Goal: Task Accomplishment & Management: Complete application form

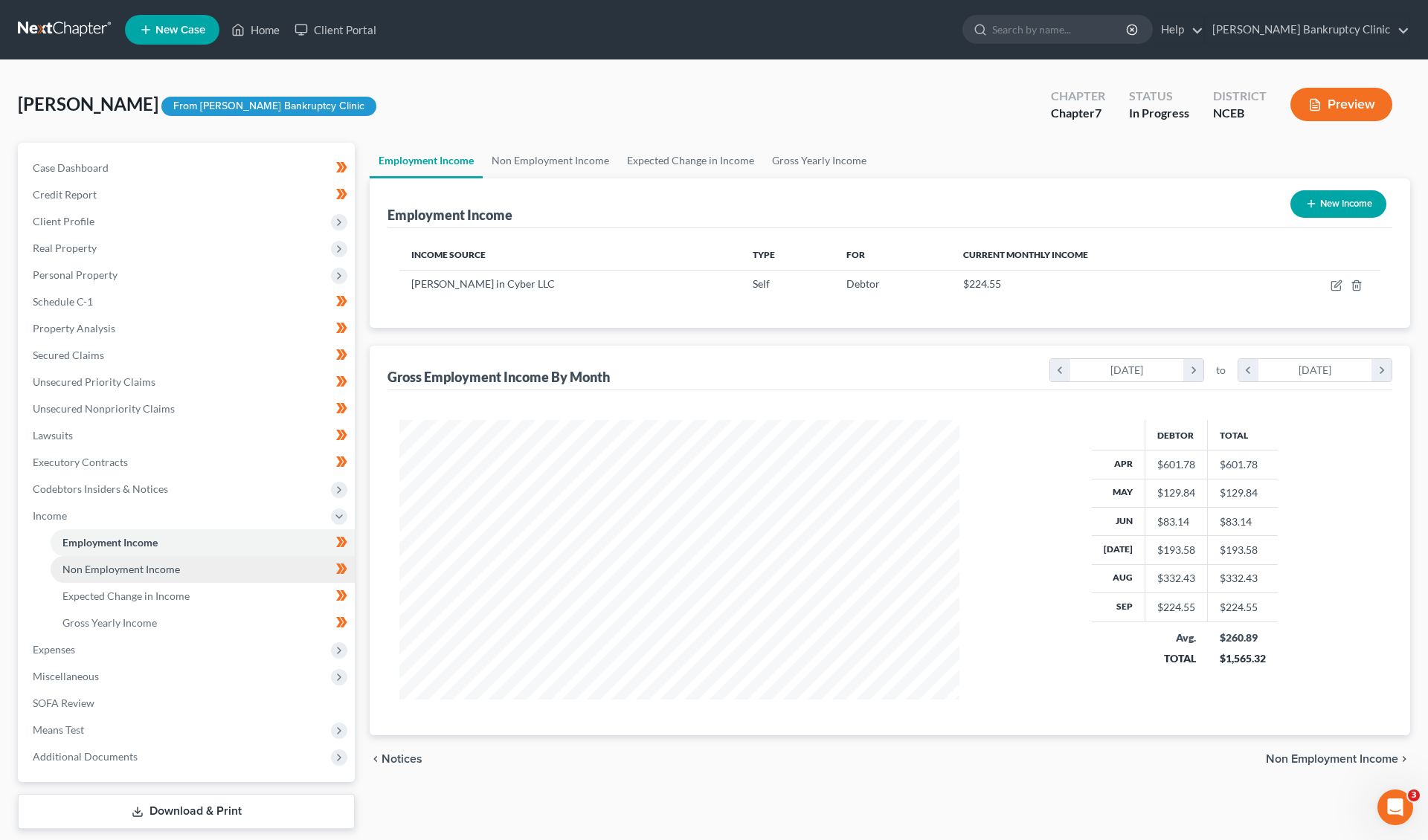
scroll to position [9, 0]
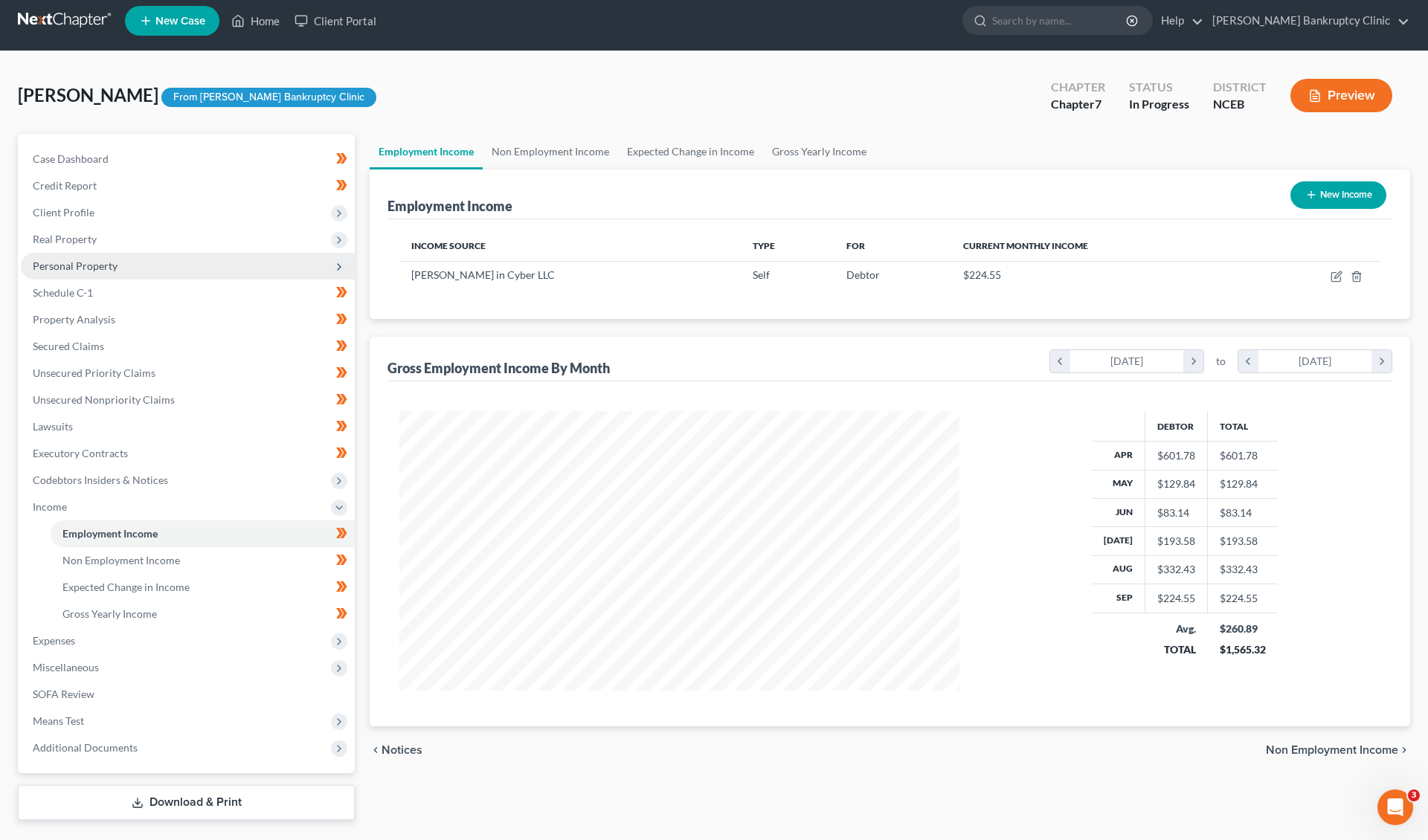
click at [108, 272] on span "Personal Property" at bounding box center [187, 266] width 334 height 27
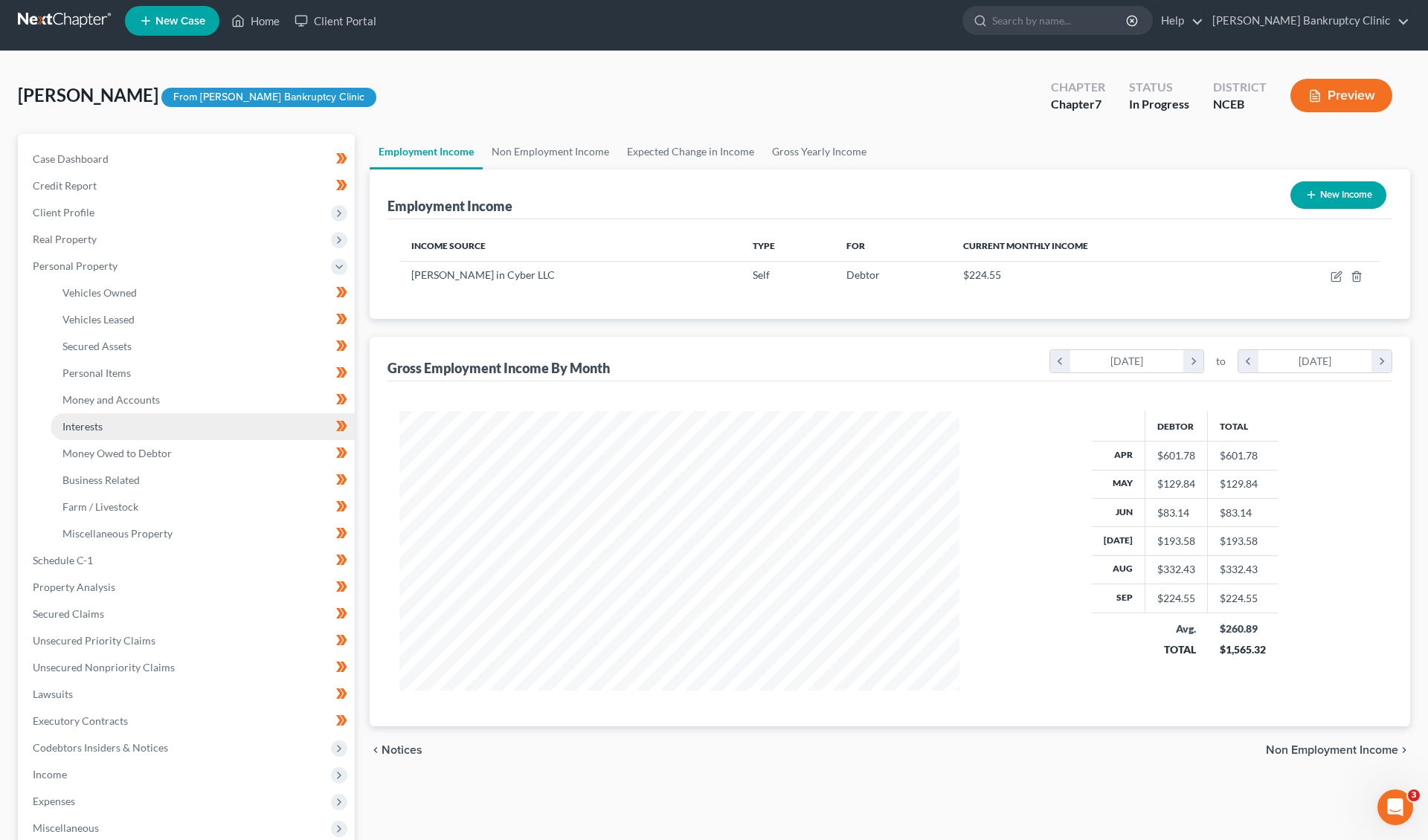
click at [106, 426] on link "Interests" at bounding box center [202, 427] width 304 height 27
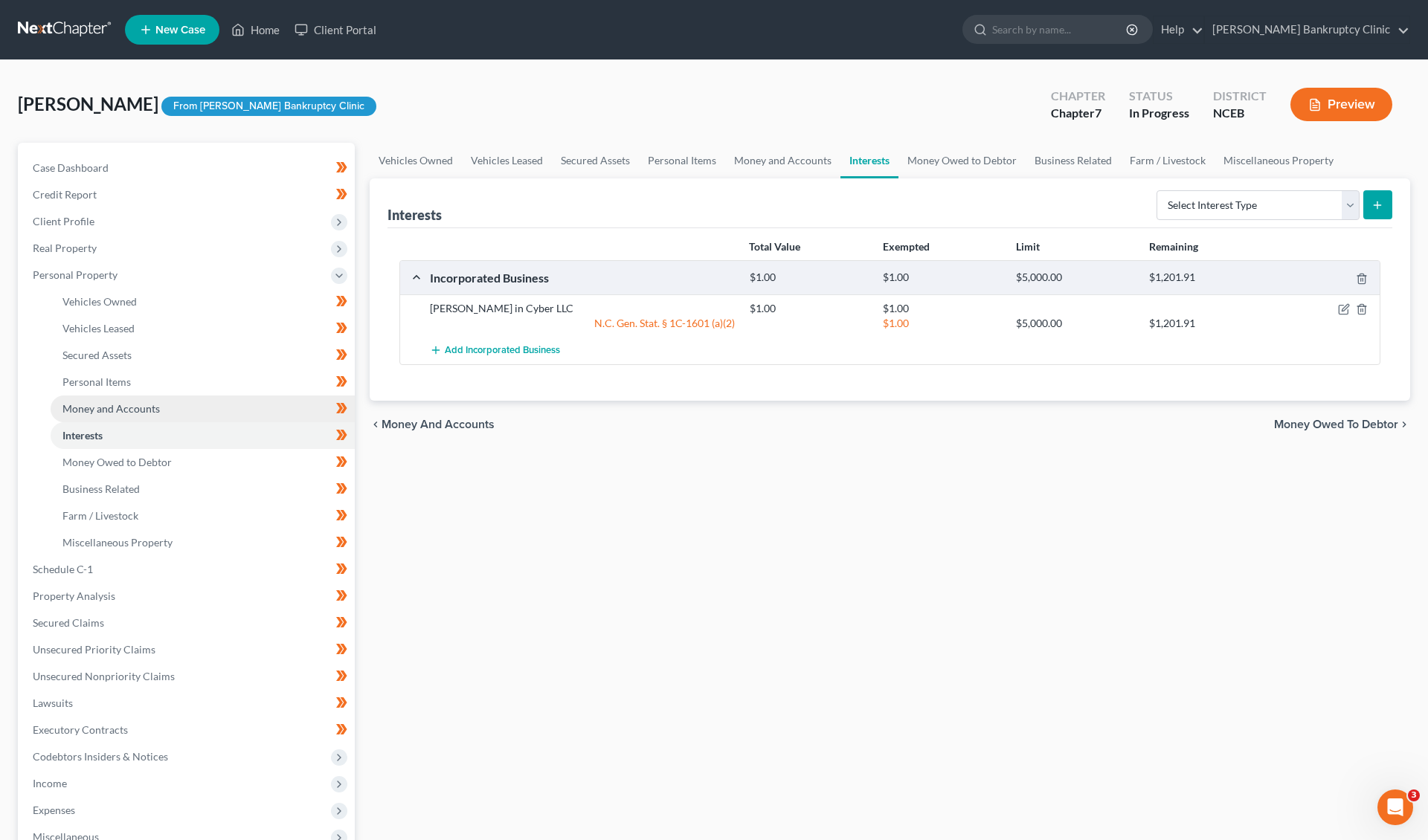
click at [111, 409] on span "Money and Accounts" at bounding box center [111, 408] width 97 height 13
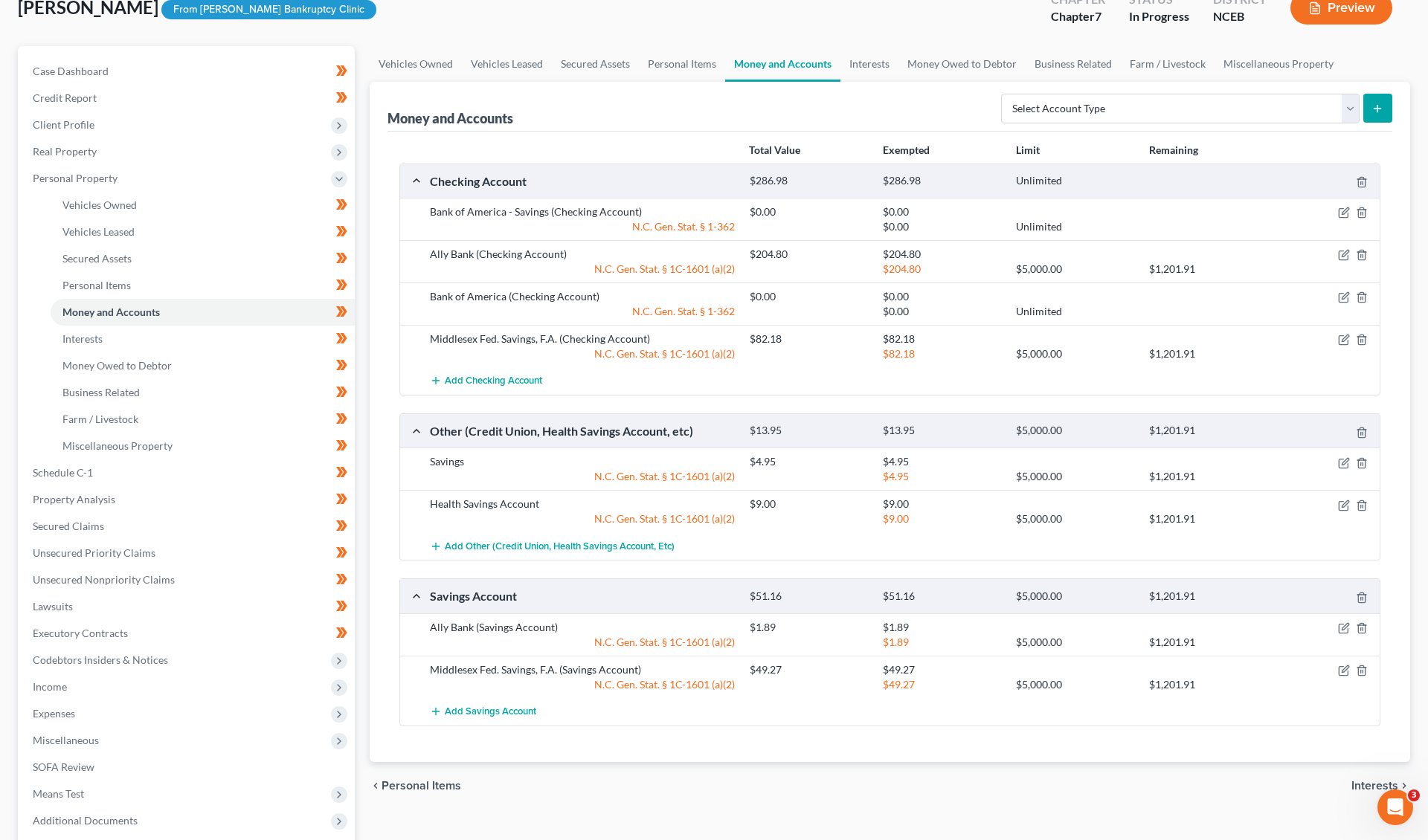
scroll to position [97, 0]
click at [122, 340] on link "Interests" at bounding box center [202, 339] width 304 height 27
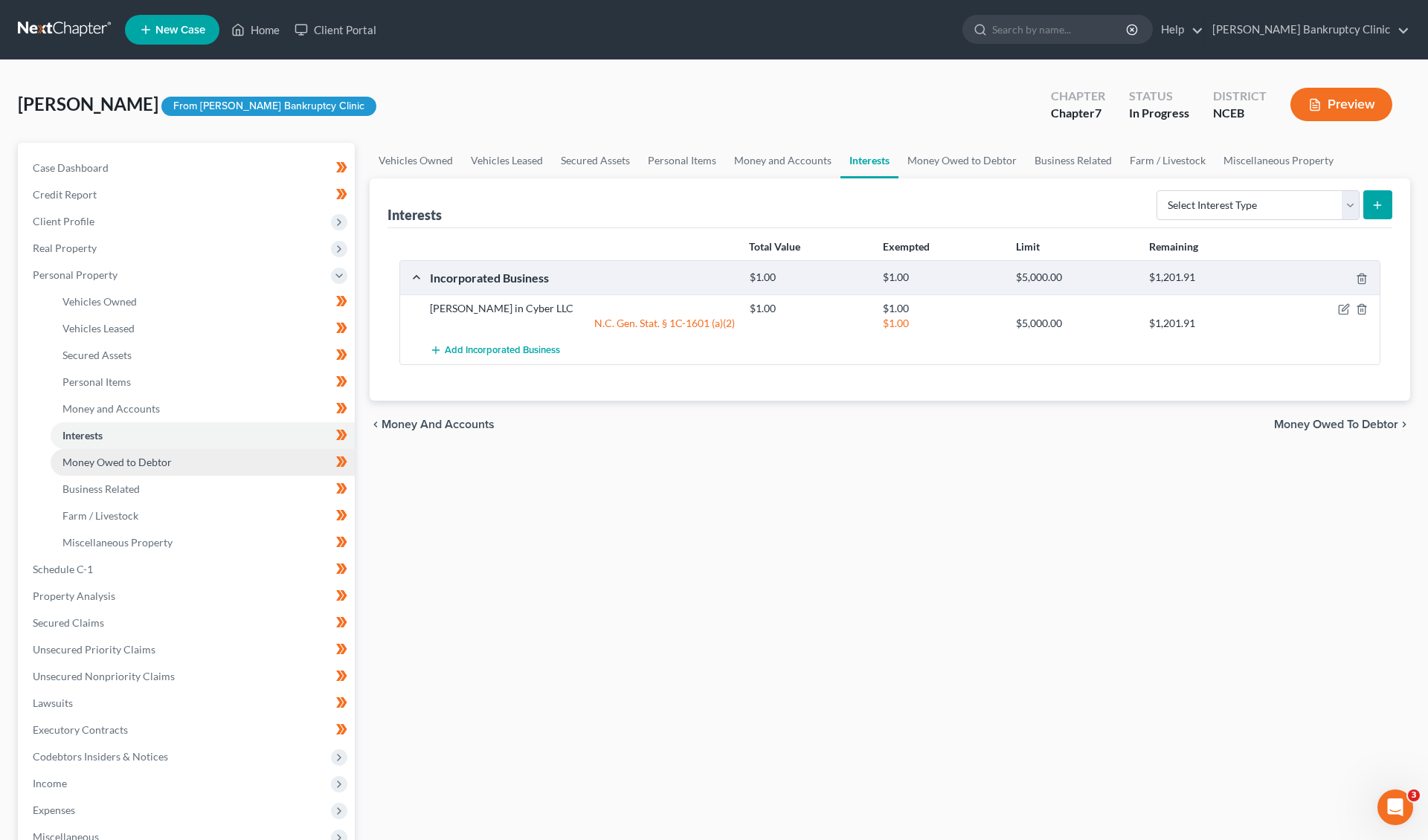
click at [104, 467] on link "Money Owed to Debtor" at bounding box center [202, 462] width 304 height 27
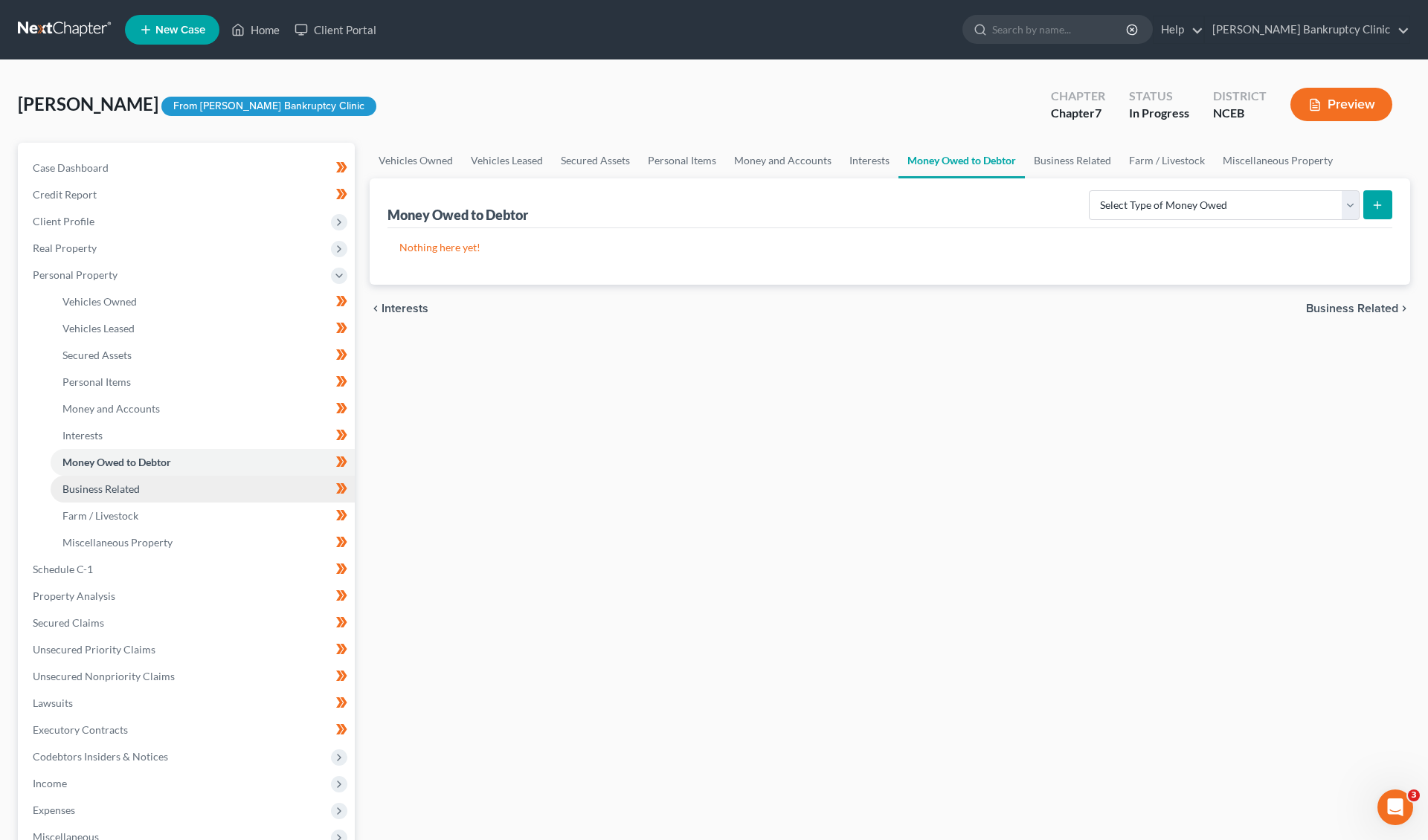
click at [111, 489] on span "Business Related" at bounding box center [101, 489] width 77 height 13
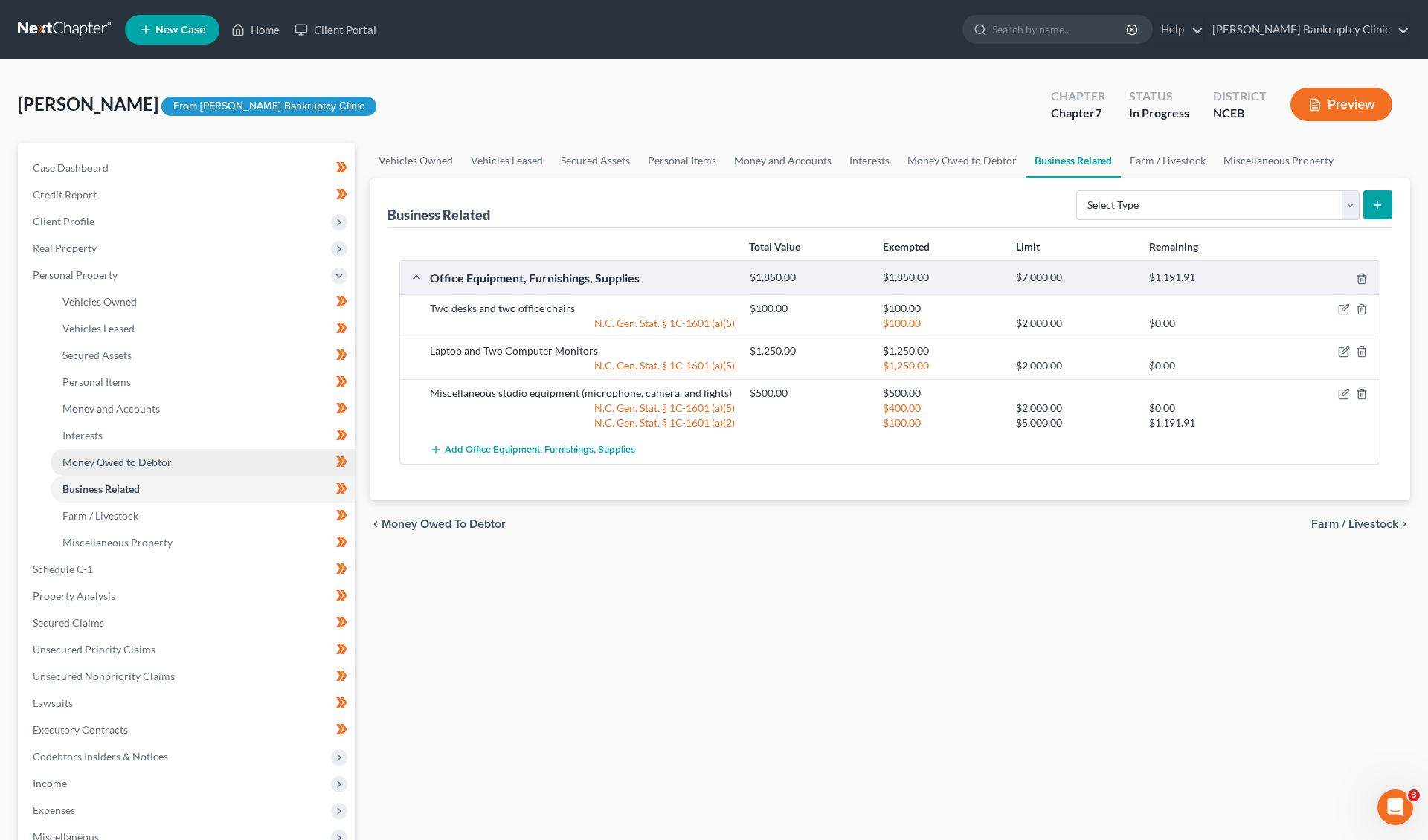
click at [155, 459] on span "Money Owed to Debtor" at bounding box center [117, 462] width 109 height 13
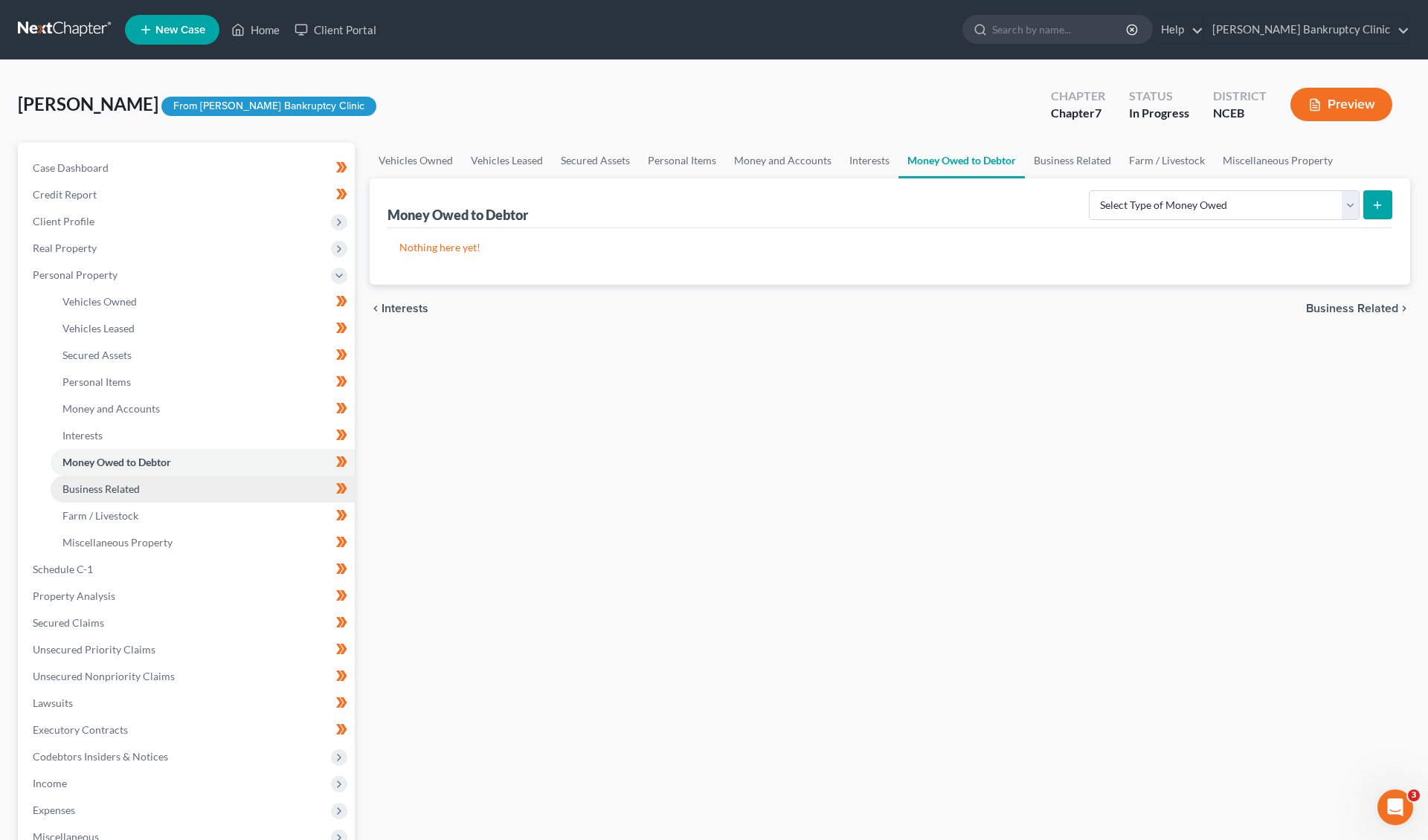
click at [140, 492] on link "Business Related" at bounding box center [202, 489] width 304 height 27
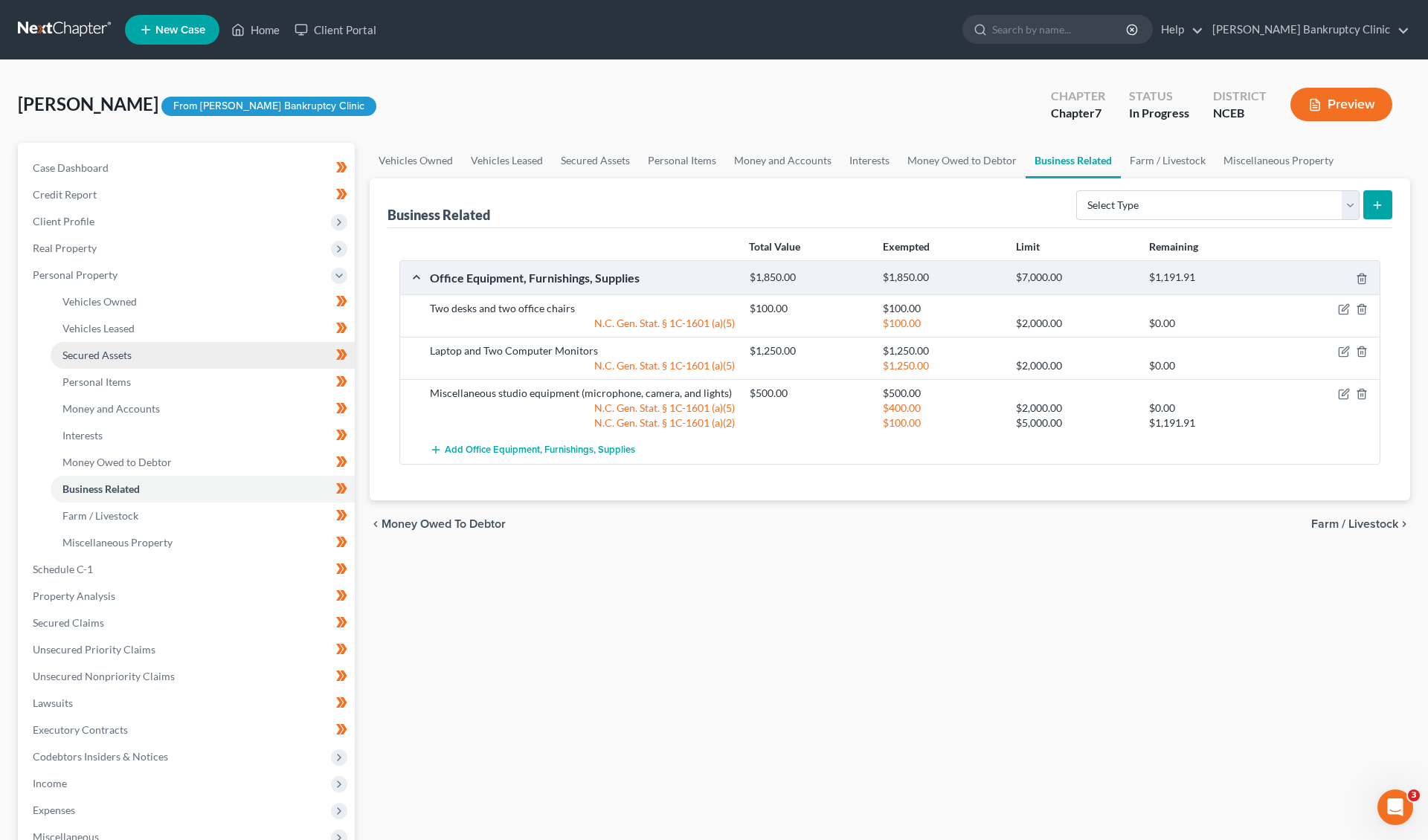
click at [147, 358] on link "Secured Assets" at bounding box center [202, 355] width 304 height 27
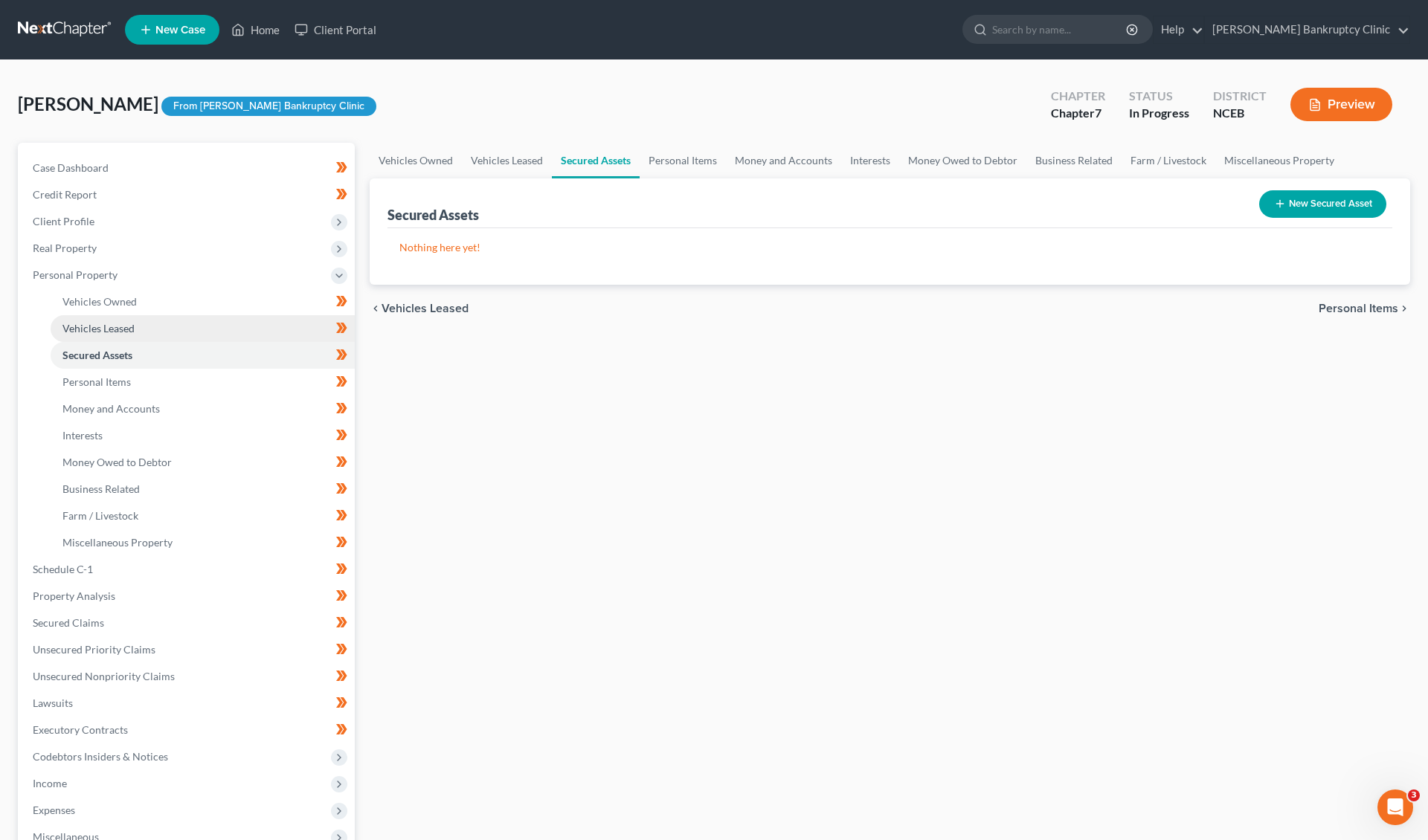
click at [147, 316] on link "Vehicles Leased" at bounding box center [202, 329] width 304 height 27
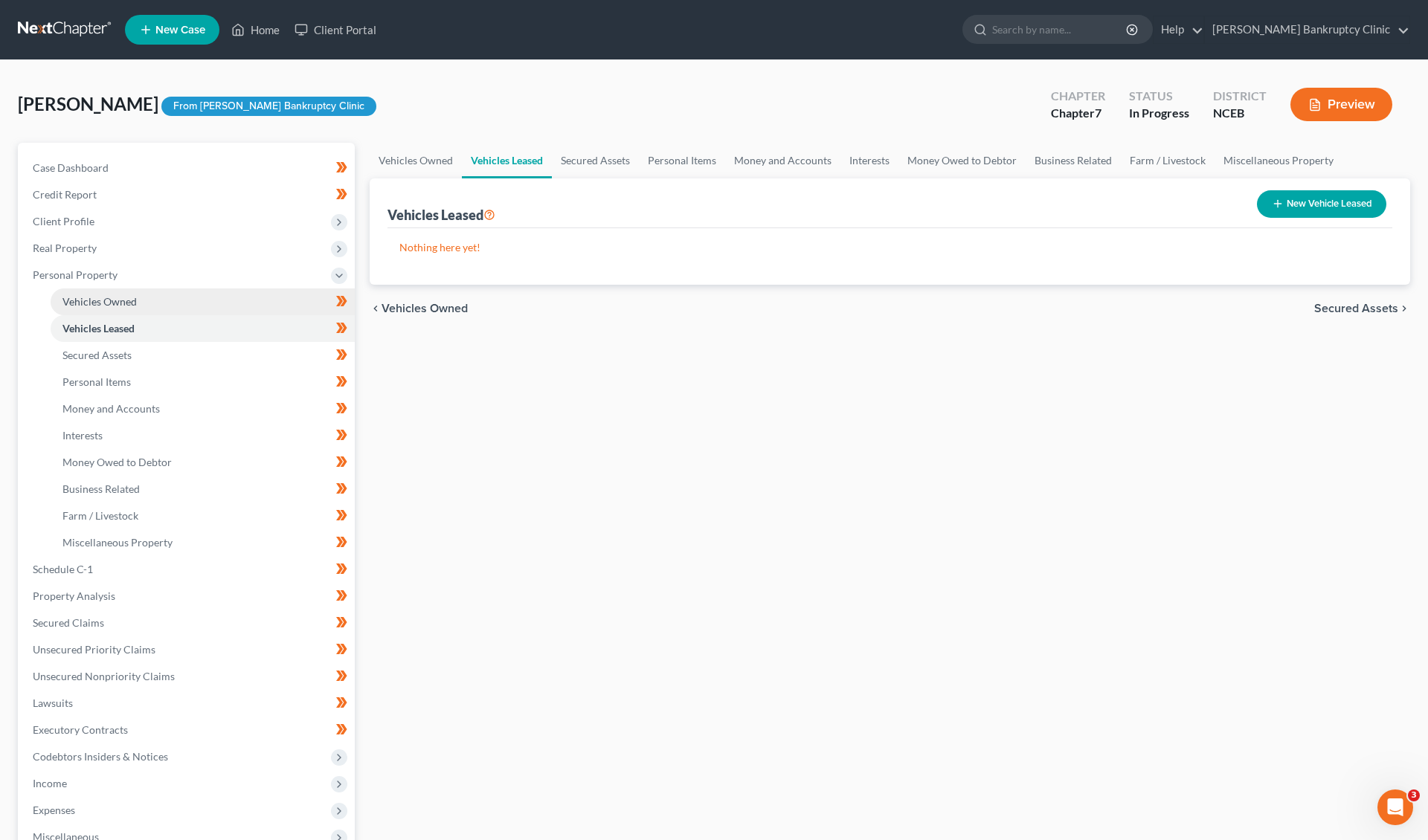
click at [149, 298] on link "Vehicles Owned" at bounding box center [202, 302] width 304 height 27
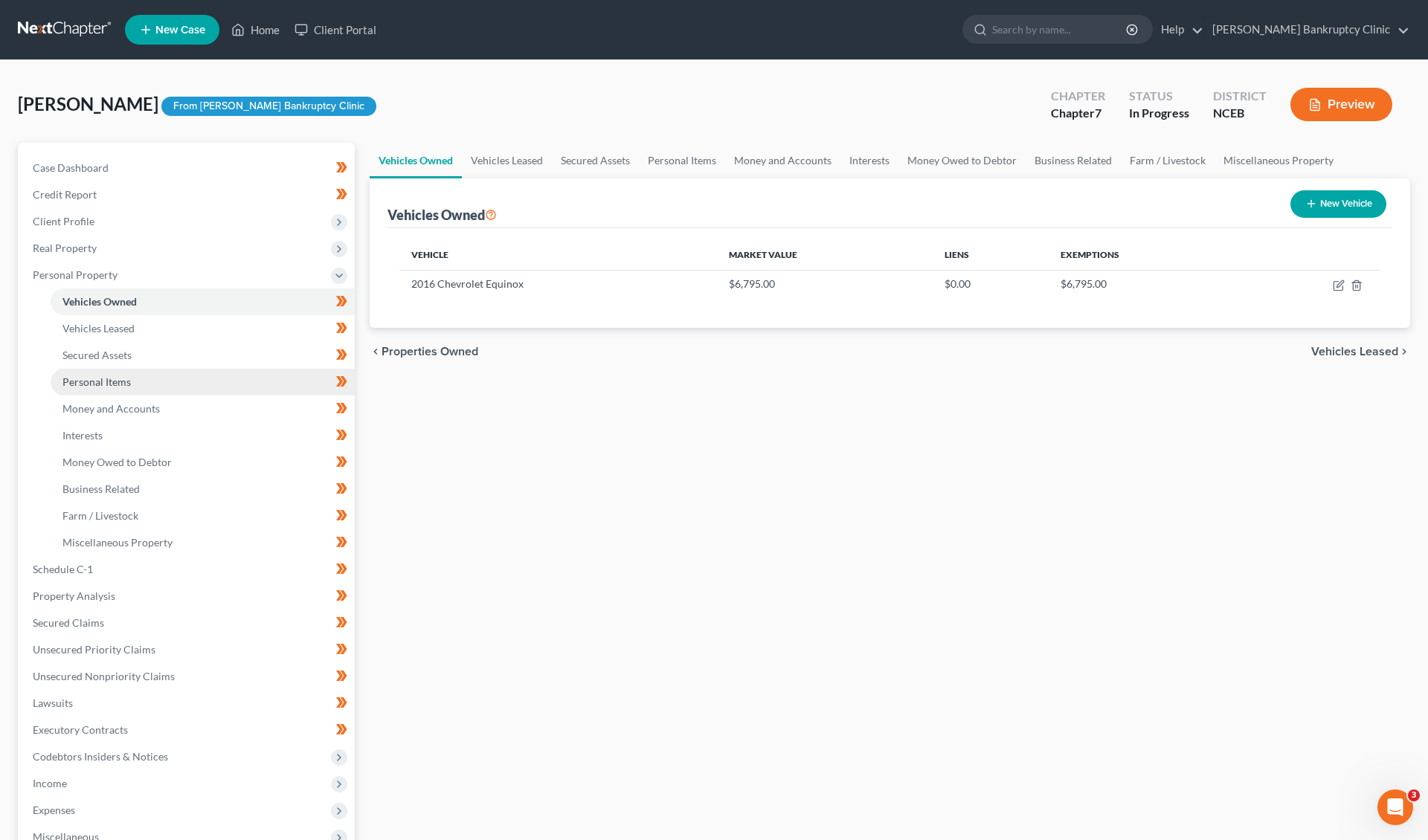
click at [120, 387] on link "Personal Items" at bounding box center [202, 381] width 304 height 27
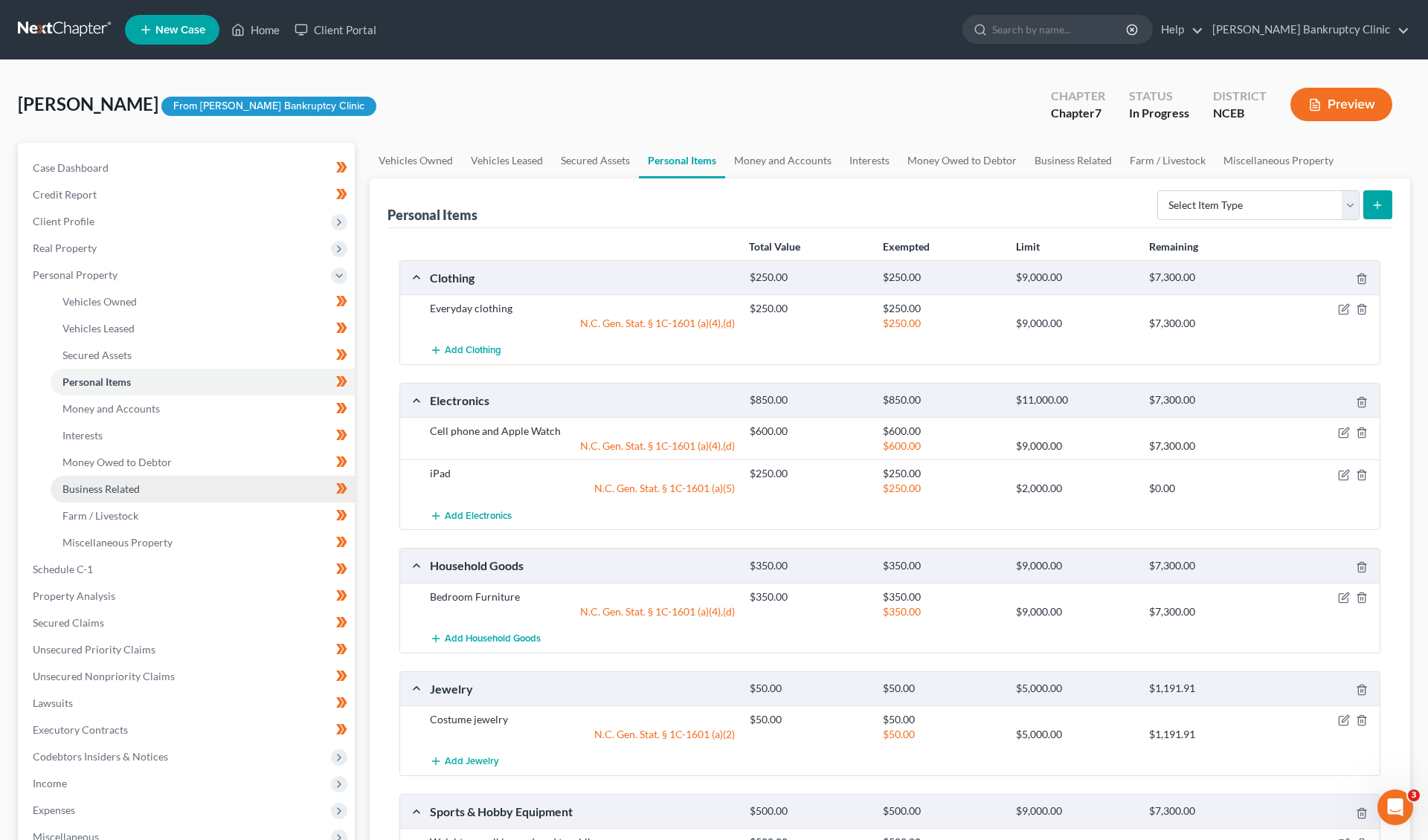
click at [160, 498] on link "Business Related" at bounding box center [202, 489] width 304 height 27
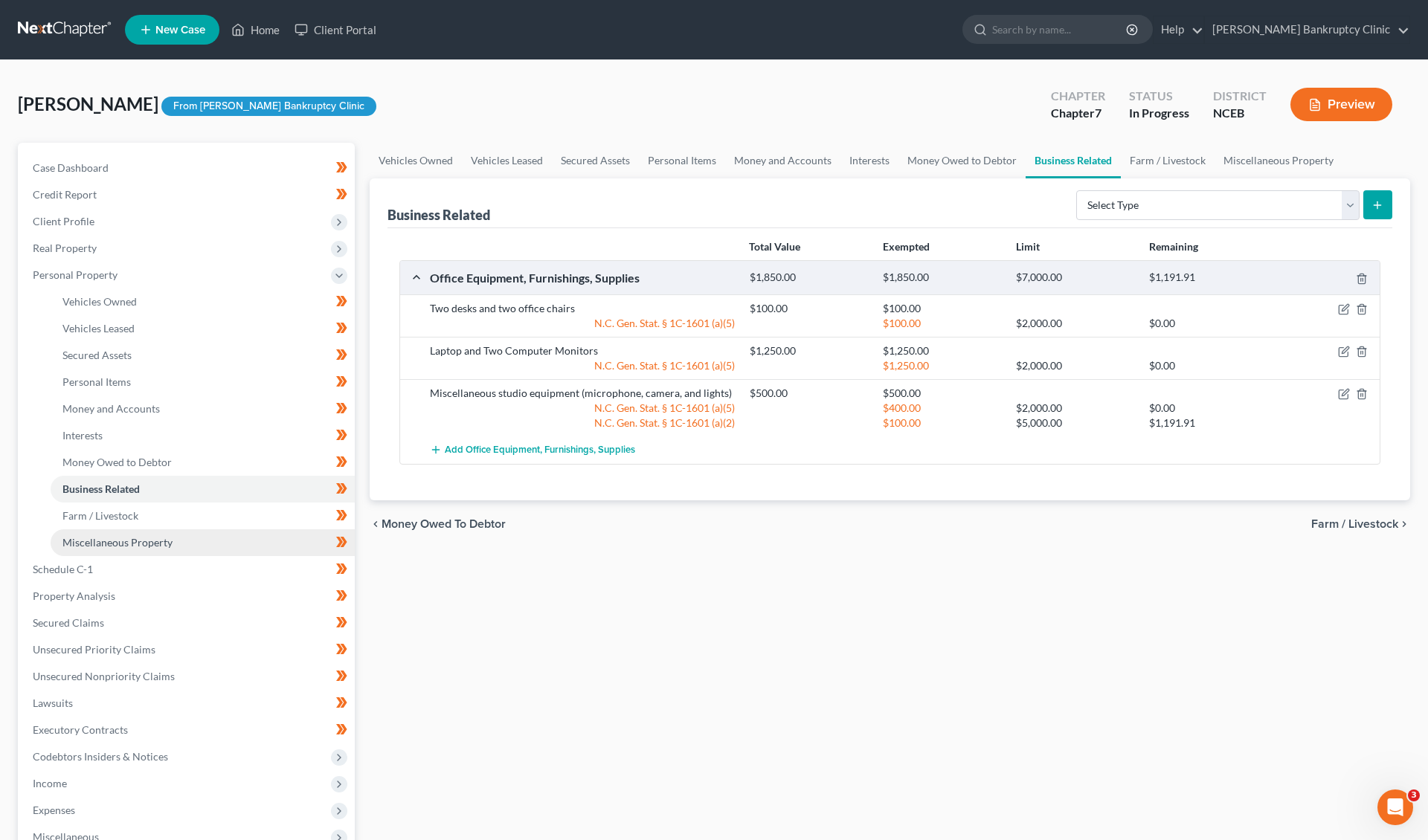
click at [155, 536] on span "Miscellaneous Property" at bounding box center [117, 542] width 110 height 13
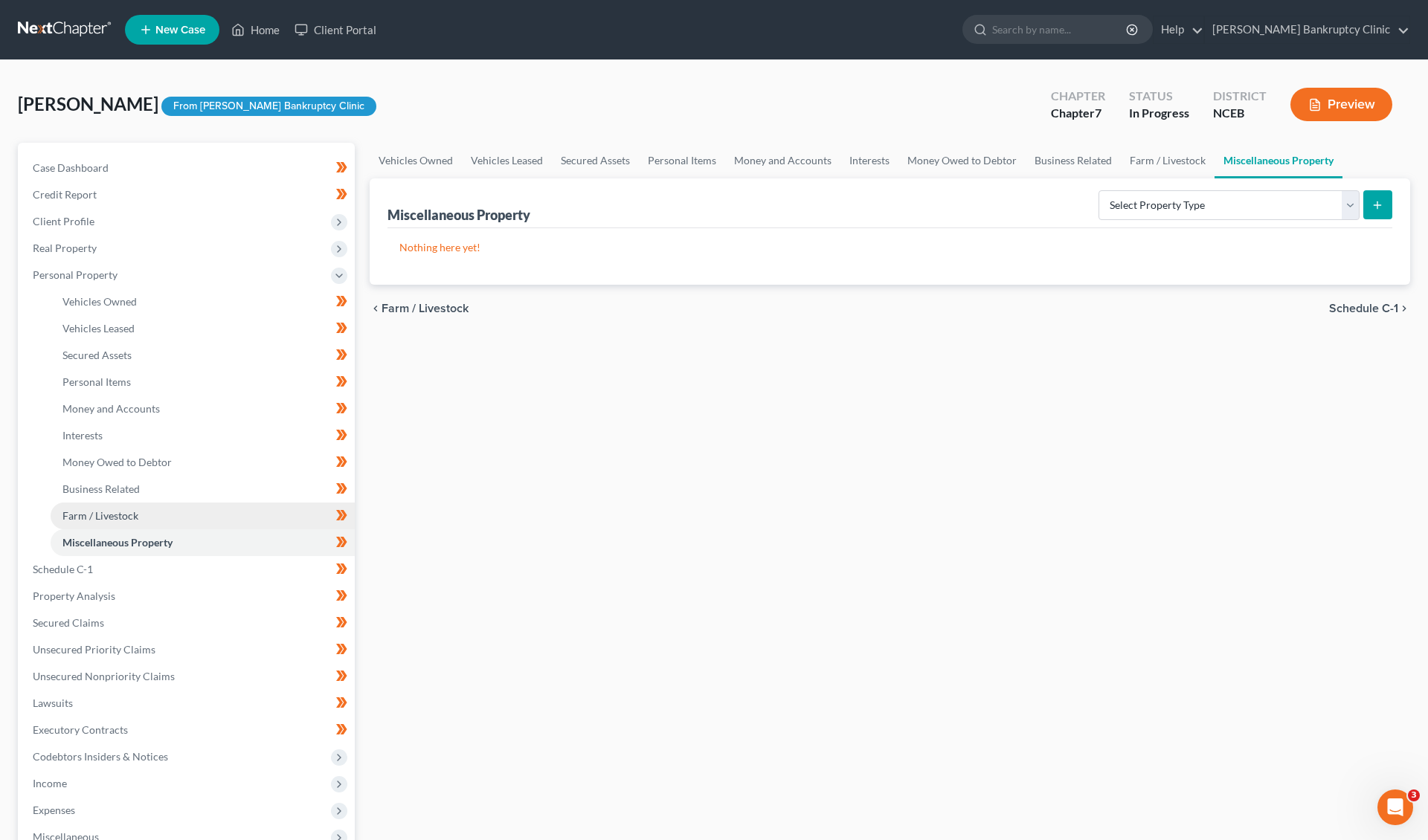
click at [159, 518] on link "Farm / Livestock" at bounding box center [202, 516] width 304 height 27
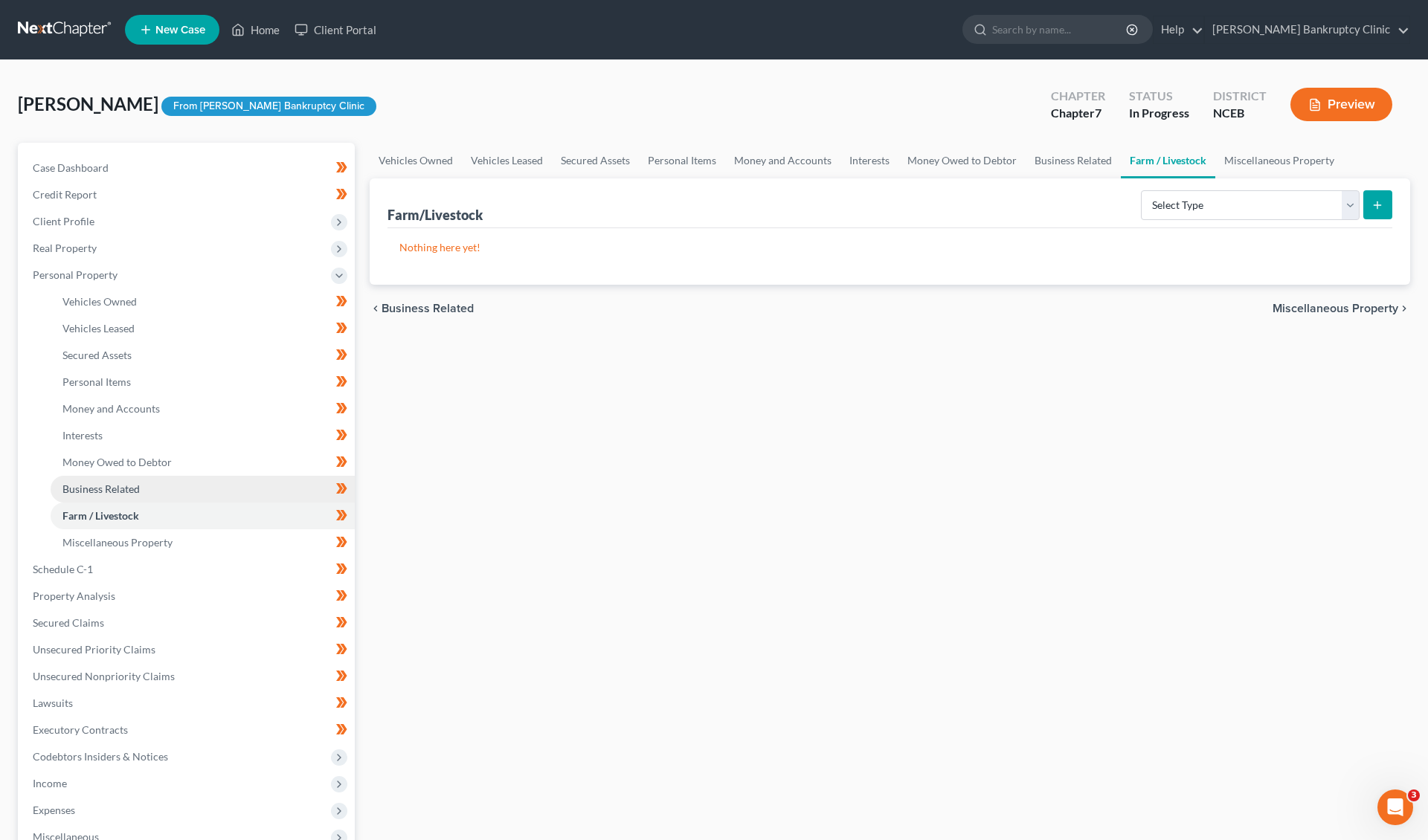
click at [162, 484] on link "Business Related" at bounding box center [202, 489] width 304 height 27
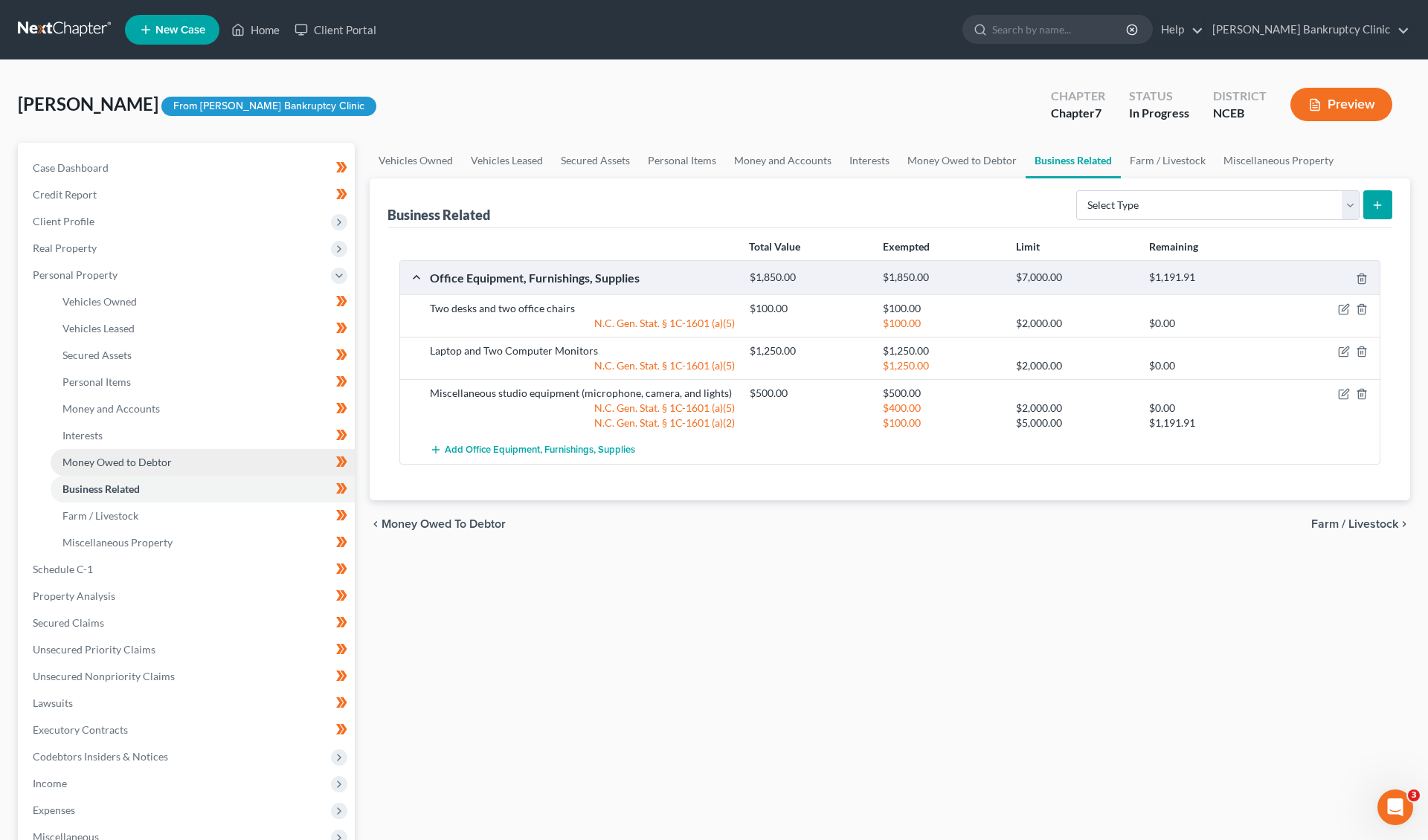
click at [164, 456] on span "Money Owed to Debtor" at bounding box center [117, 462] width 109 height 13
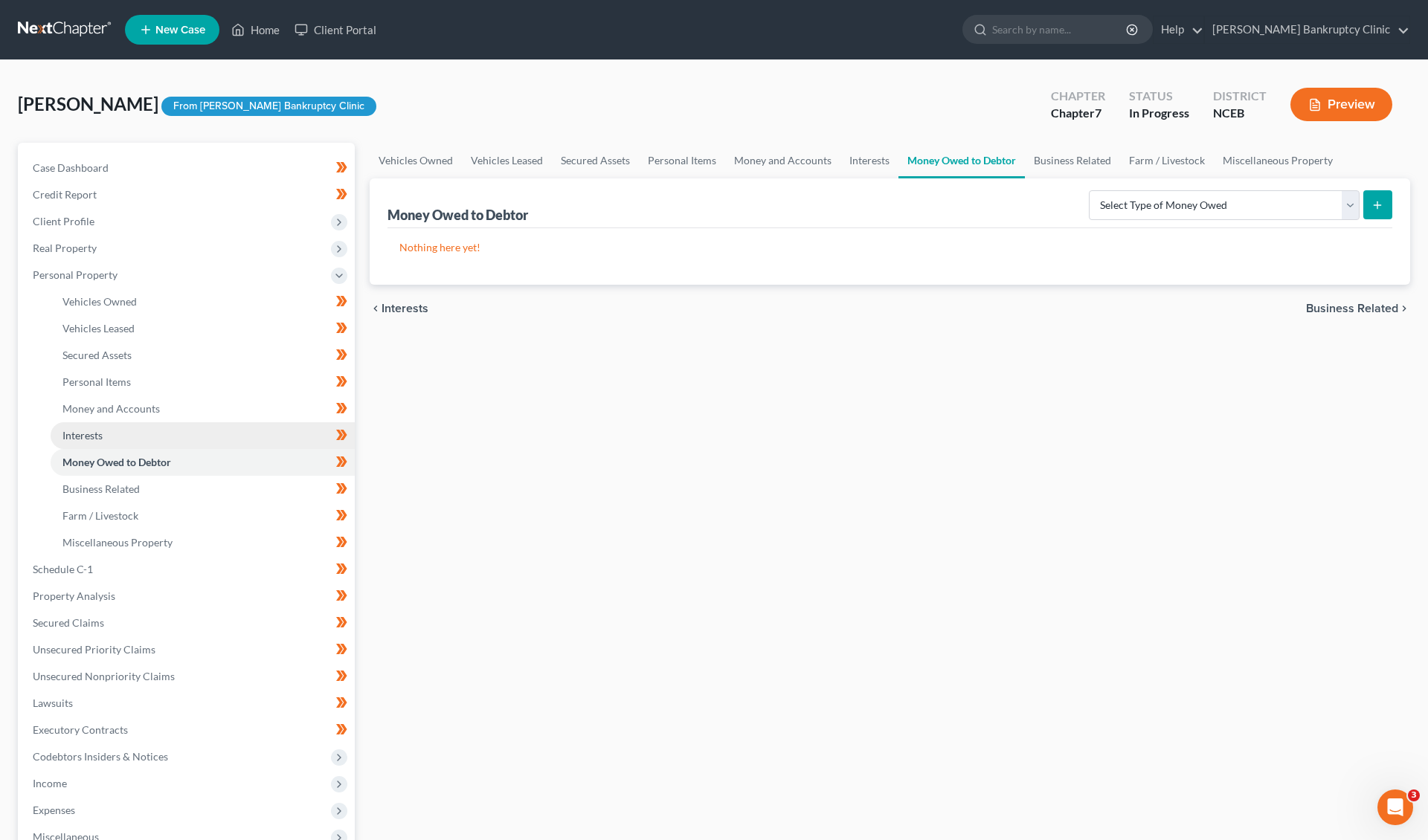
click at [162, 434] on link "Interests" at bounding box center [202, 435] width 304 height 27
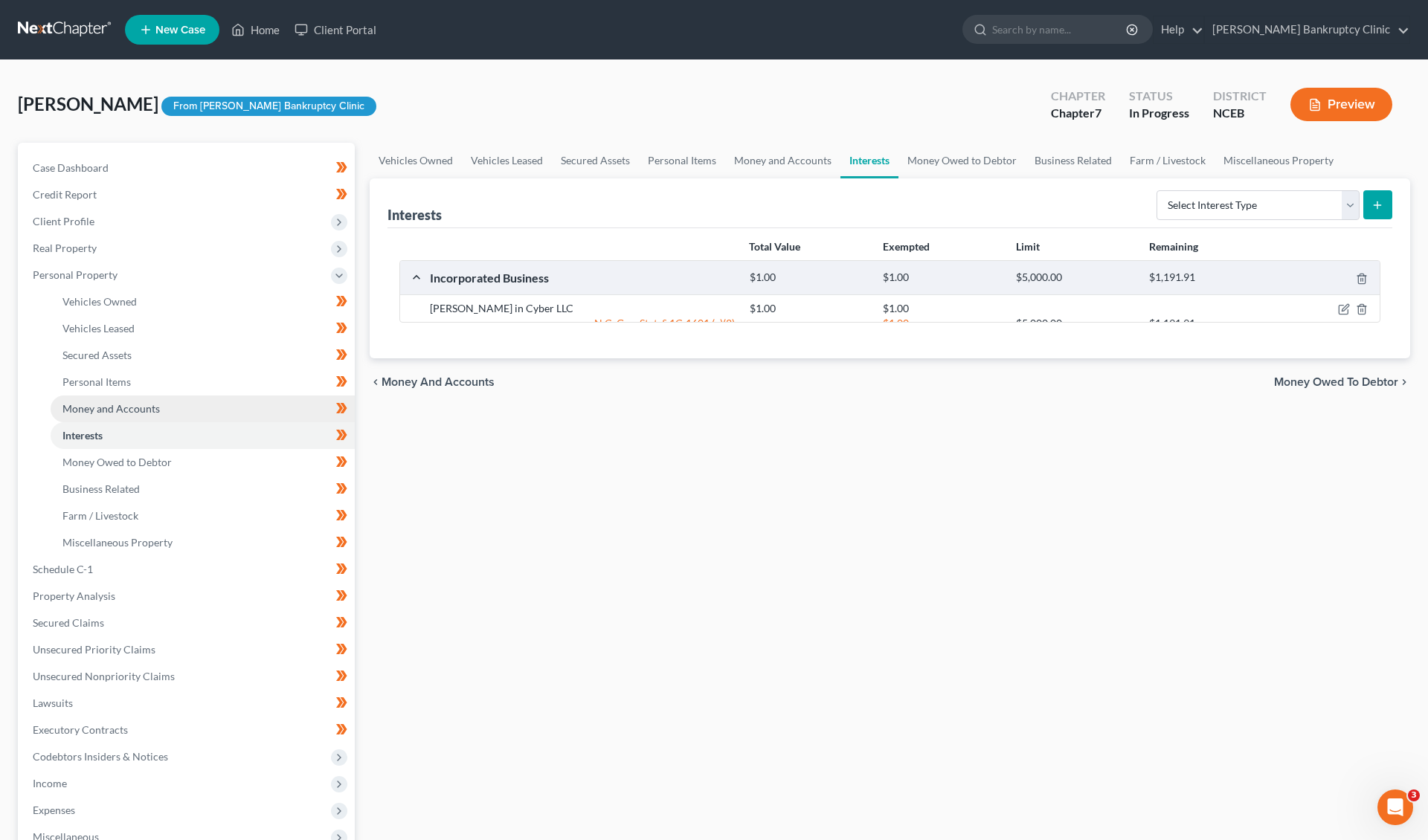
click at [162, 409] on link "Money and Accounts" at bounding box center [202, 408] width 304 height 27
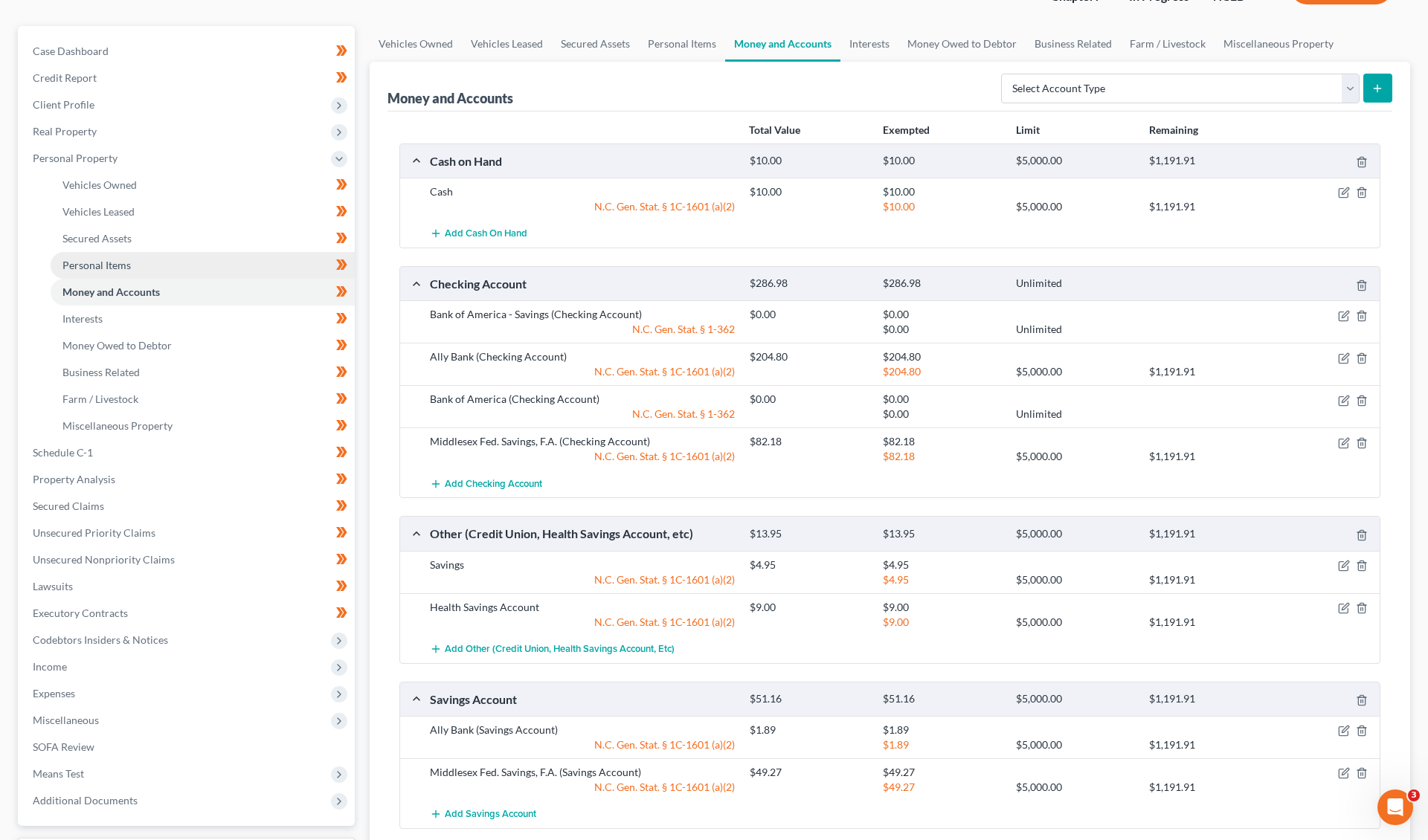
scroll to position [10, 0]
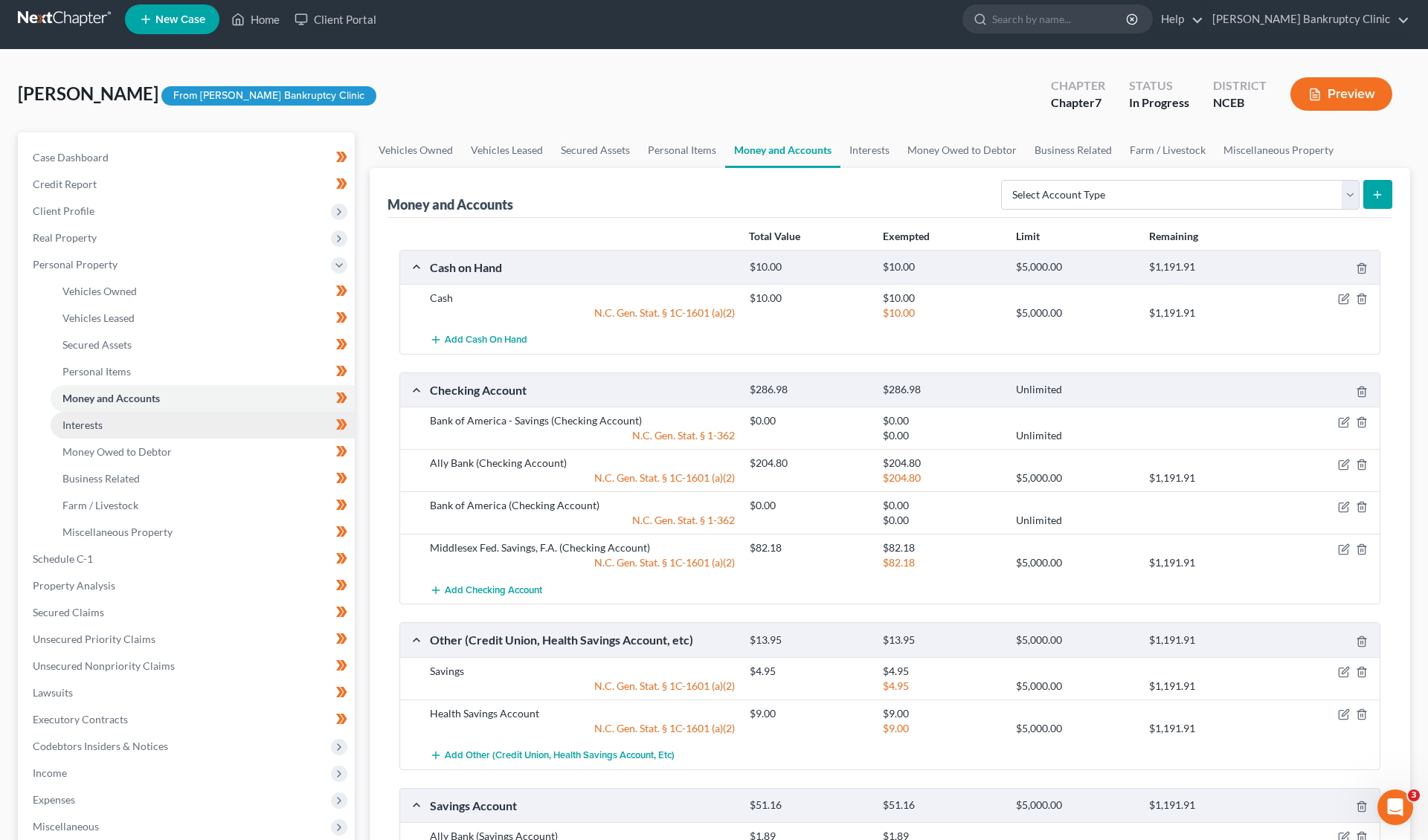
click at [155, 426] on link "Interests" at bounding box center [202, 425] width 304 height 27
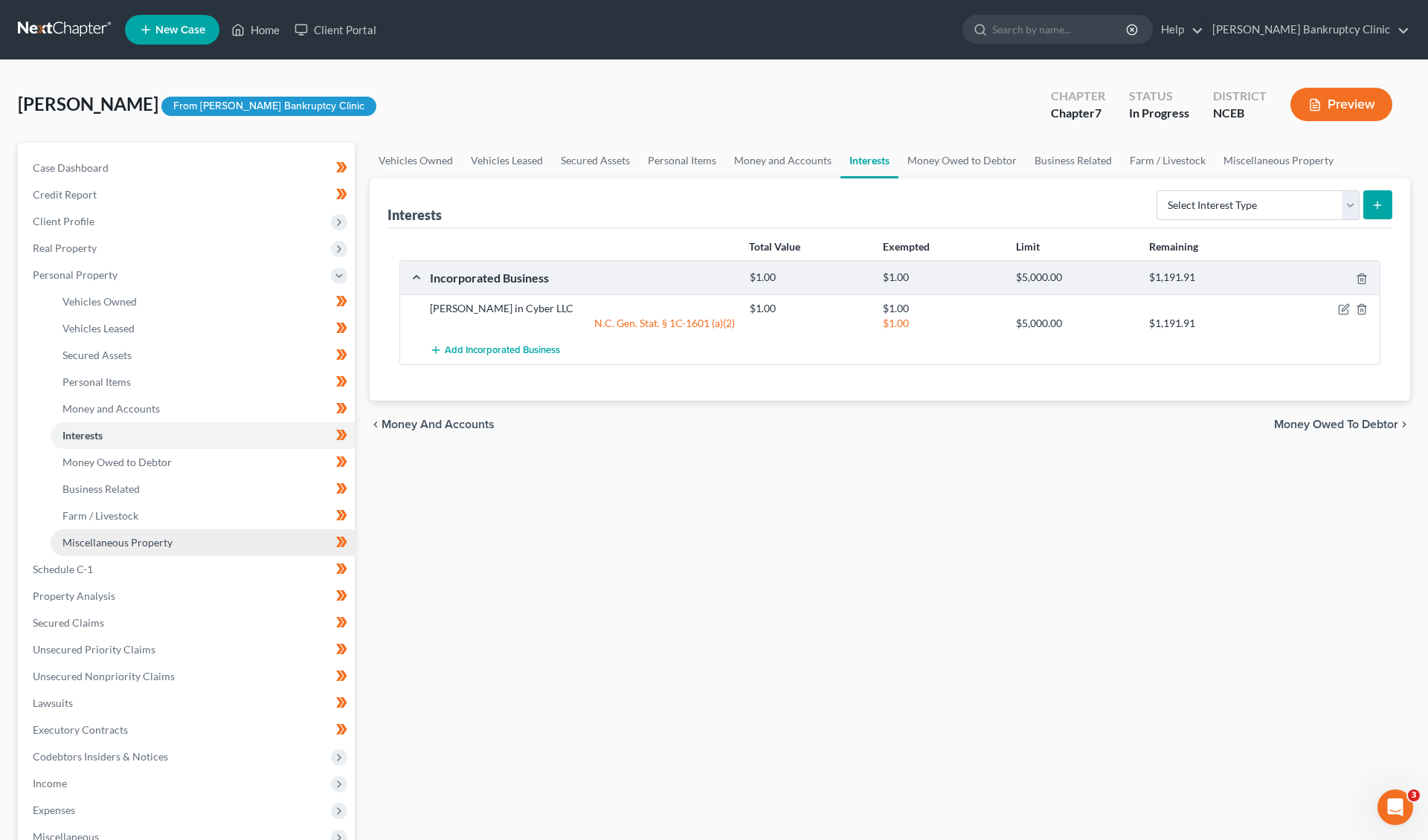
click at [154, 531] on link "Miscellaneous Property" at bounding box center [202, 543] width 304 height 27
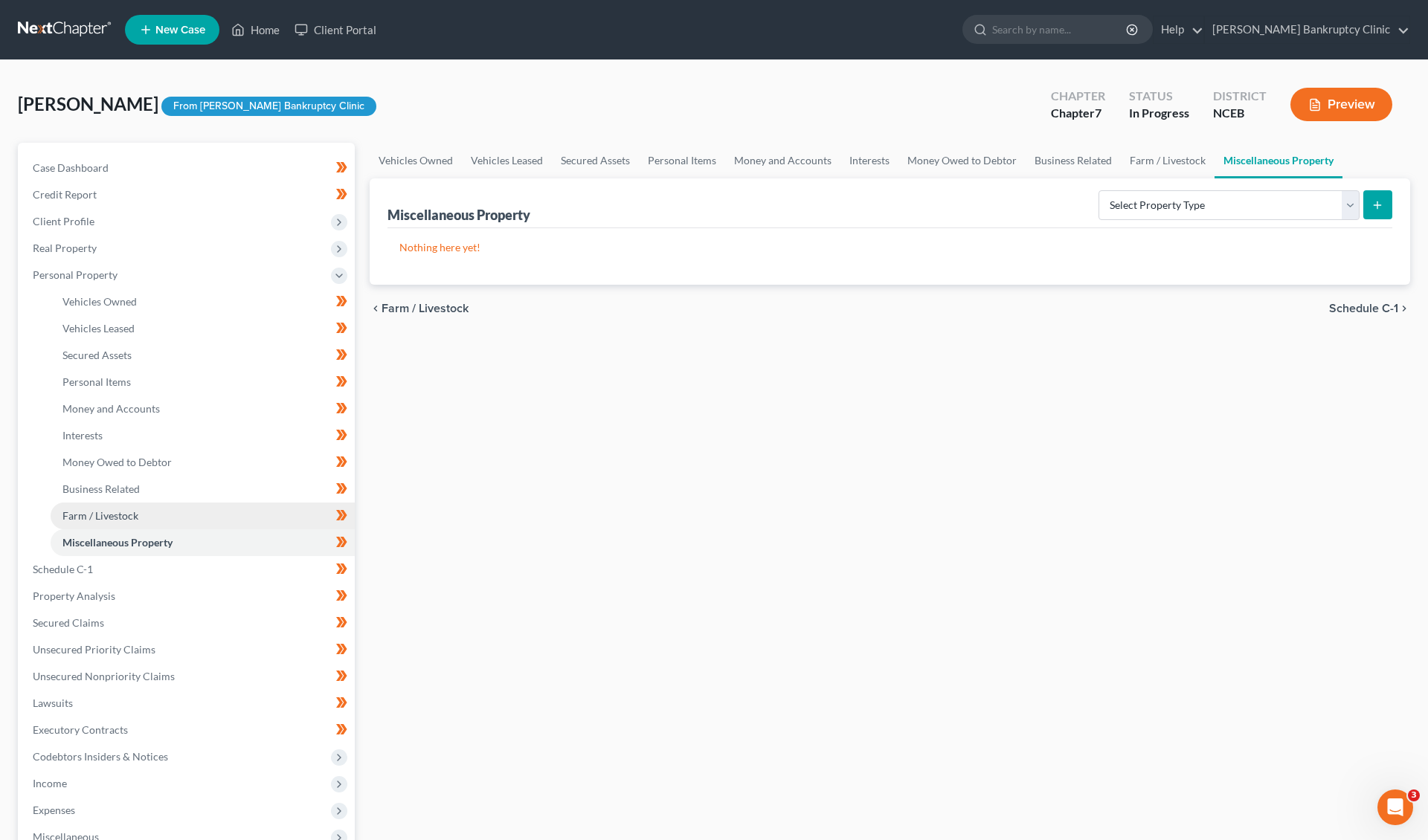
click at [154, 518] on link "Farm / Livestock" at bounding box center [202, 516] width 304 height 27
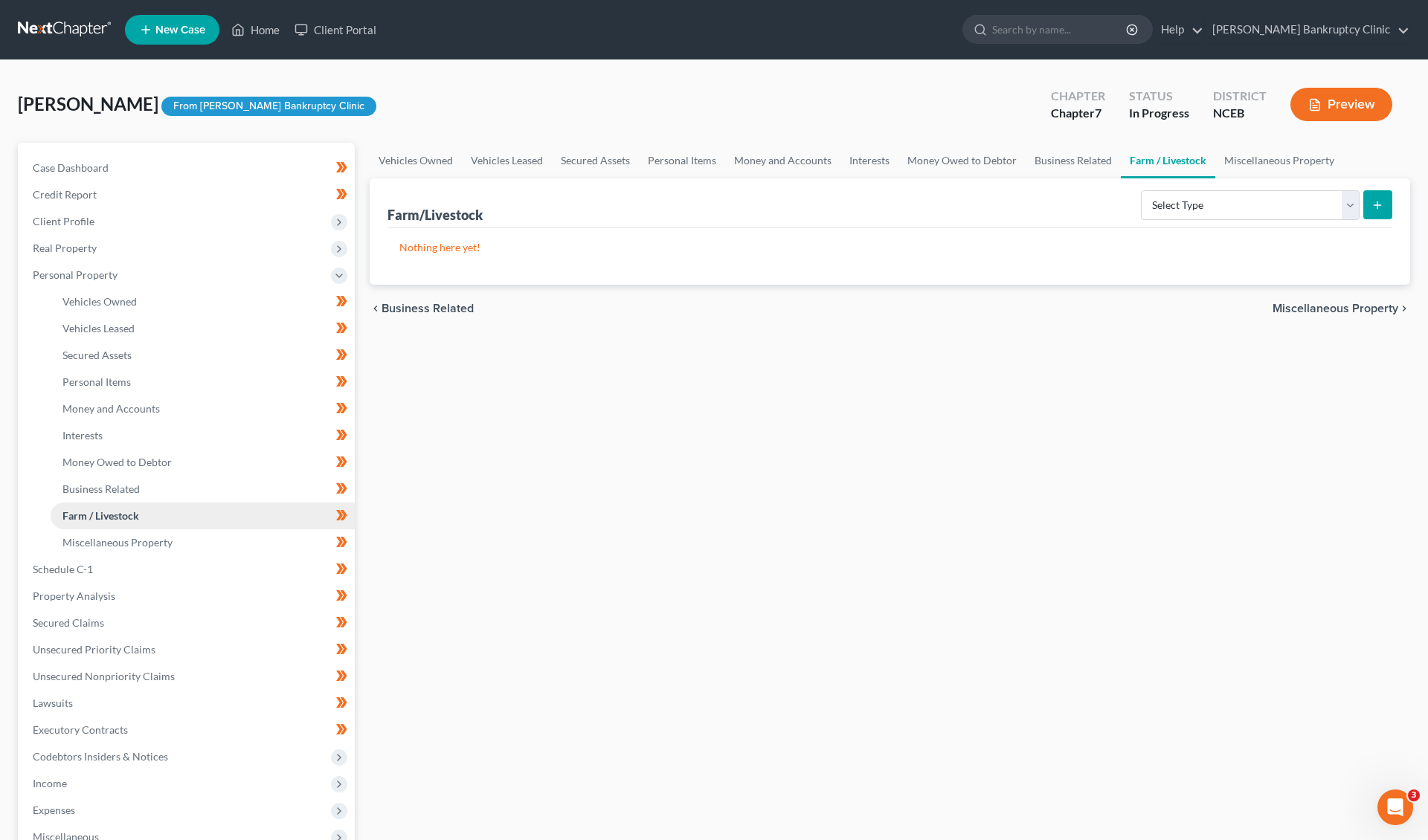
scroll to position [7, 0]
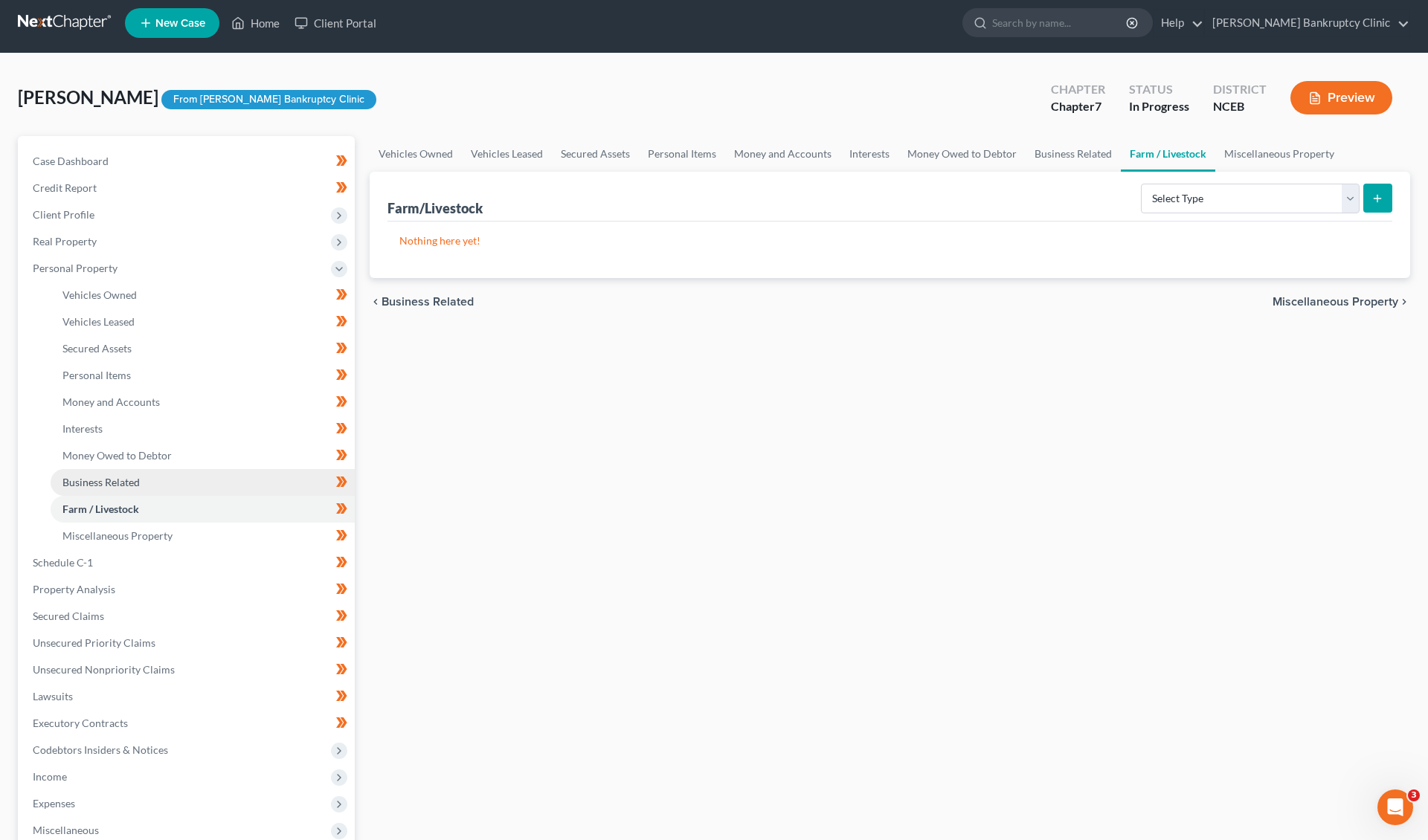
click at [153, 490] on link "Business Related" at bounding box center [202, 482] width 304 height 27
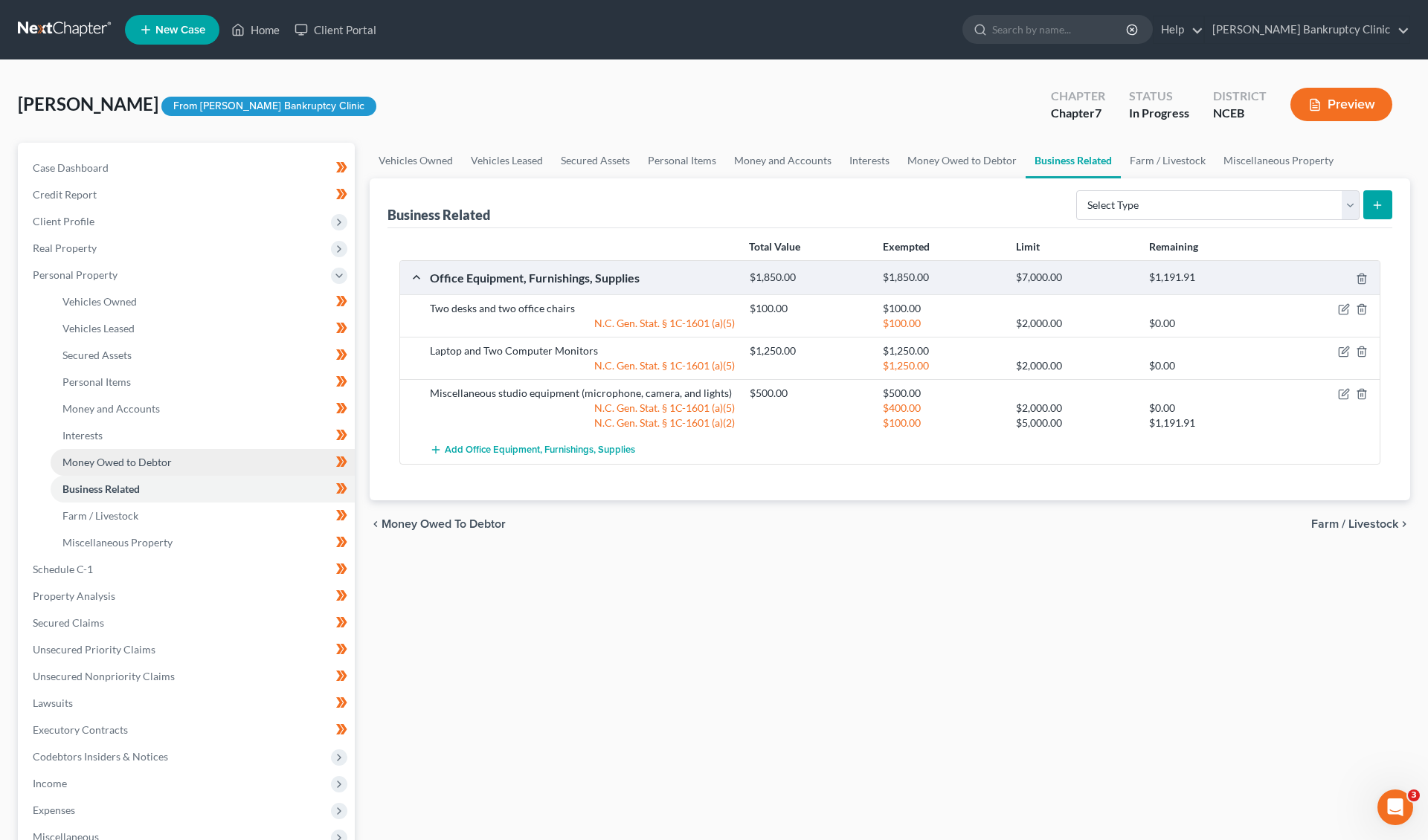
click at [159, 458] on span "Money Owed to Debtor" at bounding box center [117, 462] width 109 height 13
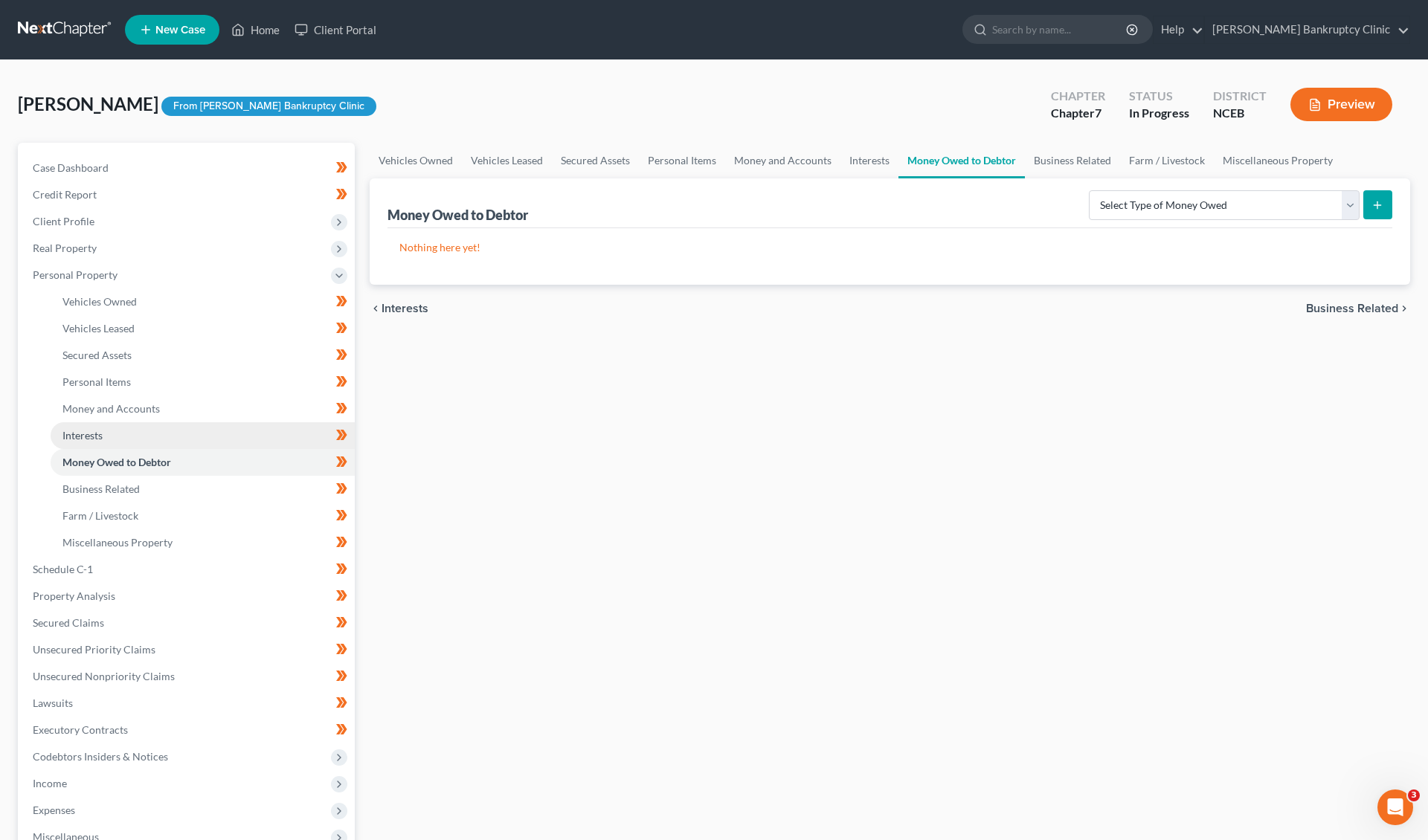
click at [159, 428] on link "Interests" at bounding box center [202, 435] width 304 height 27
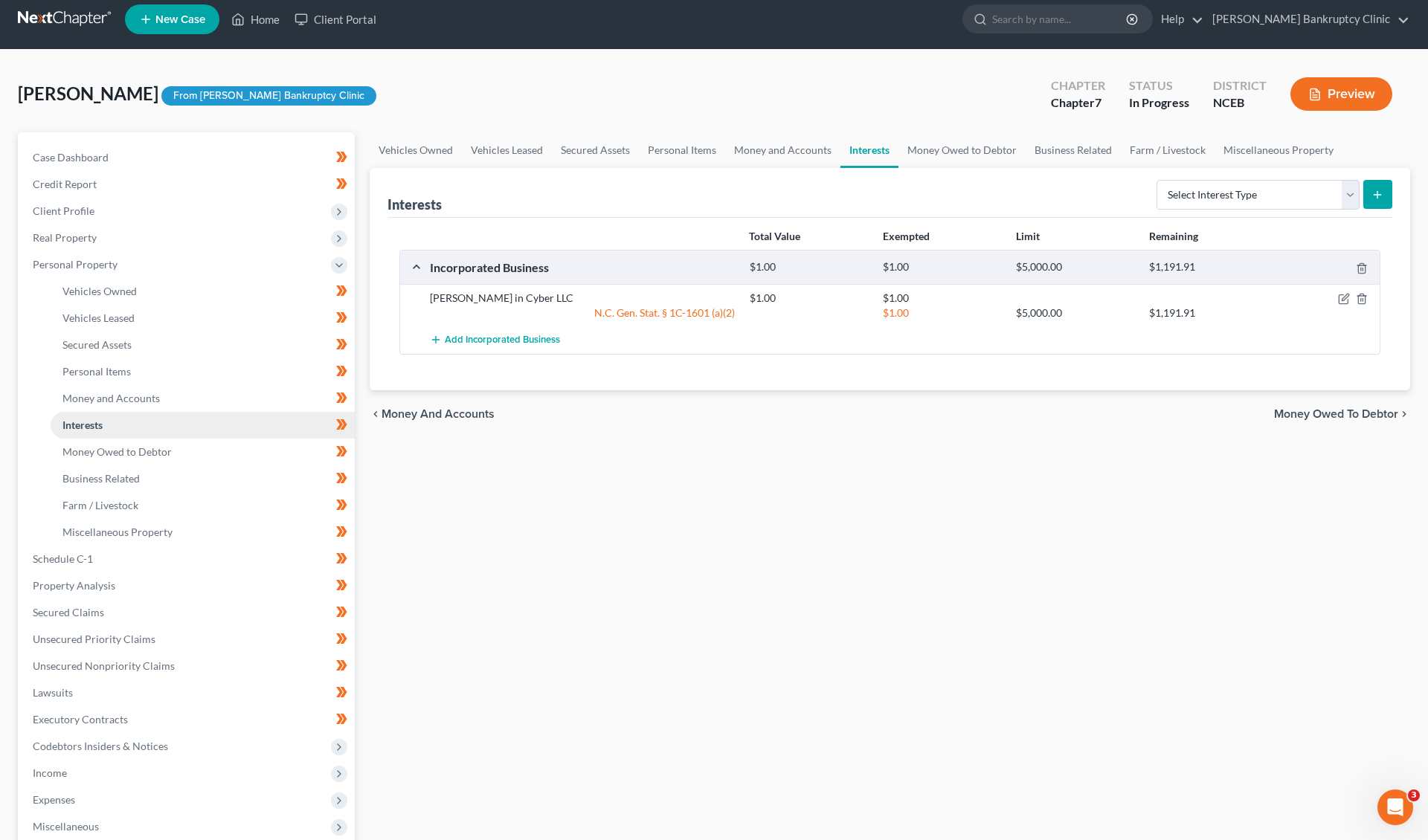
scroll to position [24, 0]
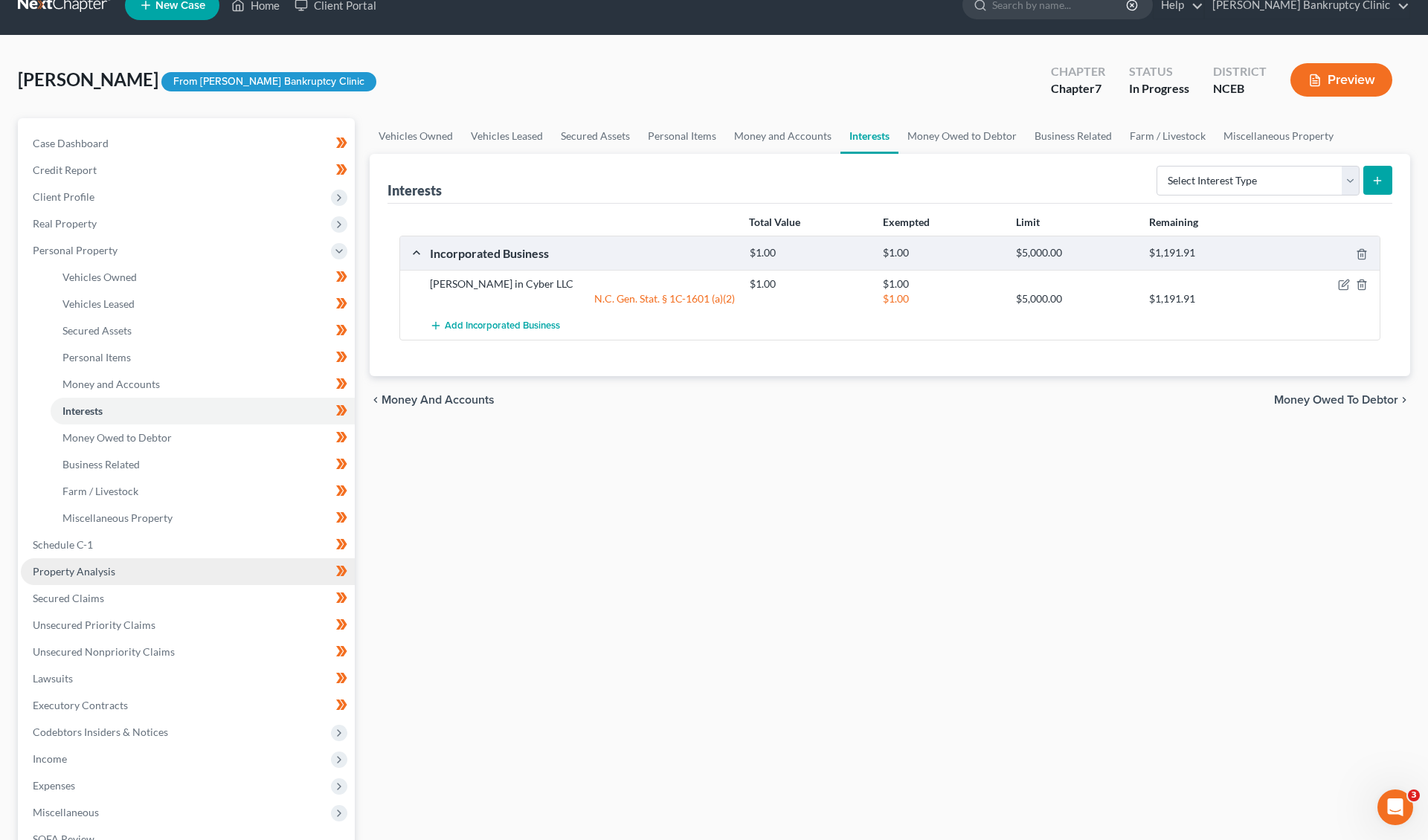
click at [140, 572] on link "Property Analysis" at bounding box center [187, 571] width 334 height 27
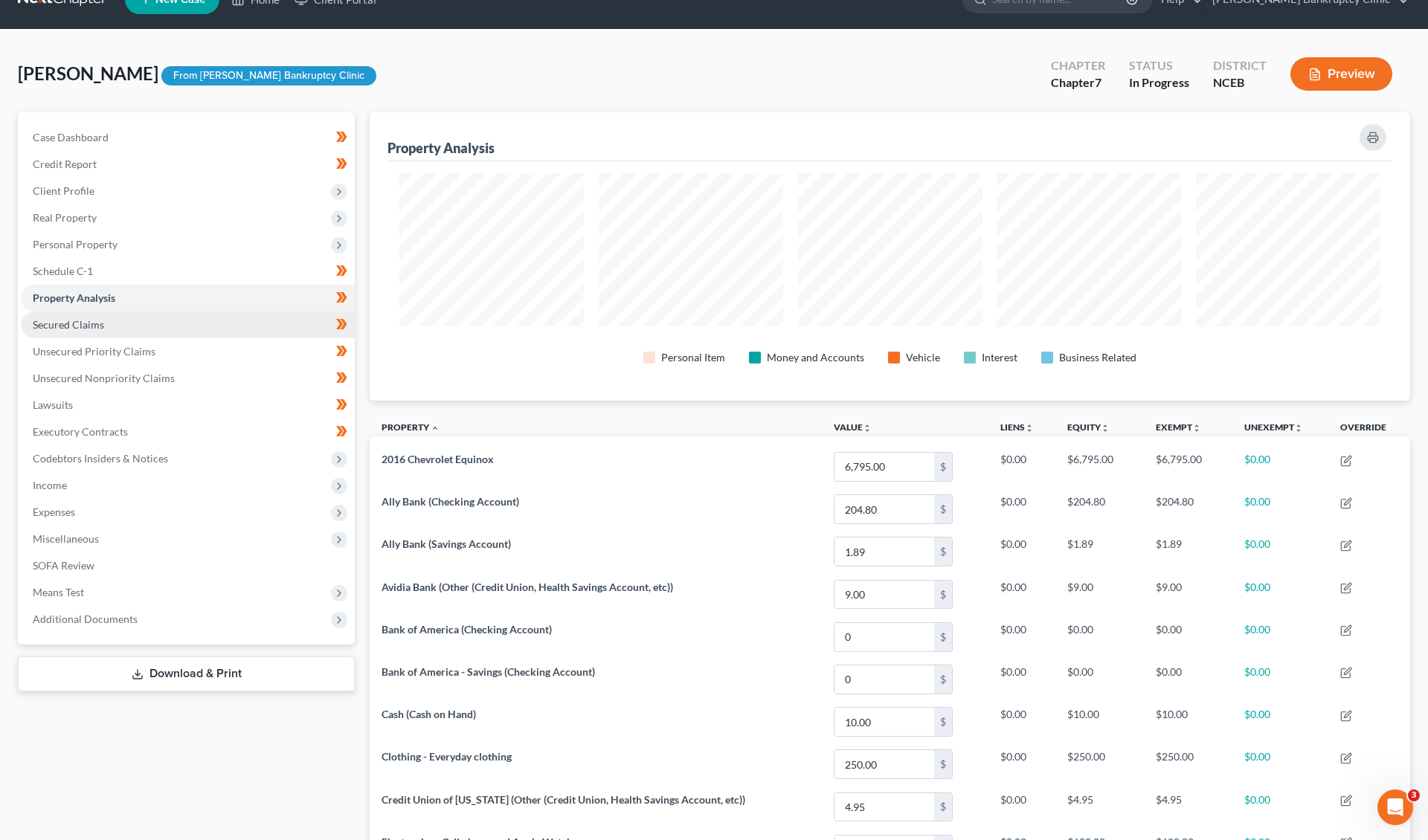
click at [141, 321] on link "Secured Claims" at bounding box center [187, 324] width 334 height 27
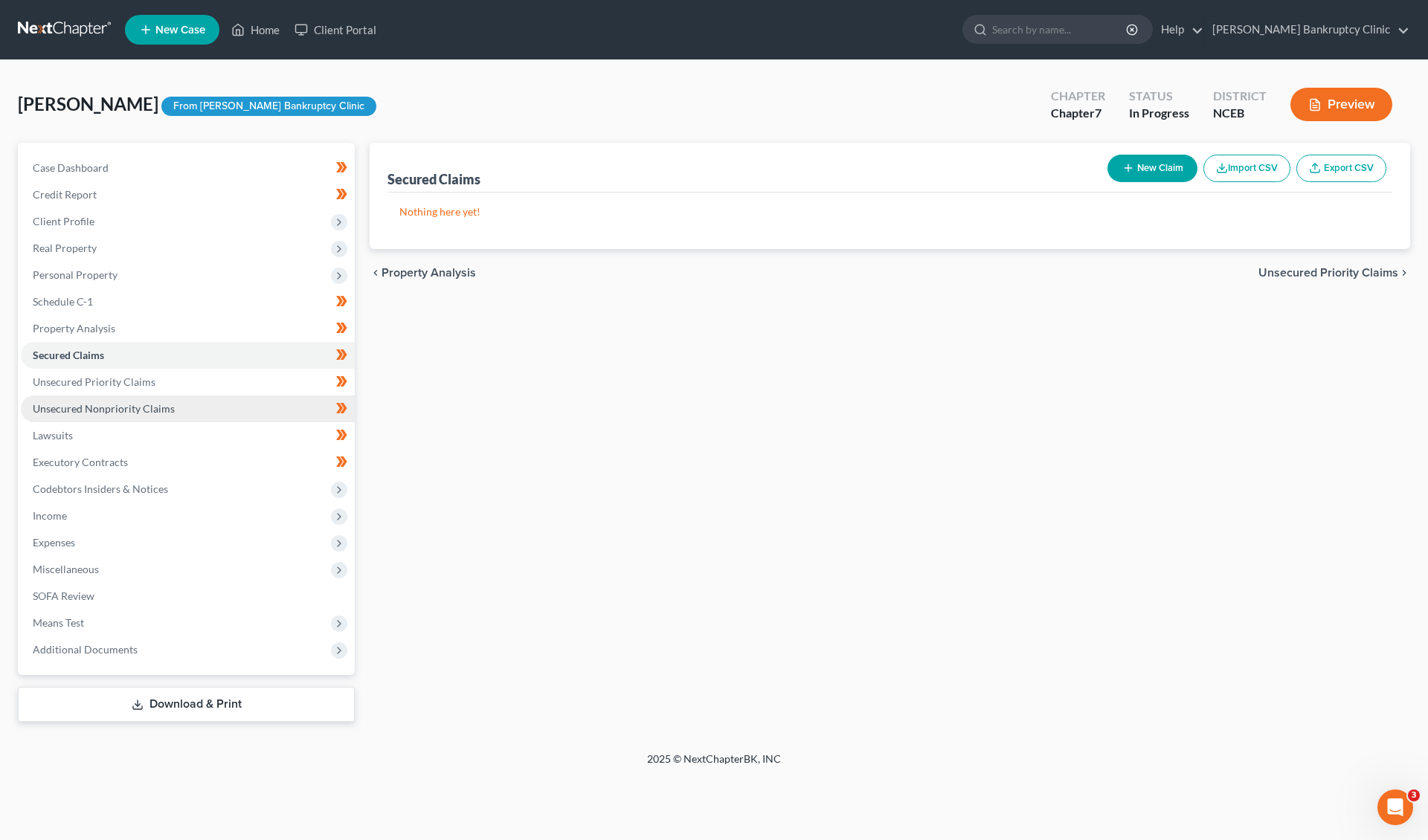
click at [134, 395] on link "Unsecured Nonpriority Claims" at bounding box center [187, 408] width 334 height 27
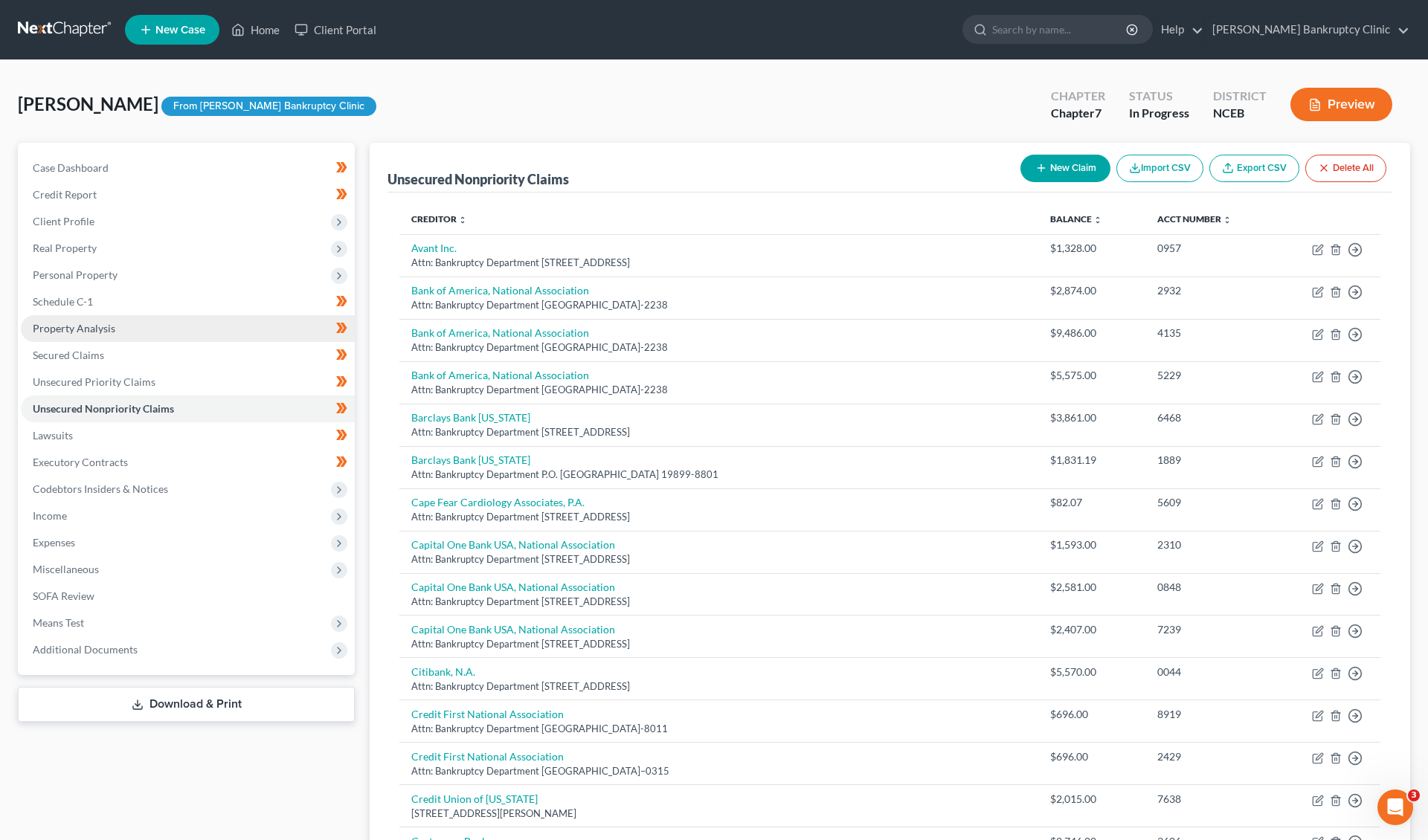
click at [147, 325] on link "Property Analysis" at bounding box center [187, 329] width 334 height 27
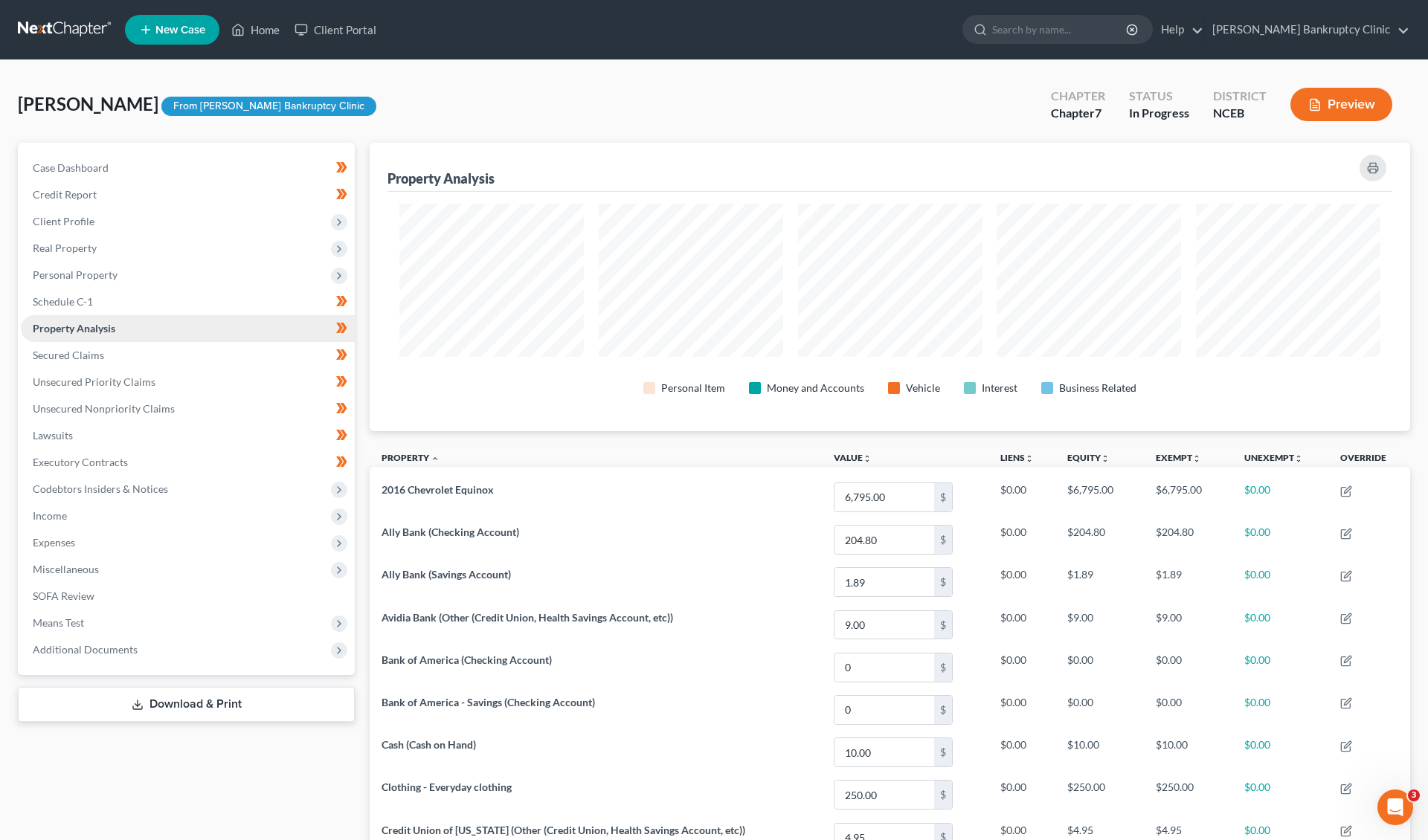
scroll to position [290, 1041]
click at [149, 305] on link "Schedule C-1" at bounding box center [187, 302] width 334 height 27
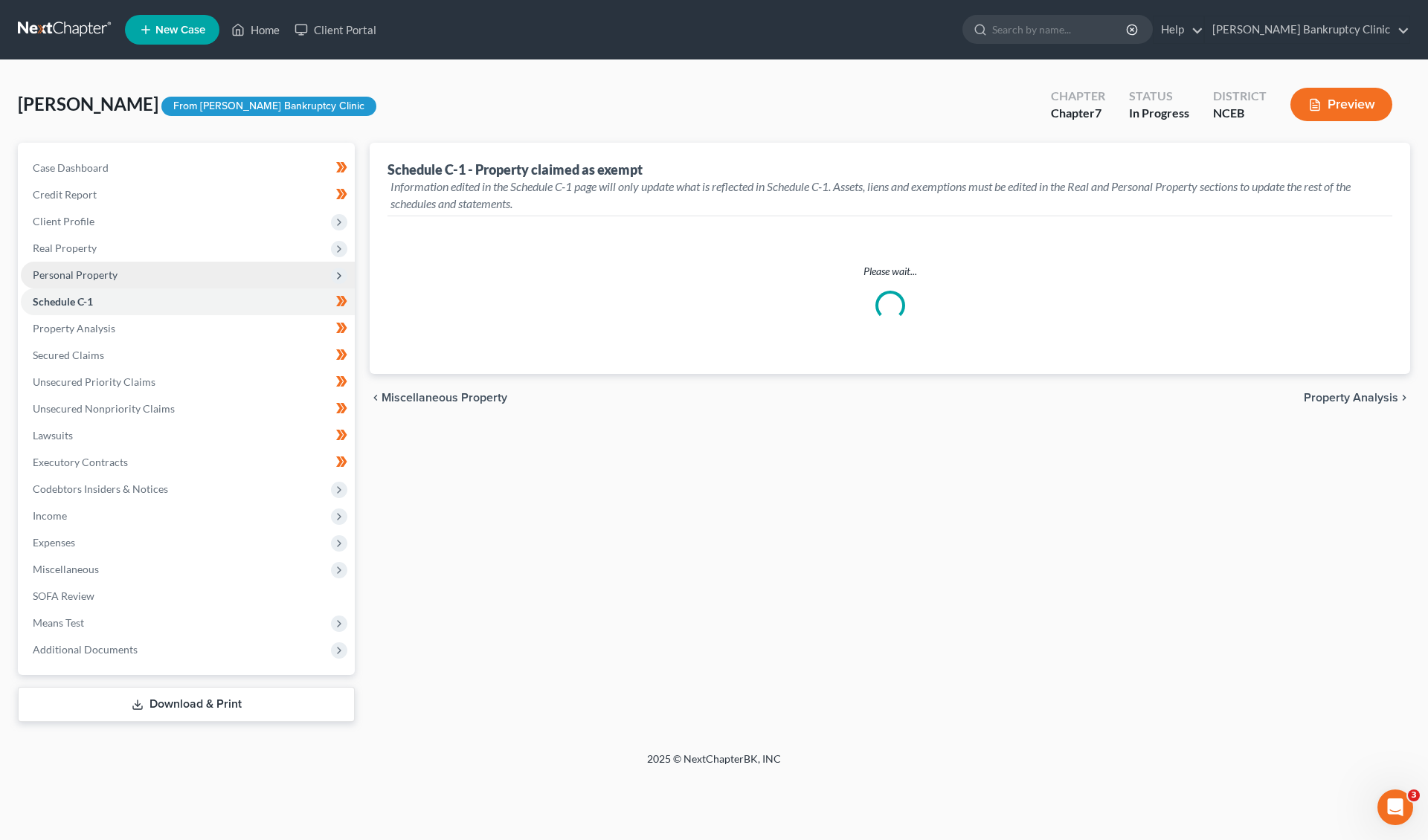
click at [150, 277] on span "Personal Property" at bounding box center [187, 275] width 334 height 27
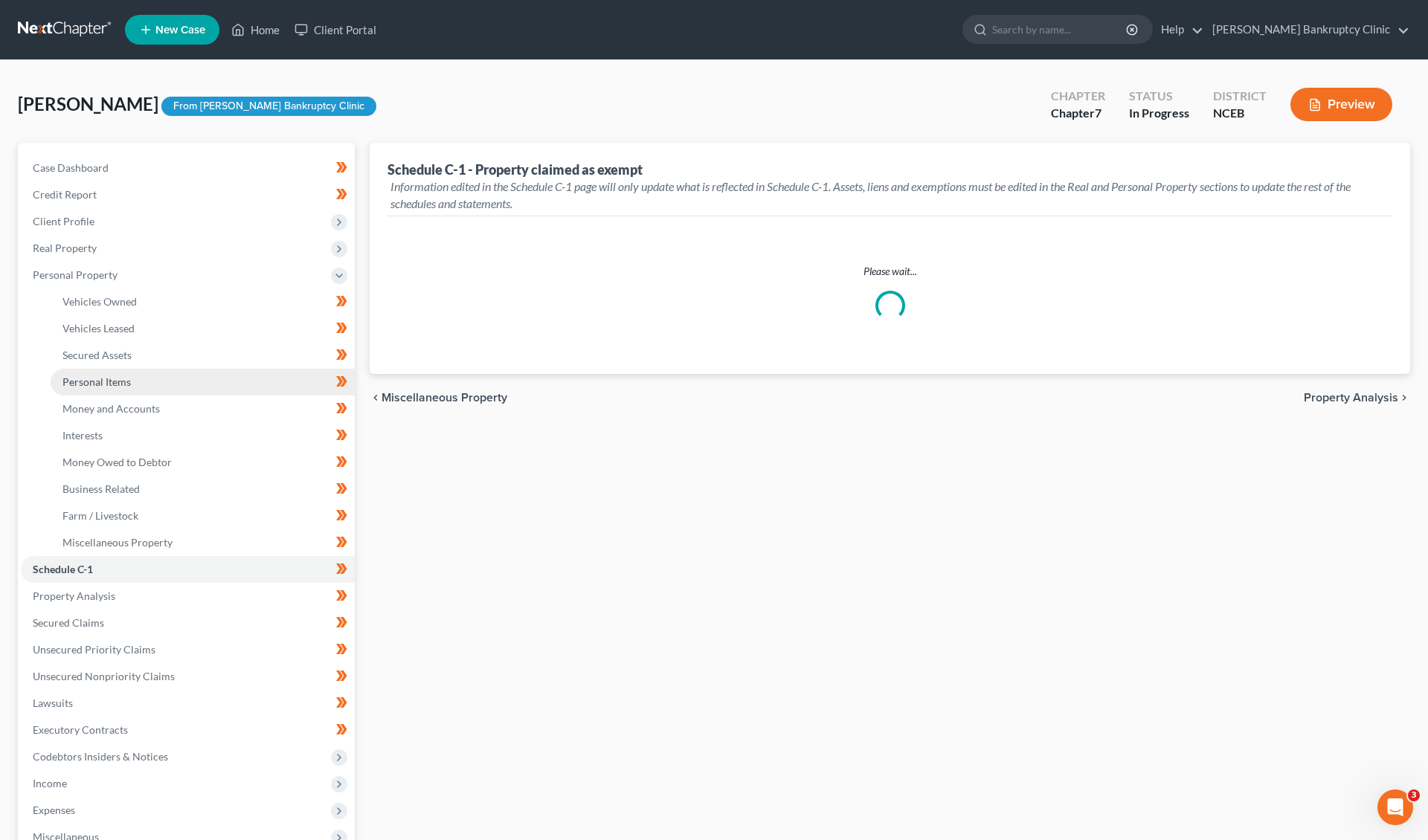
click at [140, 369] on link "Personal Items" at bounding box center [202, 381] width 304 height 27
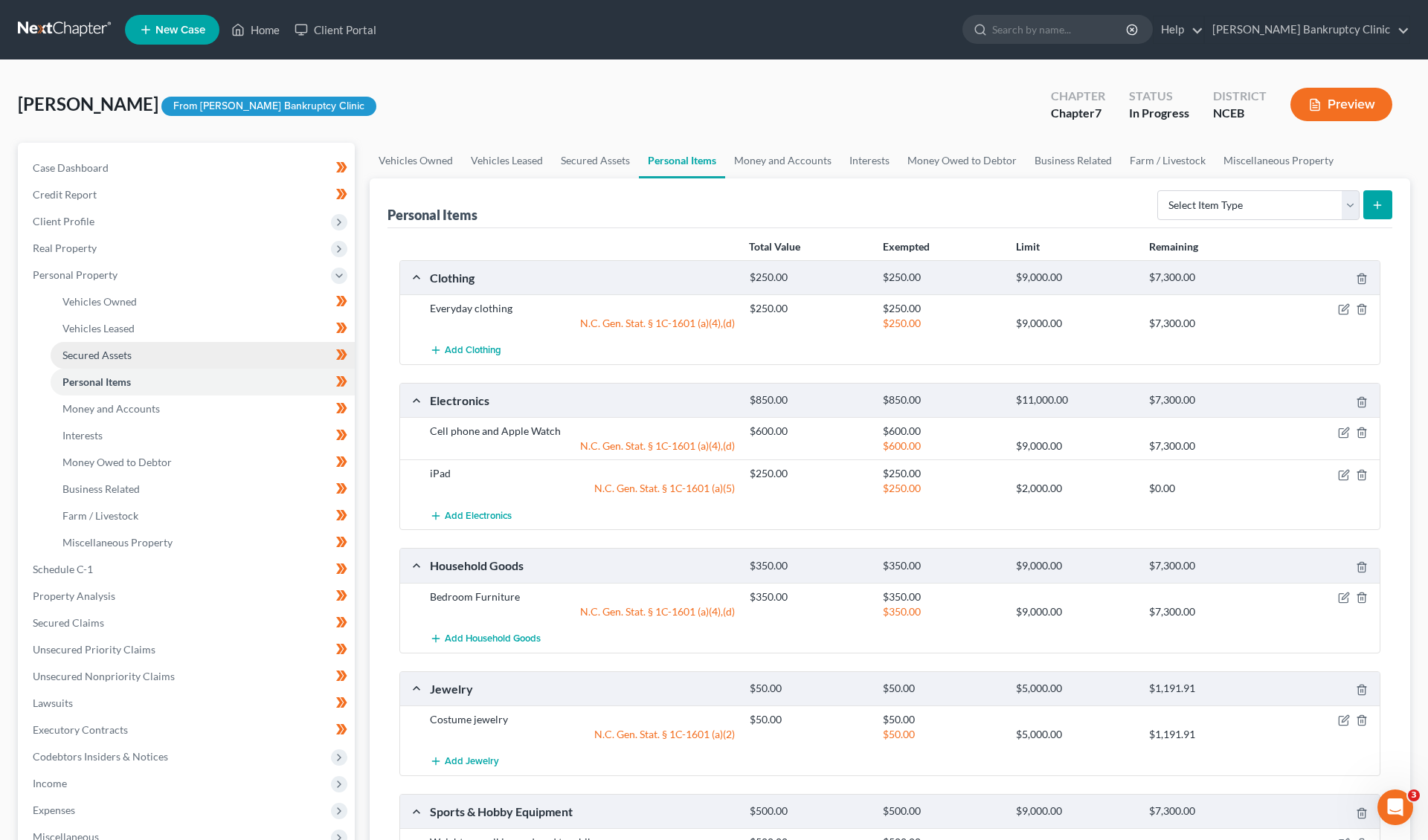
click at [140, 346] on link "Secured Assets" at bounding box center [202, 355] width 304 height 27
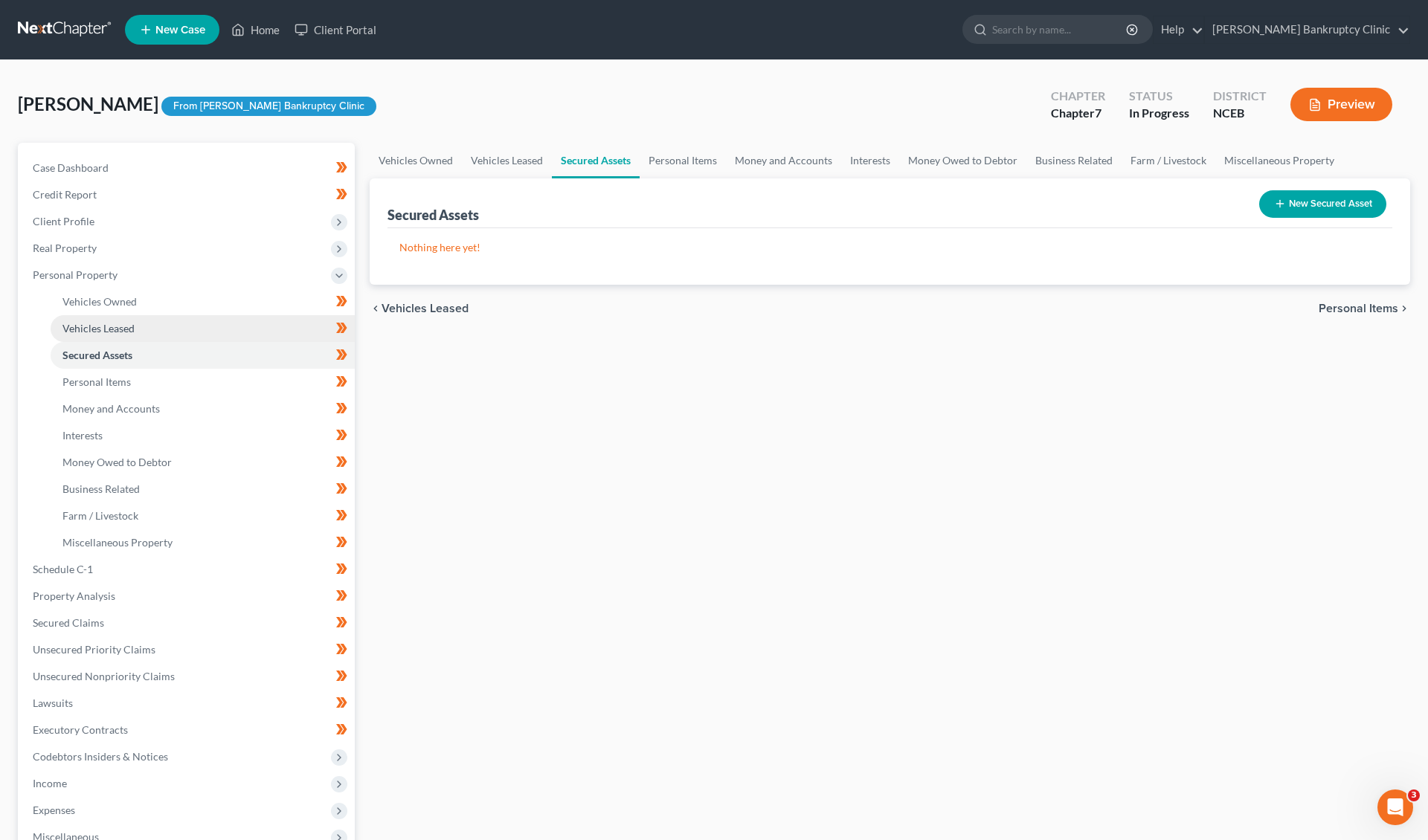
click at [140, 322] on link "Vehicles Leased" at bounding box center [202, 329] width 304 height 27
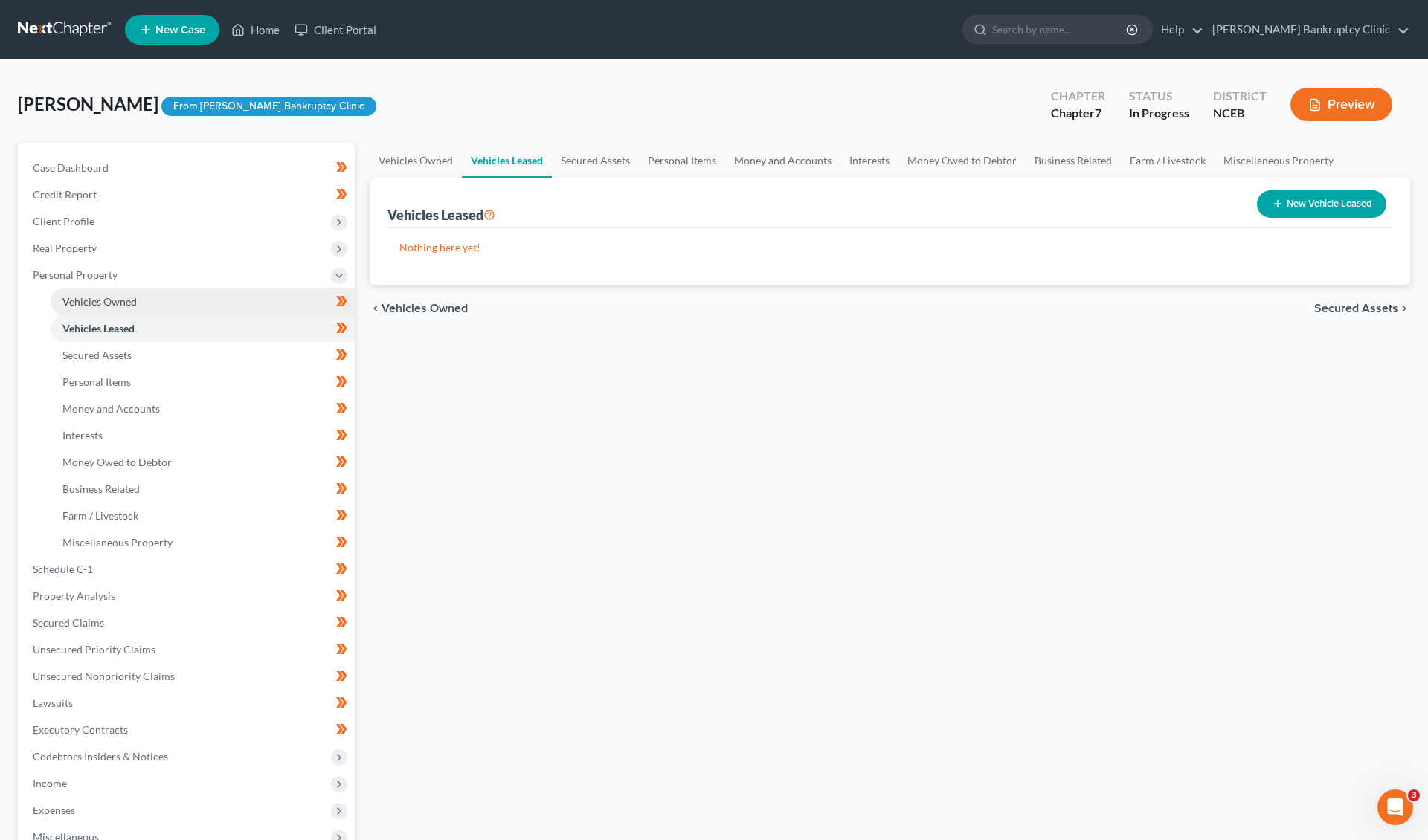
click at [139, 299] on link "Vehicles Owned" at bounding box center [202, 302] width 304 height 27
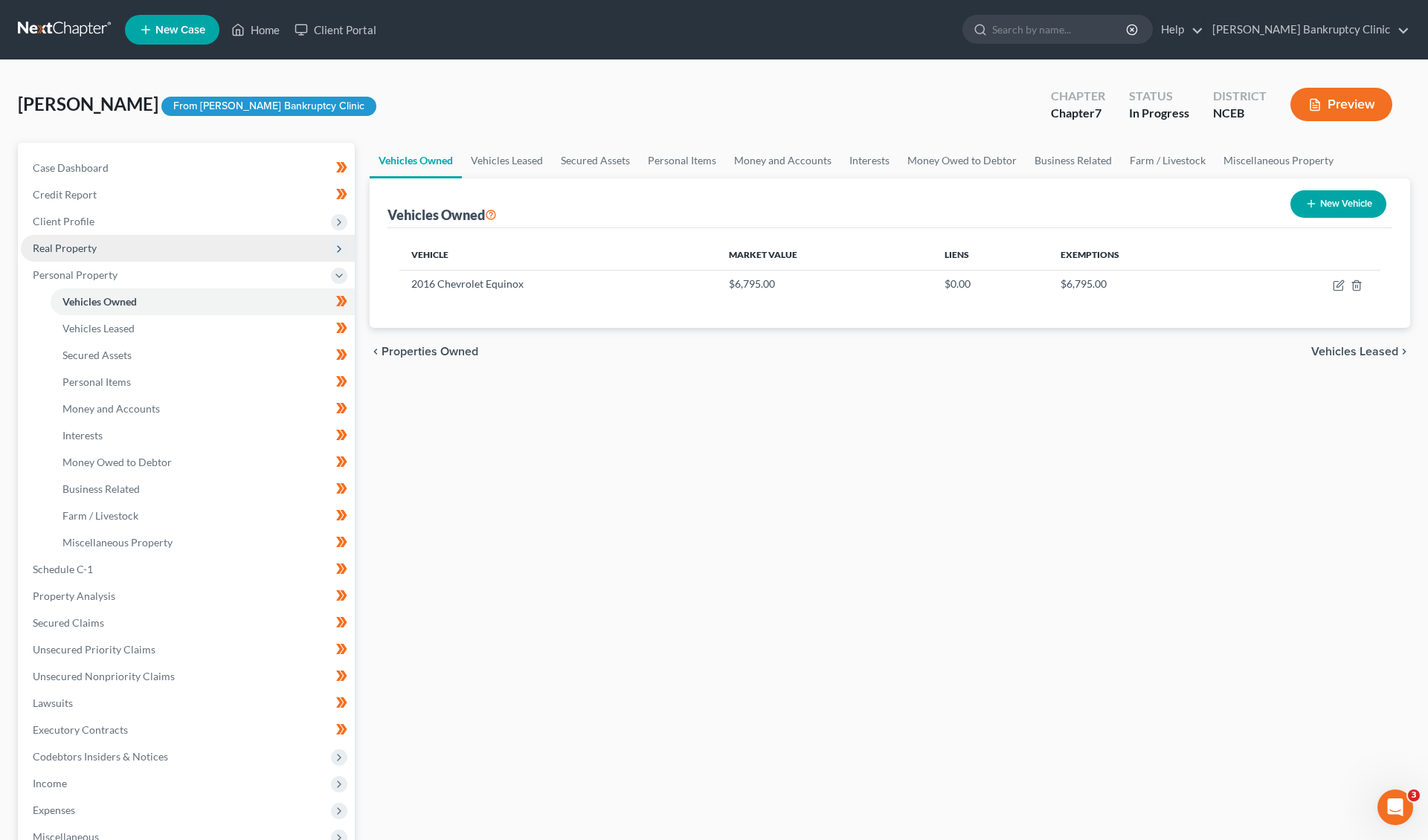
click at [122, 247] on span "Real Property" at bounding box center [187, 248] width 334 height 27
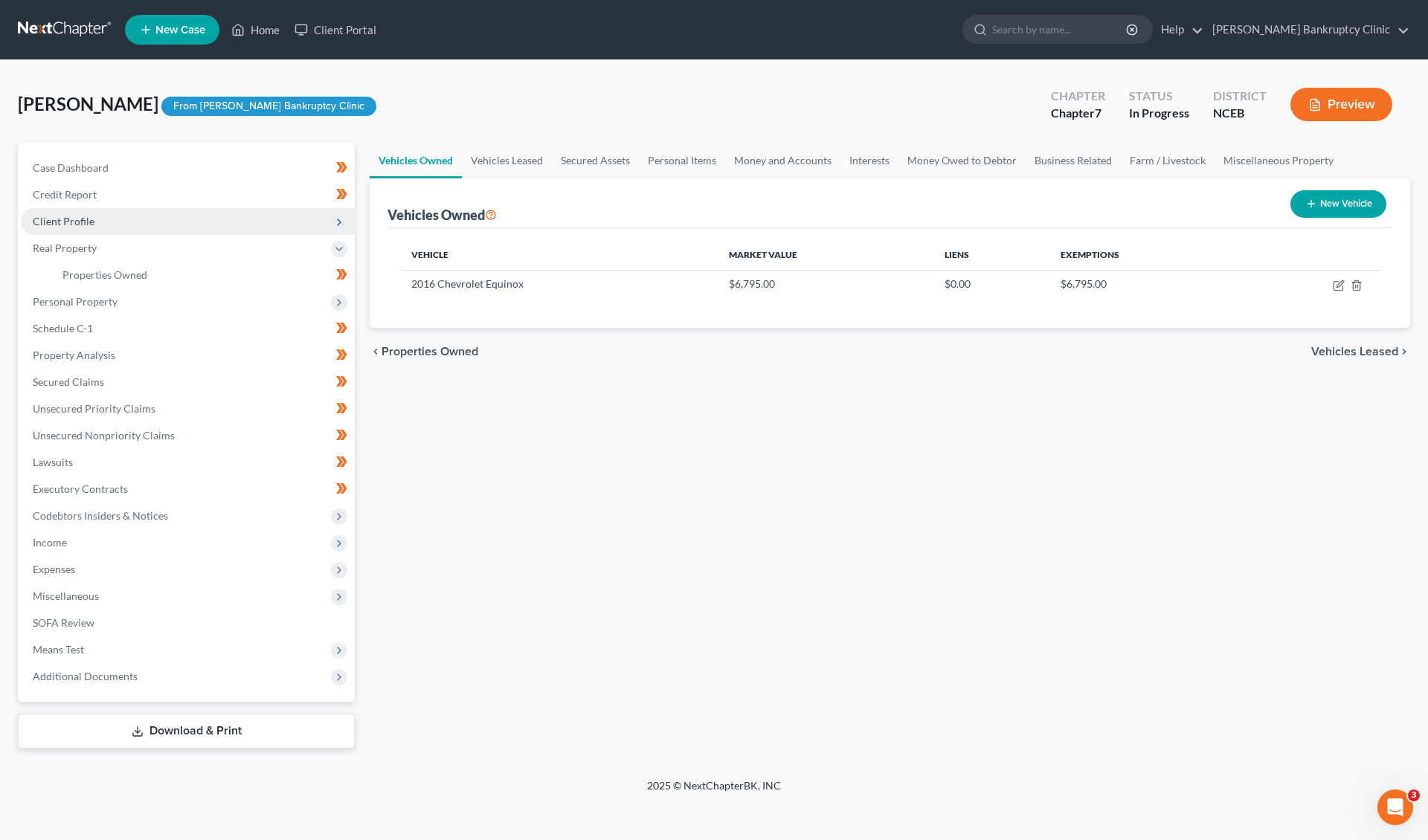
click at [116, 226] on span "Client Profile" at bounding box center [187, 221] width 334 height 27
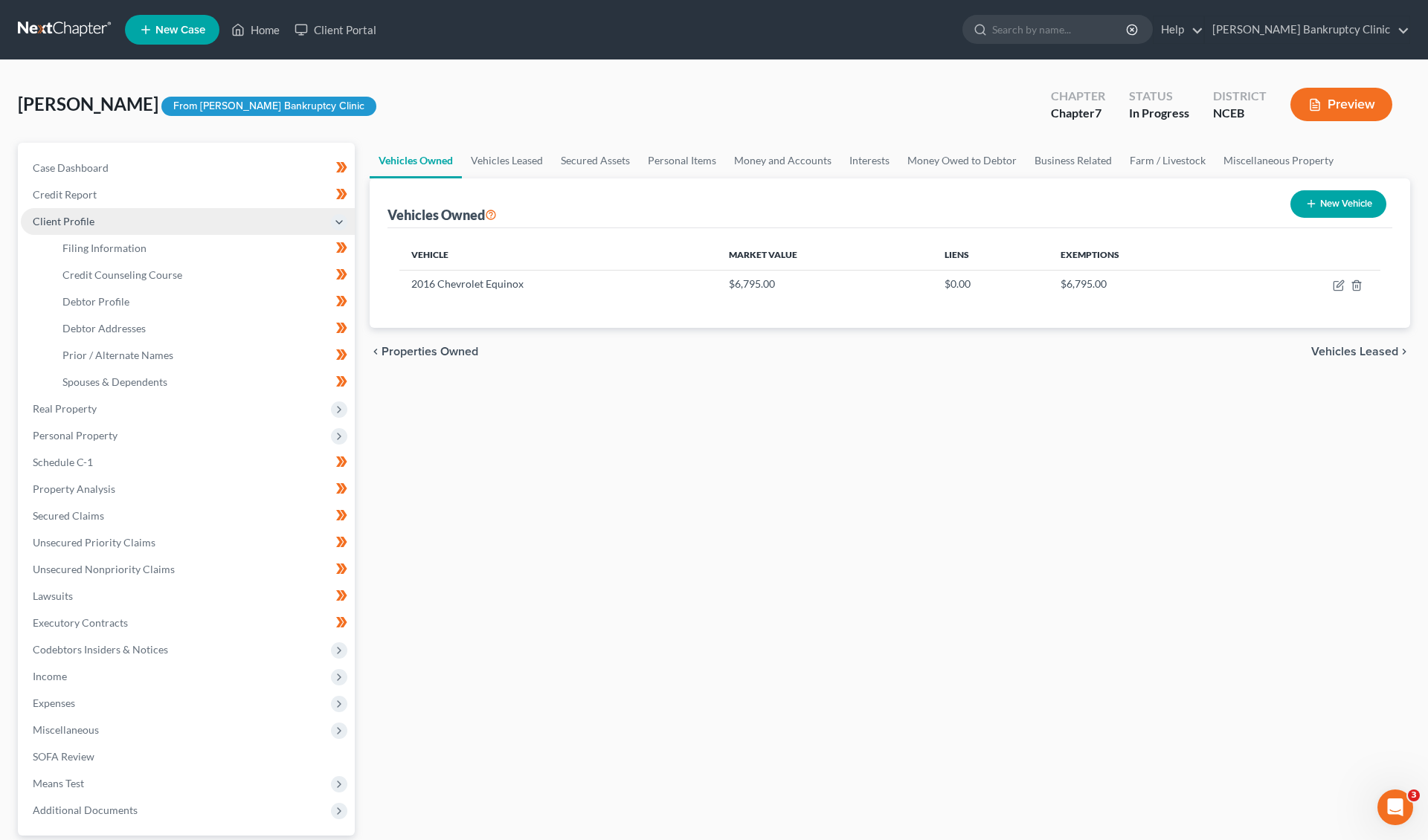
click at [119, 209] on span "Client Profile" at bounding box center [187, 221] width 334 height 27
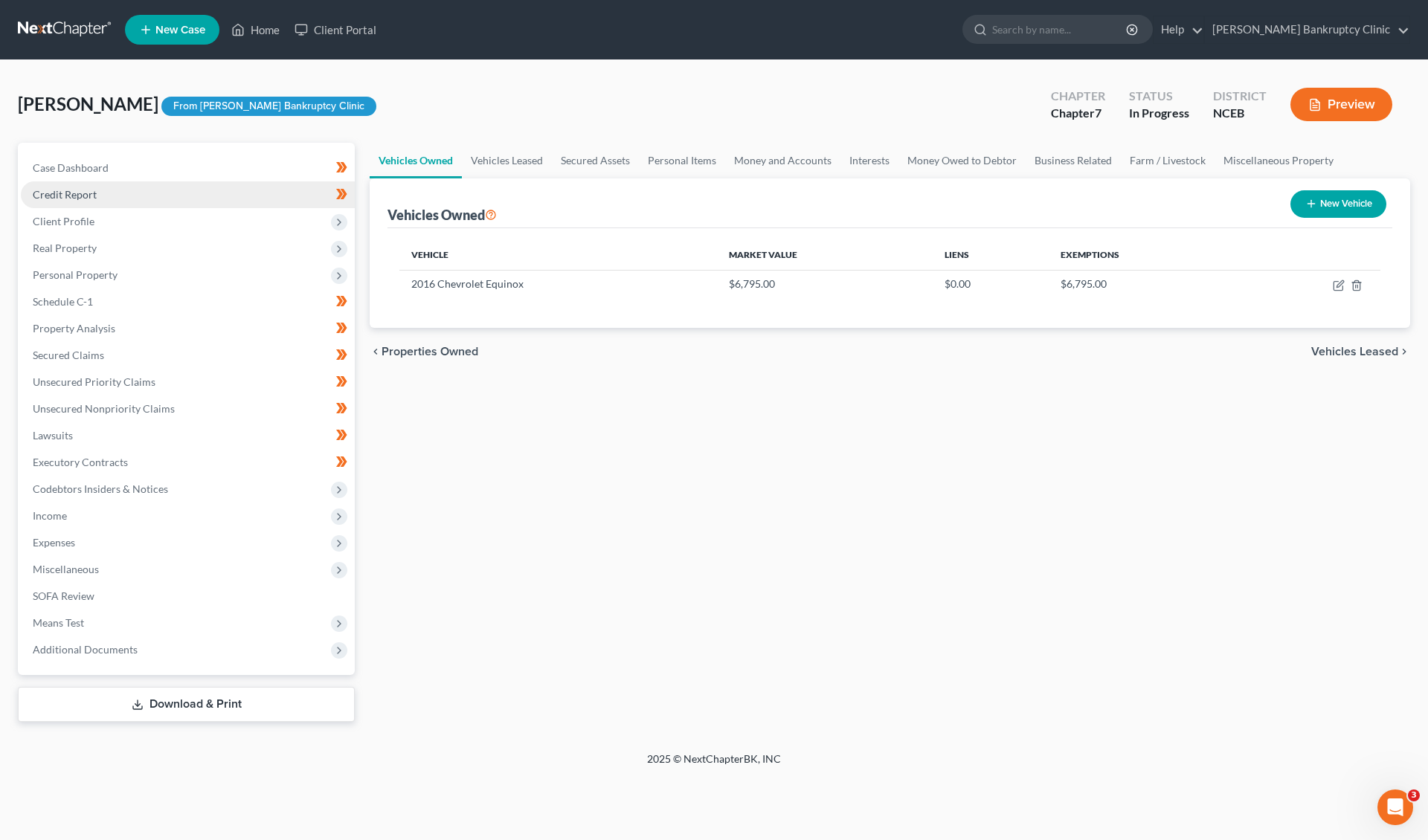
click at [118, 198] on link "Credit Report" at bounding box center [187, 194] width 334 height 27
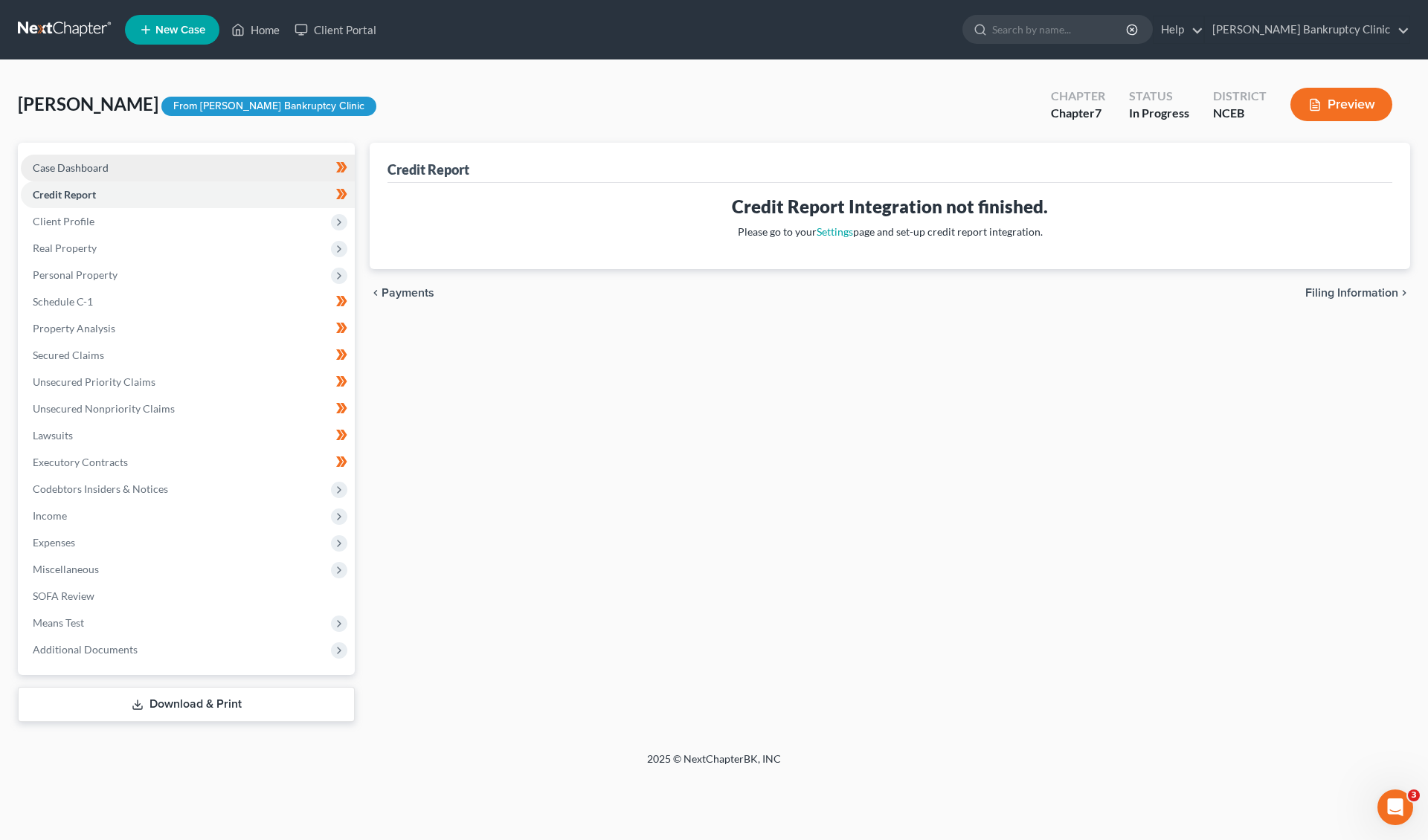
click at [114, 167] on link "Case Dashboard" at bounding box center [187, 167] width 334 height 27
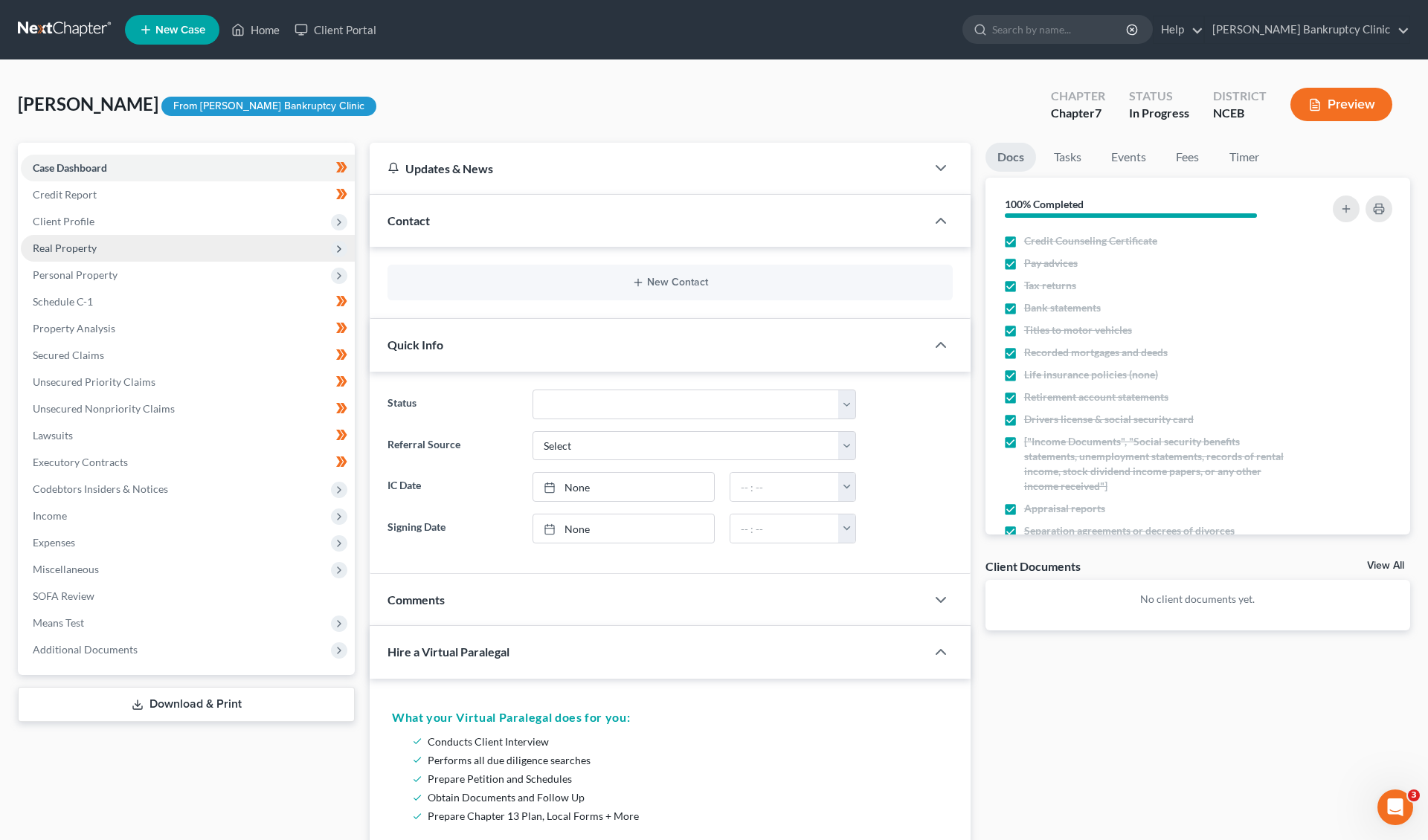
click at [117, 251] on span "Real Property" at bounding box center [187, 248] width 334 height 27
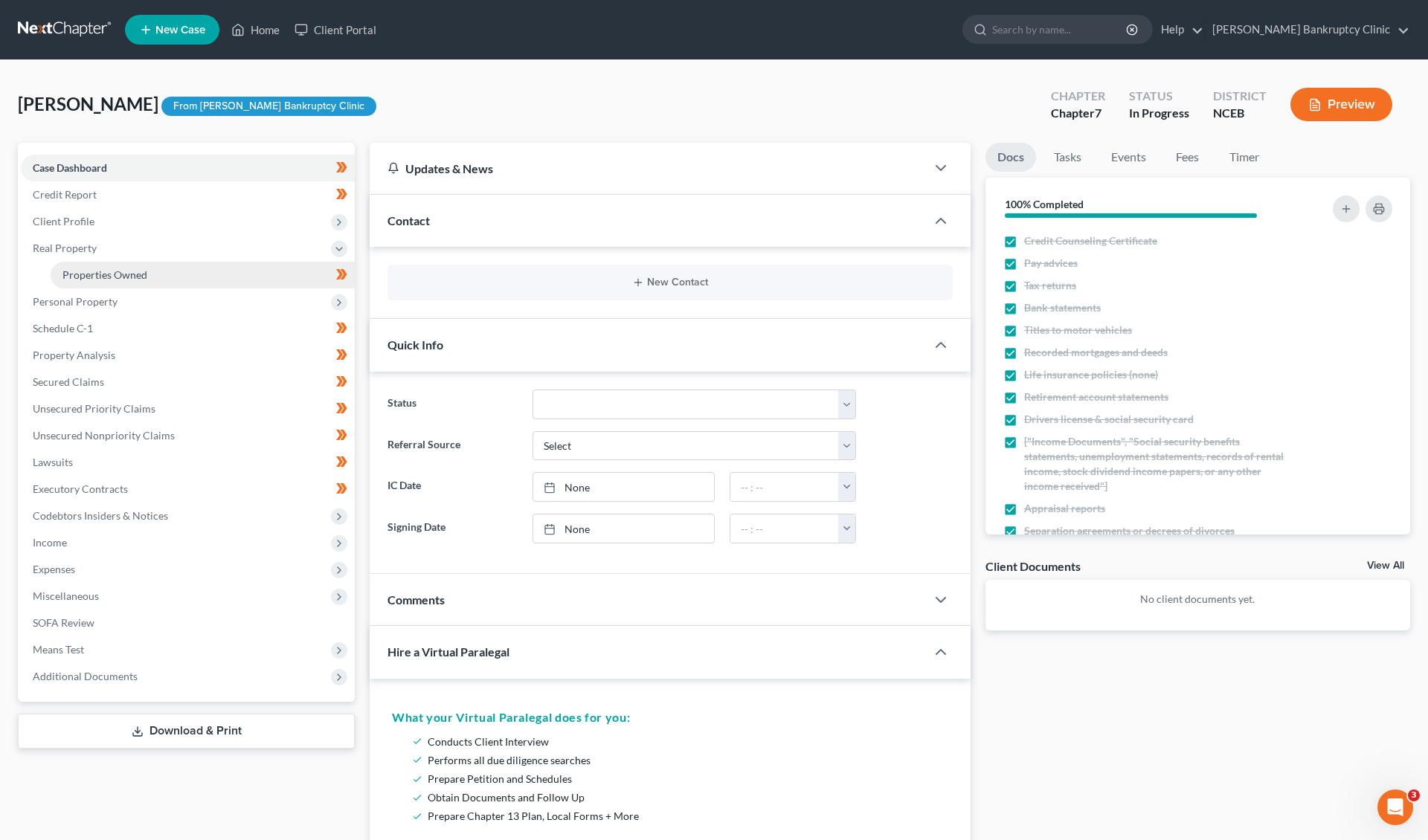
click at [121, 269] on span "Properties Owned" at bounding box center [105, 275] width 85 height 13
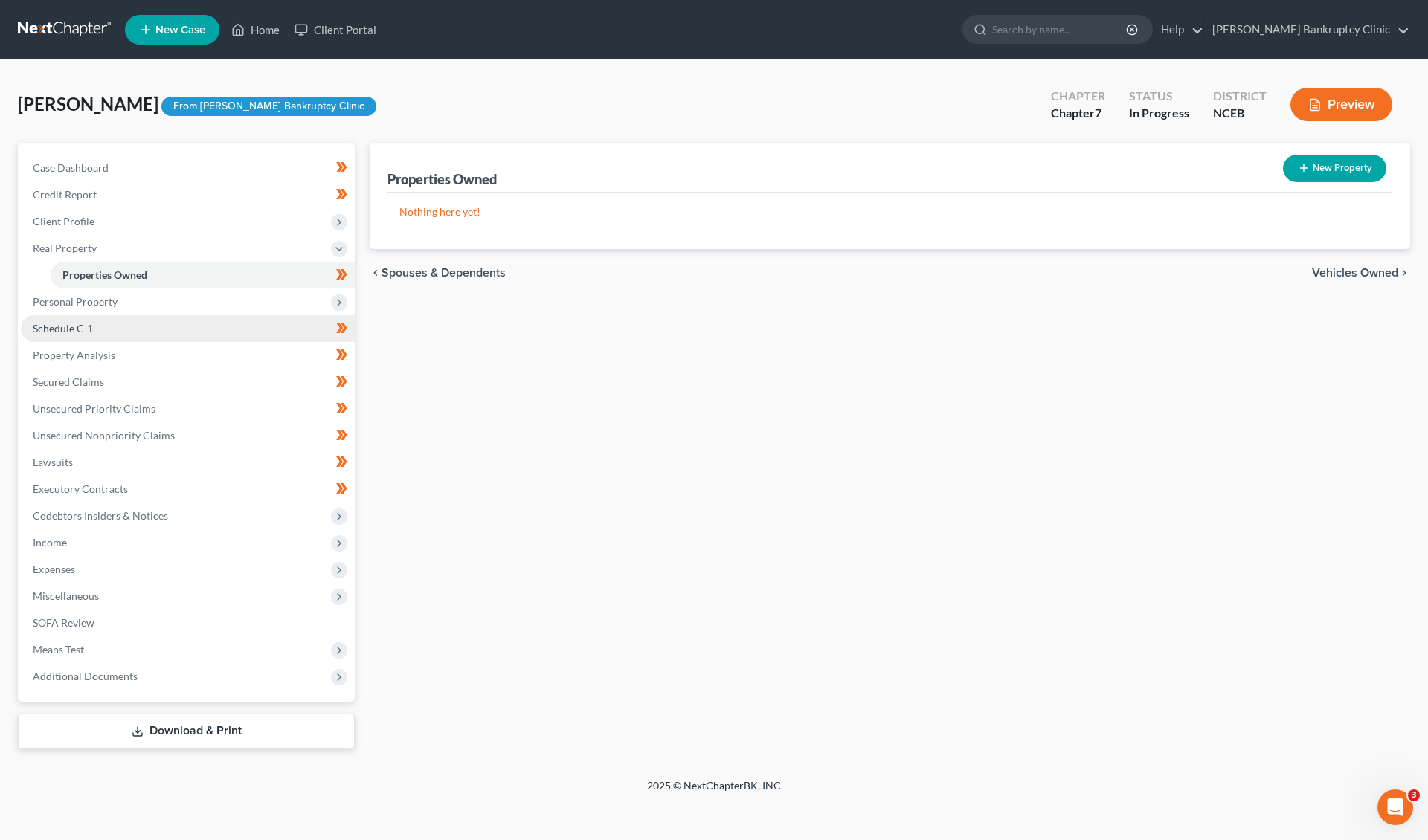
click at [119, 337] on link "Schedule C-1" at bounding box center [187, 329] width 334 height 27
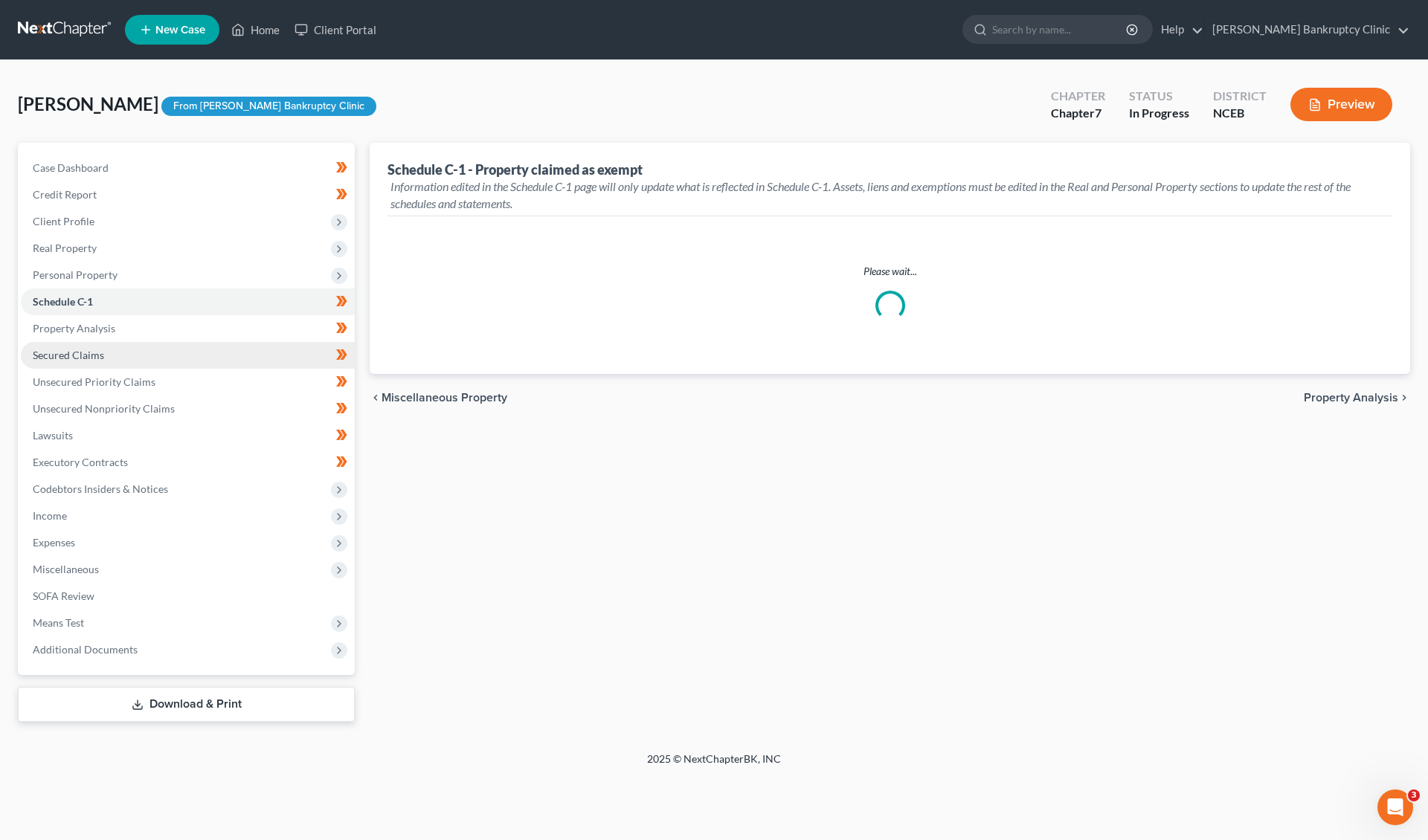
click at [119, 358] on link "Secured Claims" at bounding box center [187, 355] width 334 height 27
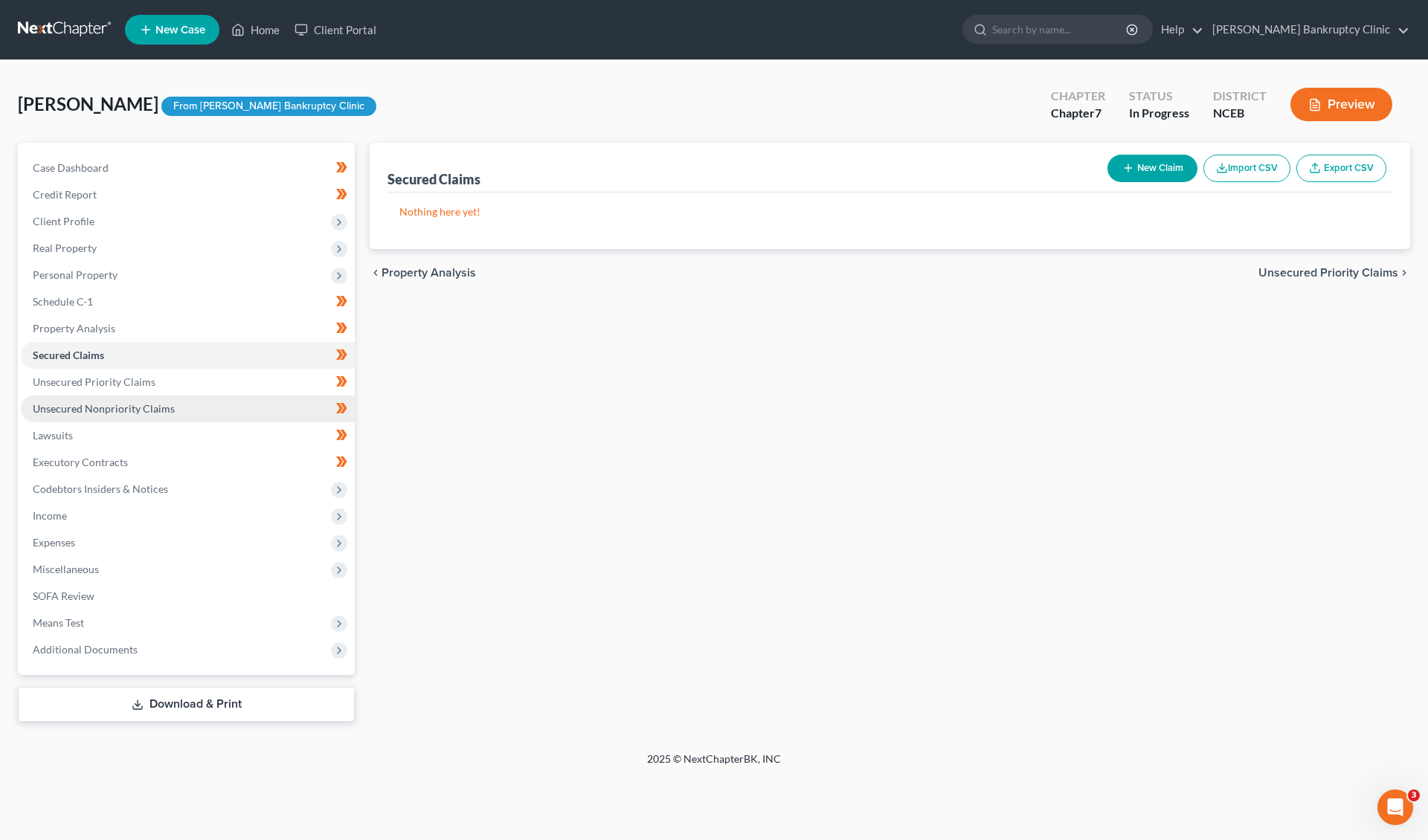
click at [118, 403] on span "Unsecured Nonpriority Claims" at bounding box center [104, 408] width 142 height 13
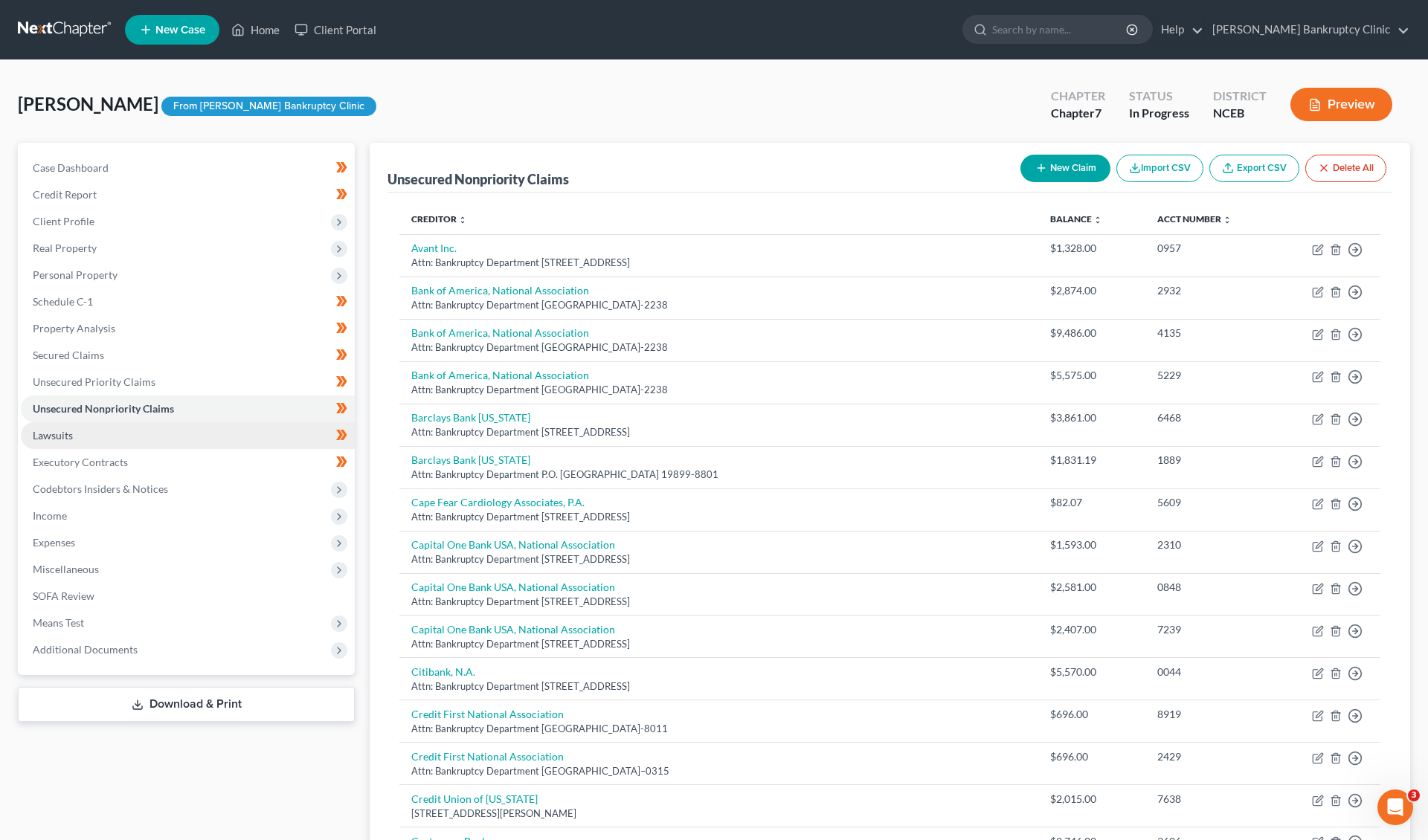
click at [187, 428] on link "Lawsuits" at bounding box center [187, 435] width 334 height 27
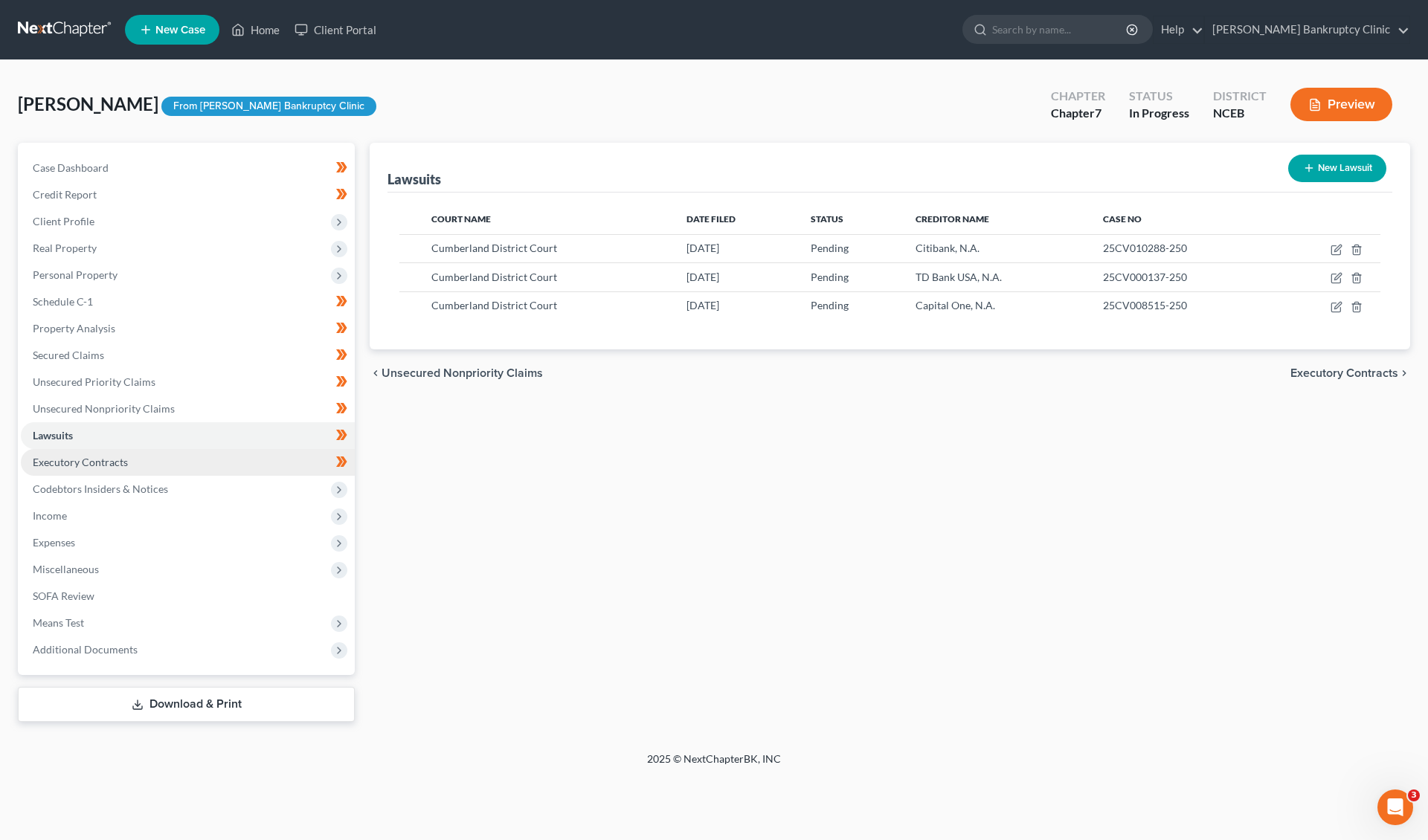
click at [188, 461] on link "Executory Contracts" at bounding box center [187, 462] width 334 height 27
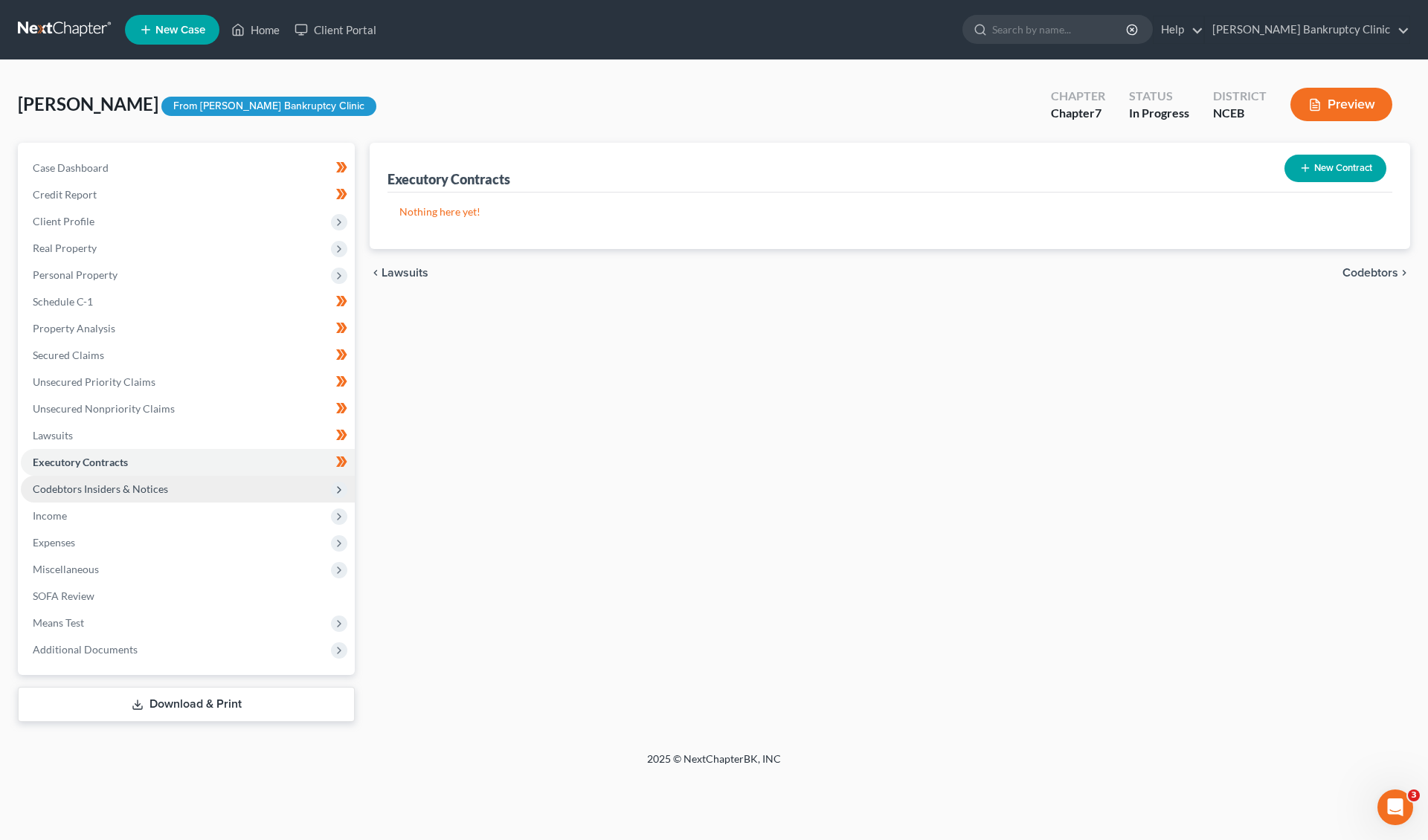
click at [185, 498] on span "Codebtors Insiders & Notices" at bounding box center [187, 489] width 334 height 27
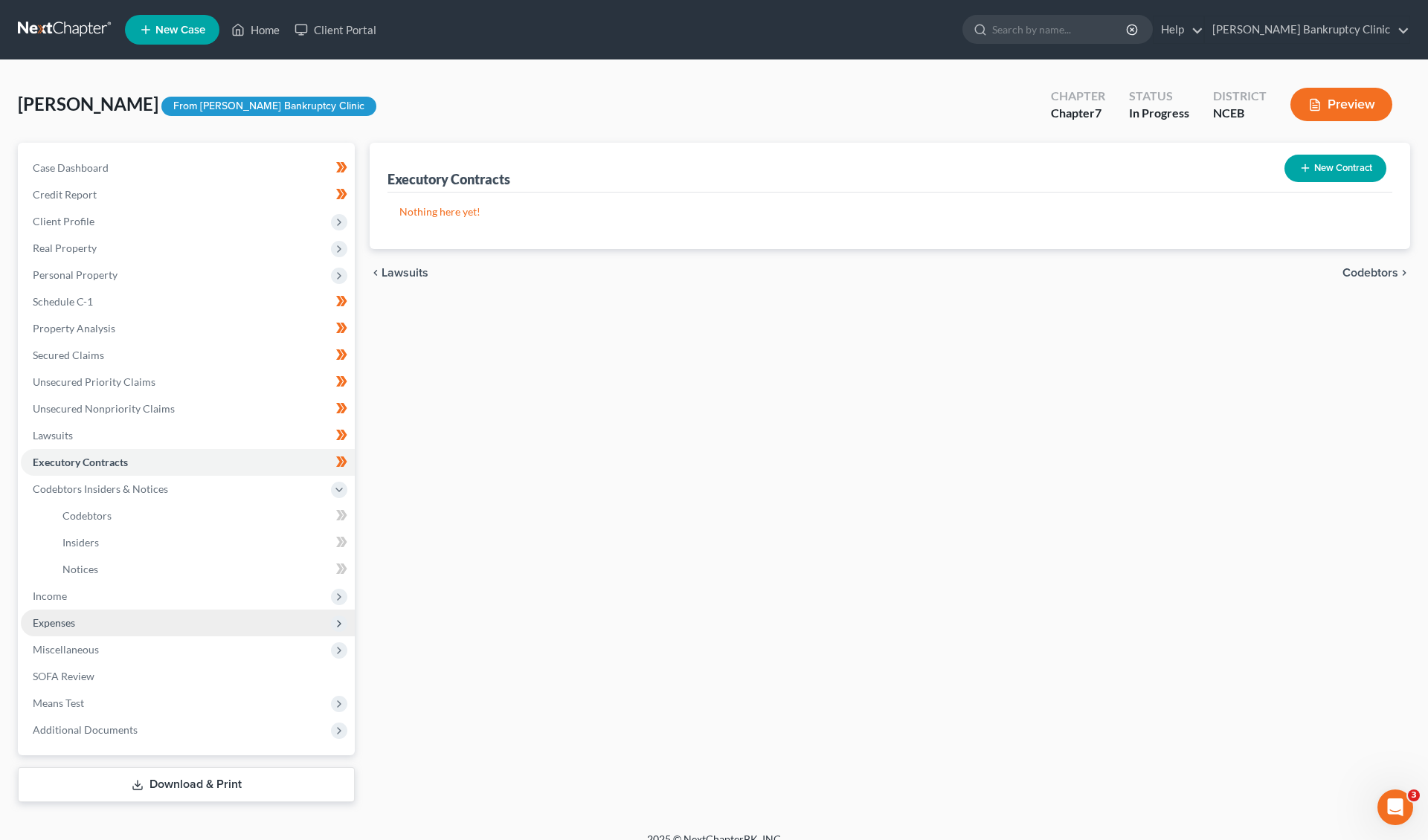
click at [173, 619] on span "Expenses" at bounding box center [187, 622] width 334 height 27
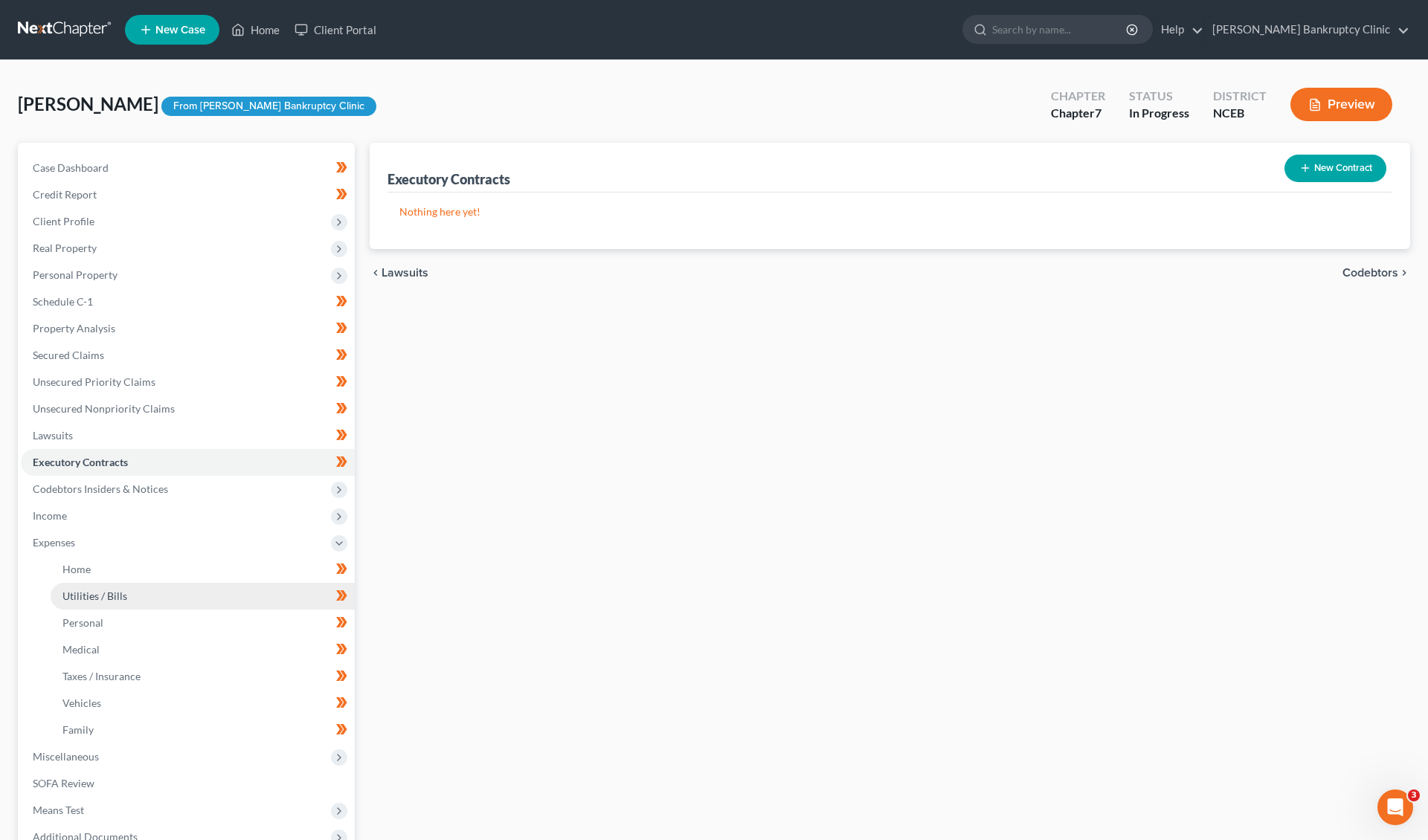
click at [166, 596] on link "Utilities / Bills" at bounding box center [202, 596] width 304 height 27
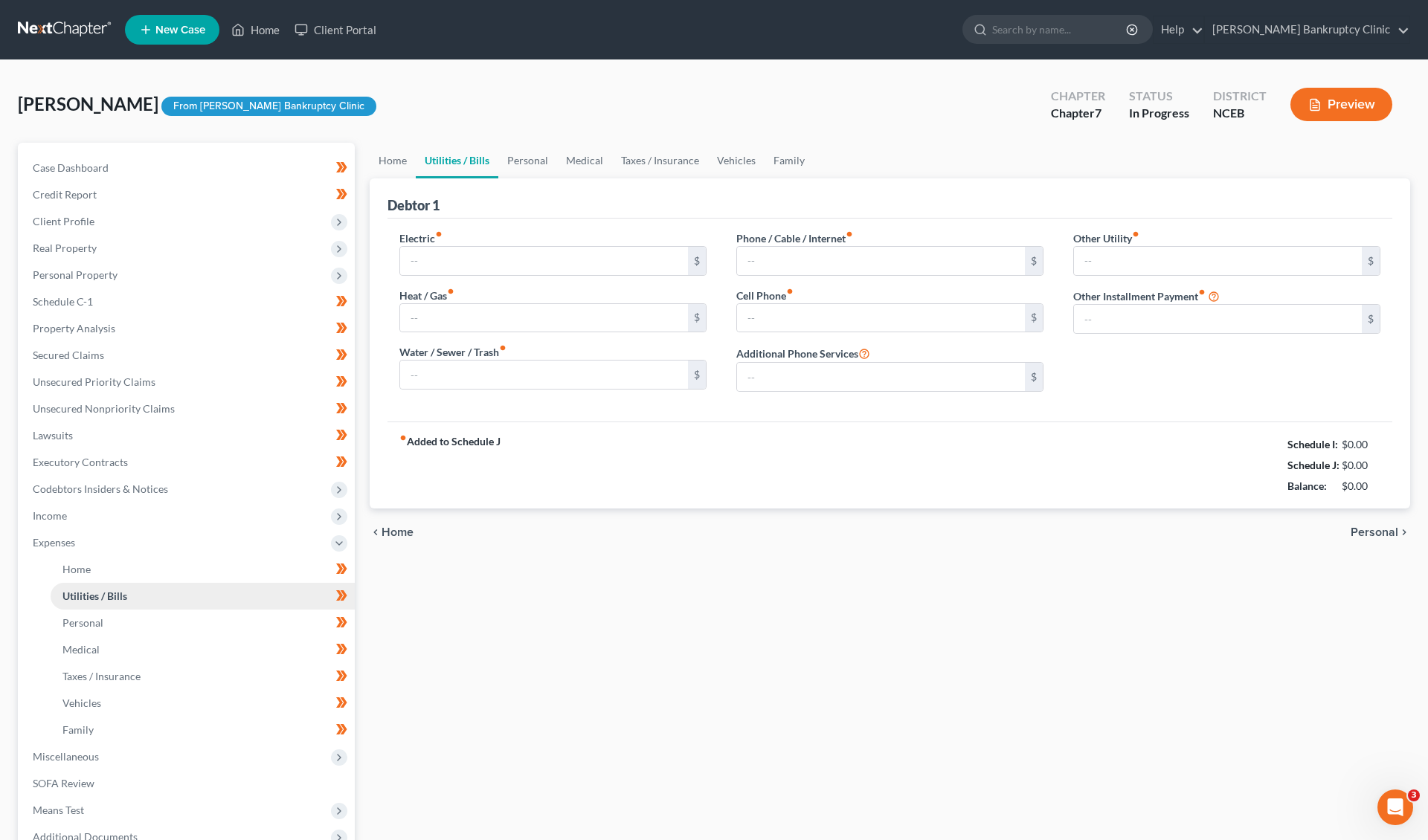
type input "0.00"
type input "55.00"
type input "0.00"
type input "68.82"
type input "0.00"
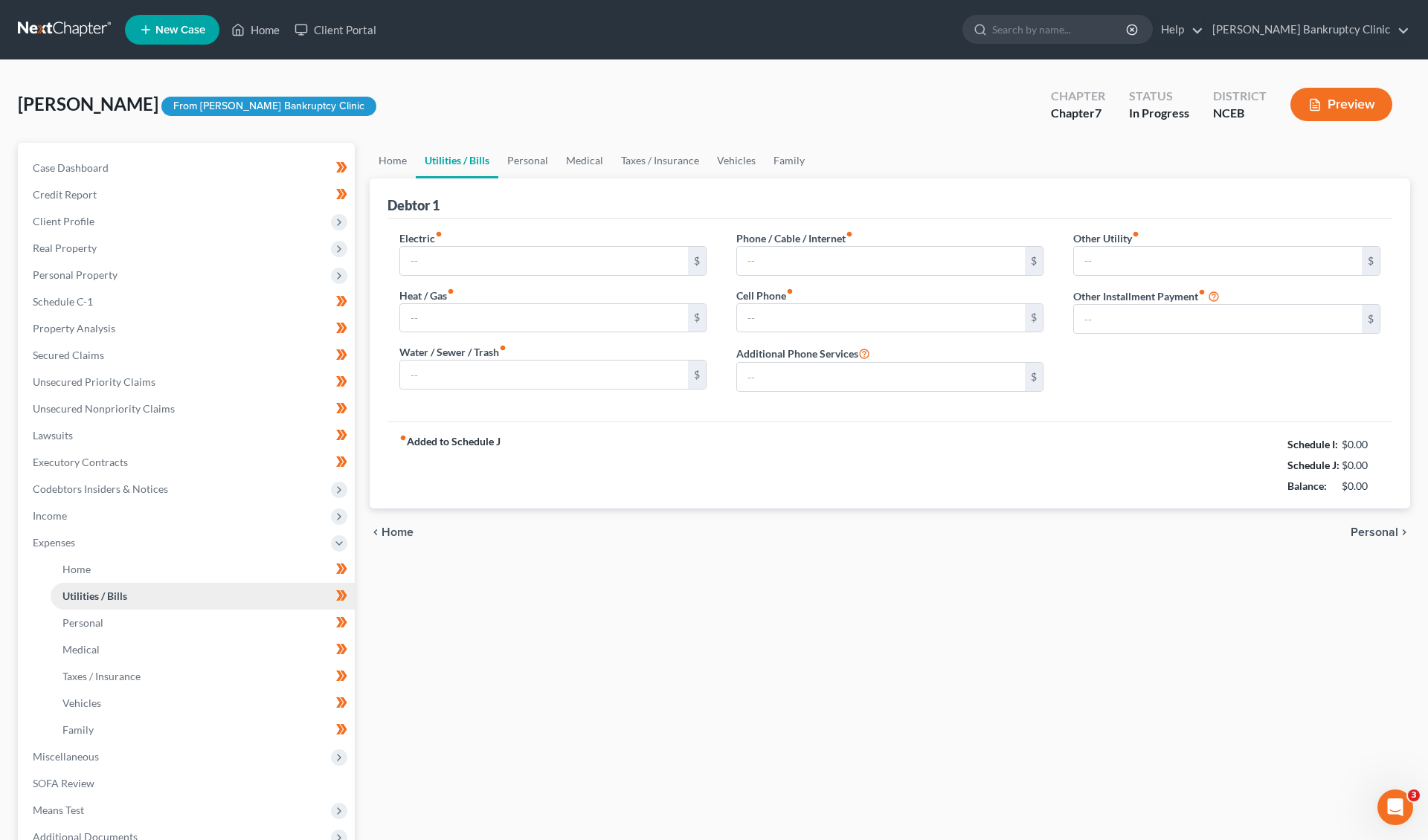
type input "0.00"
click at [160, 620] on link "Personal" at bounding box center [202, 622] width 304 height 27
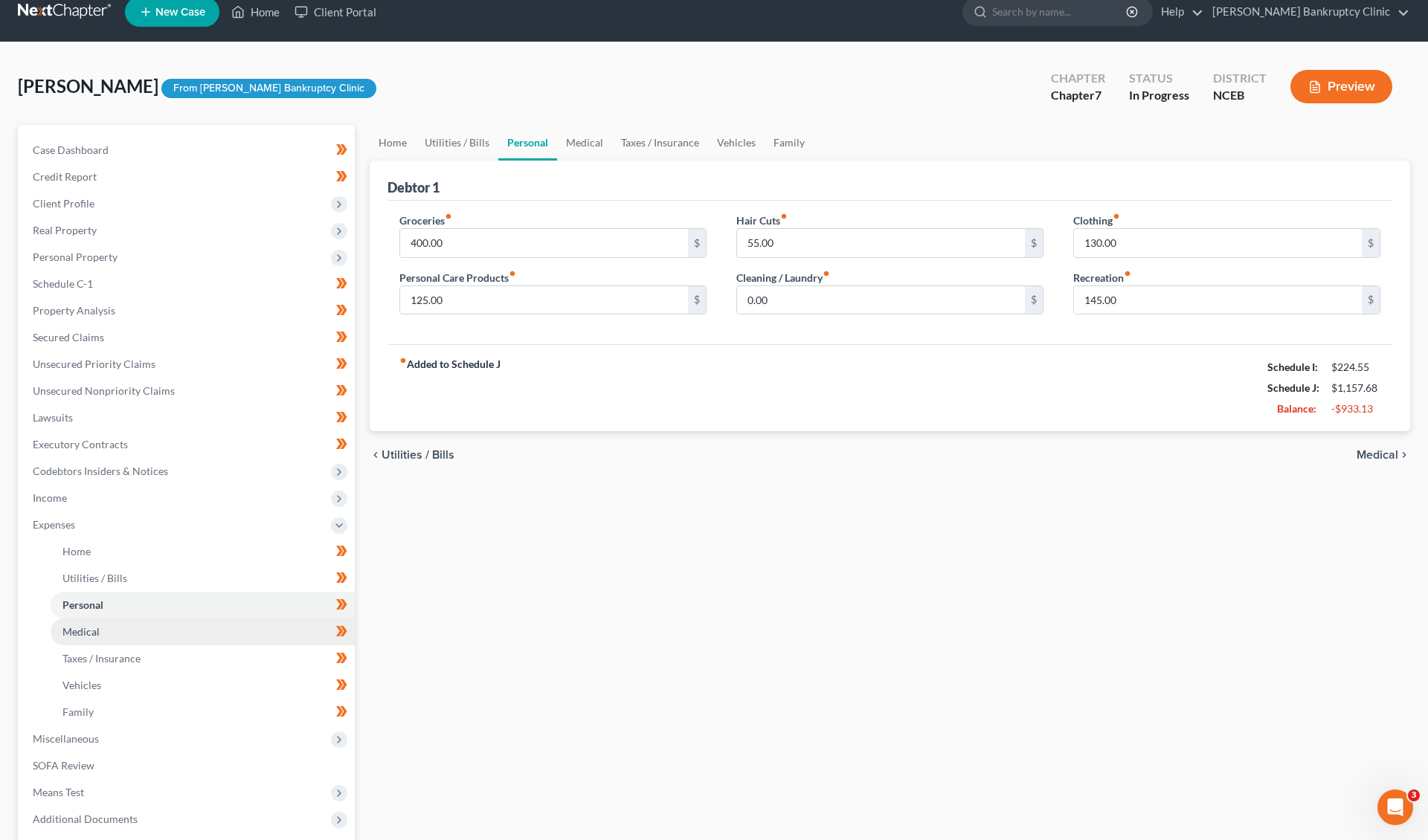
click at [160, 634] on link "Medical" at bounding box center [202, 632] width 304 height 27
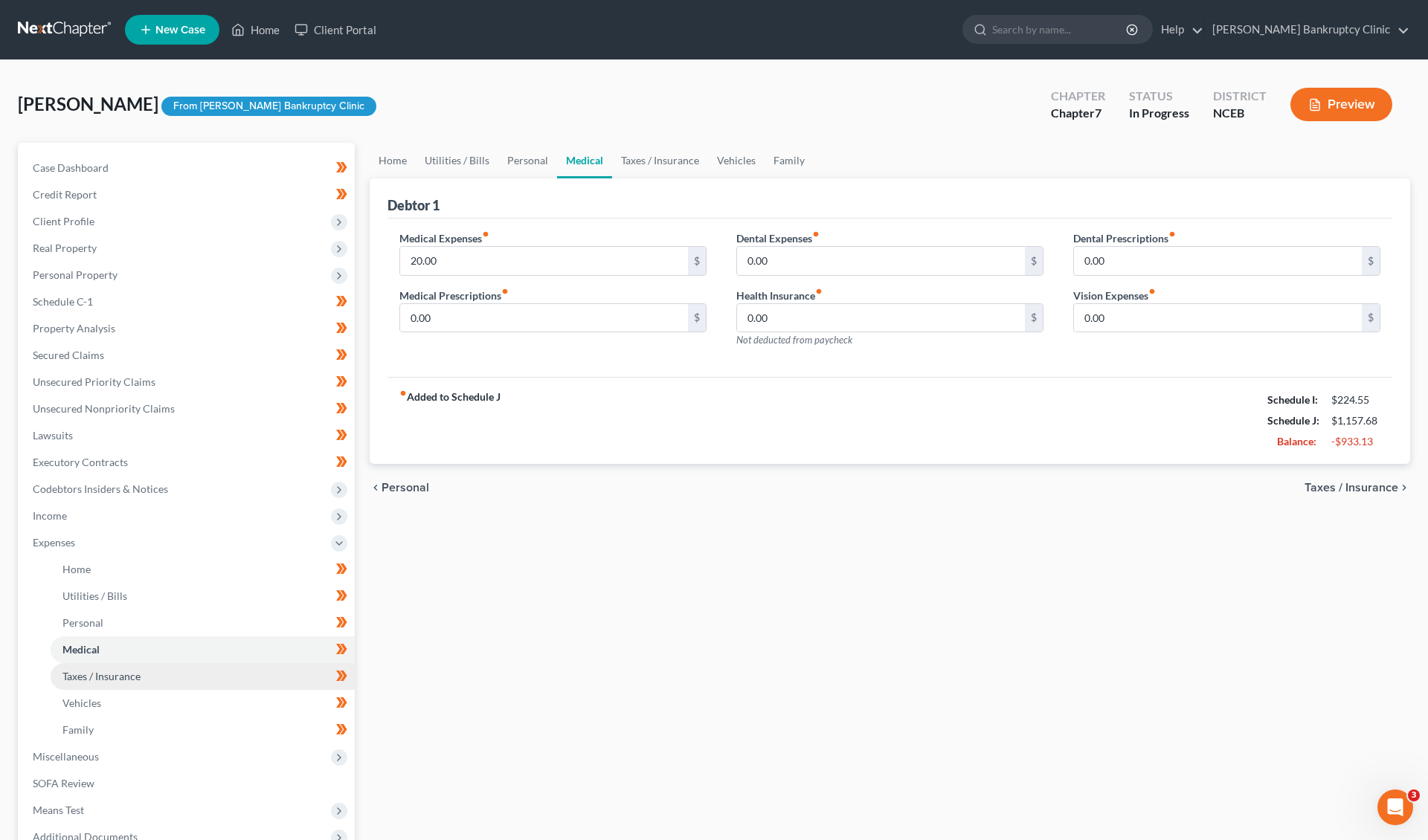
click at [159, 676] on link "Taxes / Insurance" at bounding box center [202, 676] width 304 height 27
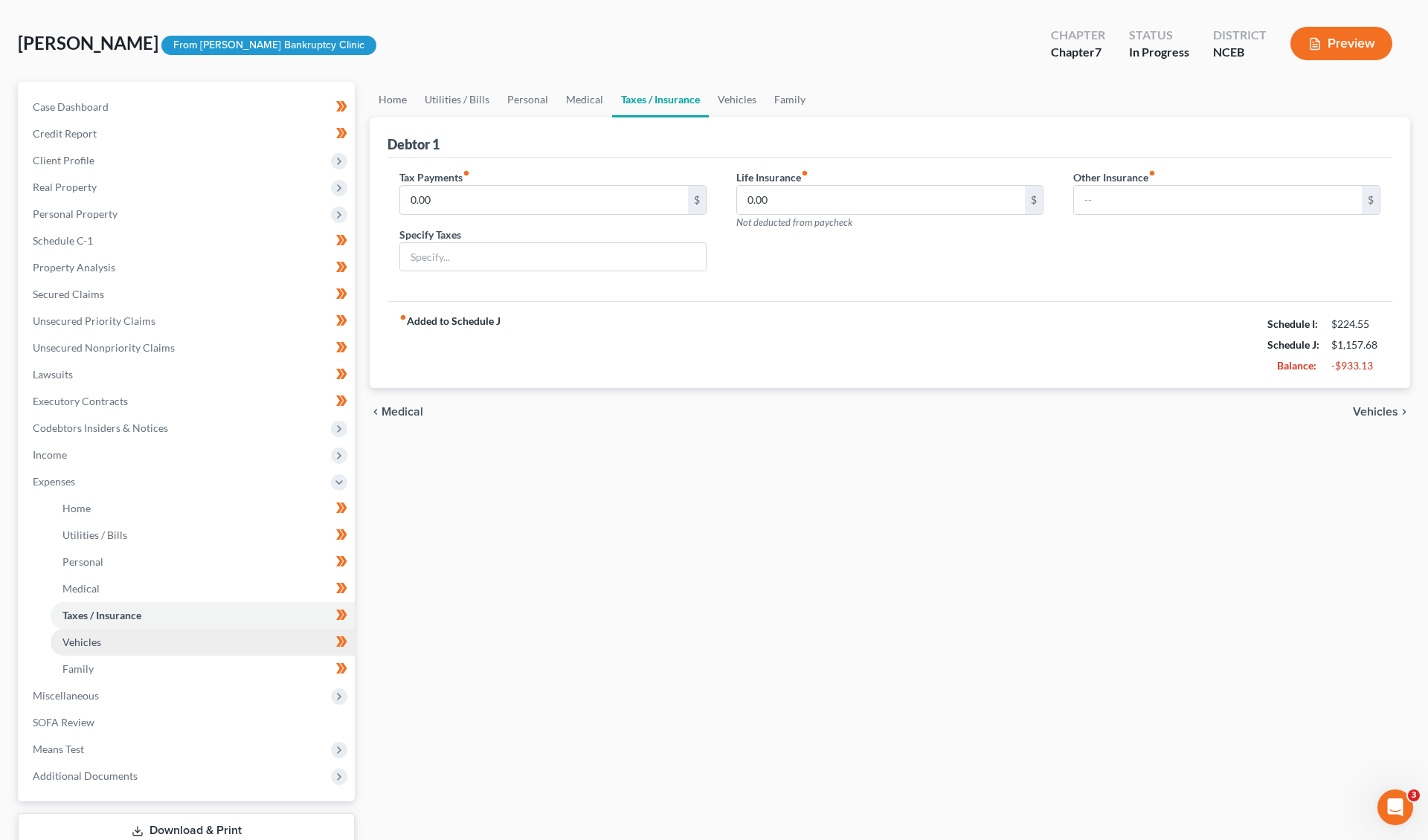
click at [192, 644] on link "Vehicles" at bounding box center [202, 642] width 304 height 27
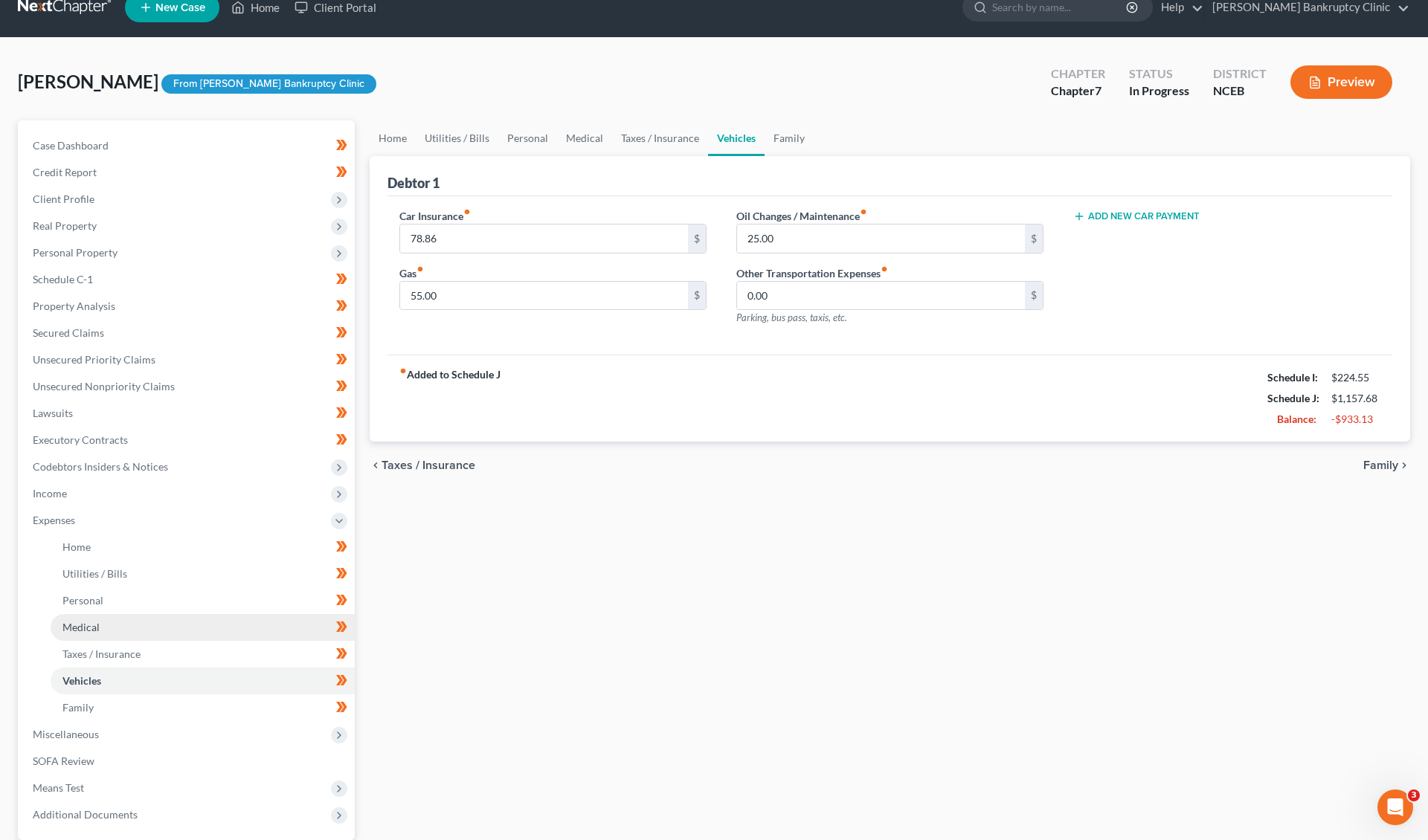
scroll to position [34, 0]
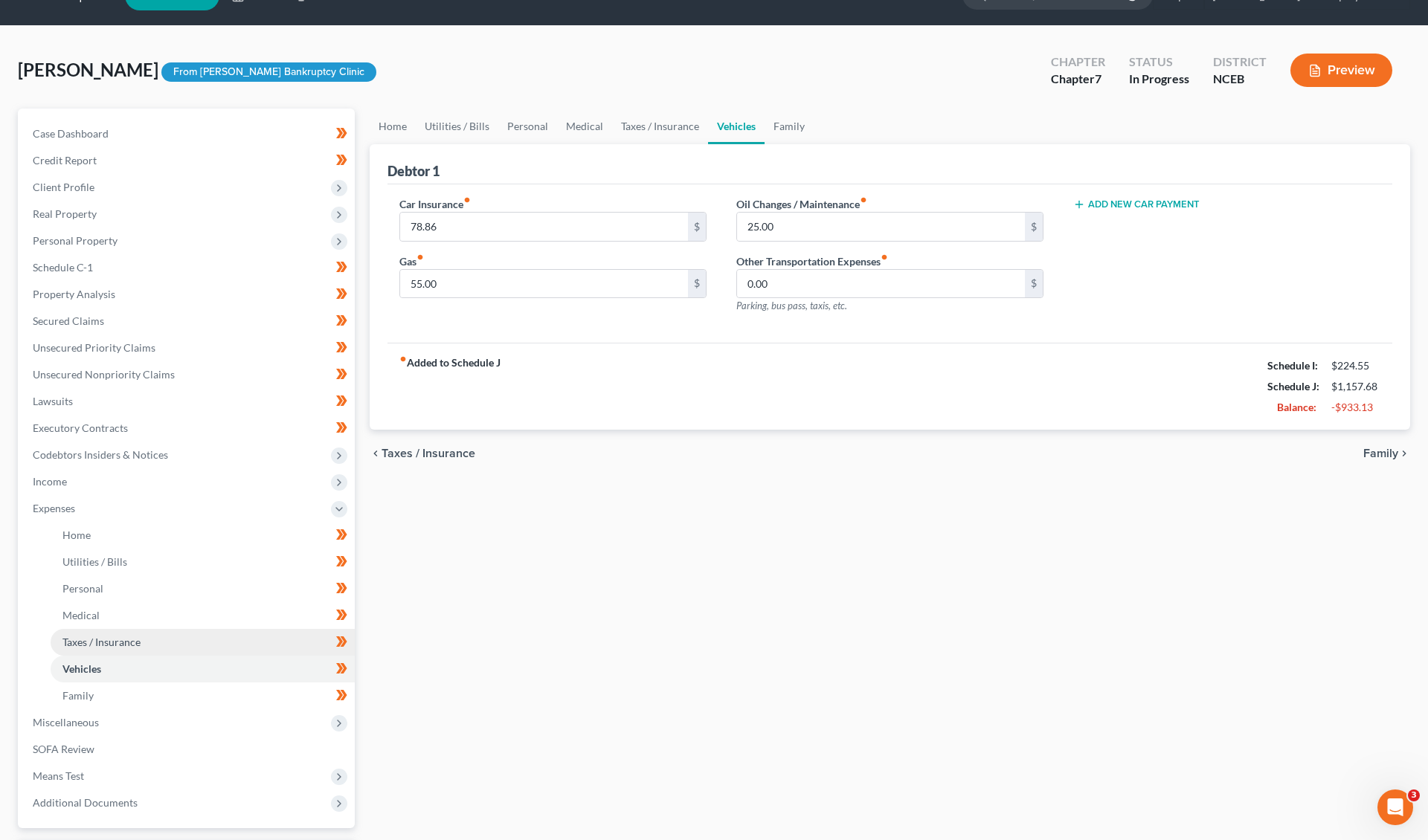
click at [191, 648] on link "Taxes / Insurance" at bounding box center [202, 642] width 304 height 27
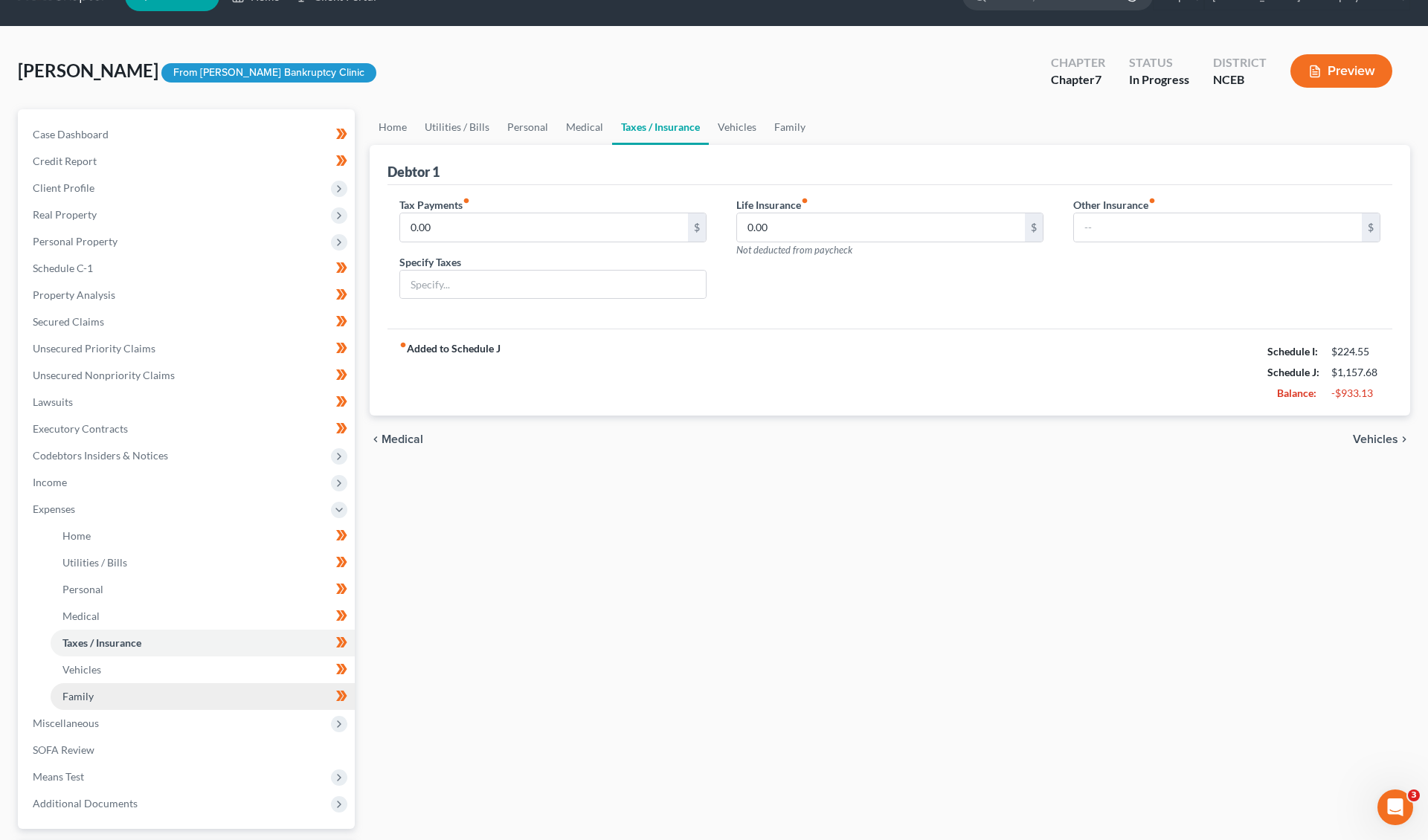
scroll to position [37, 0]
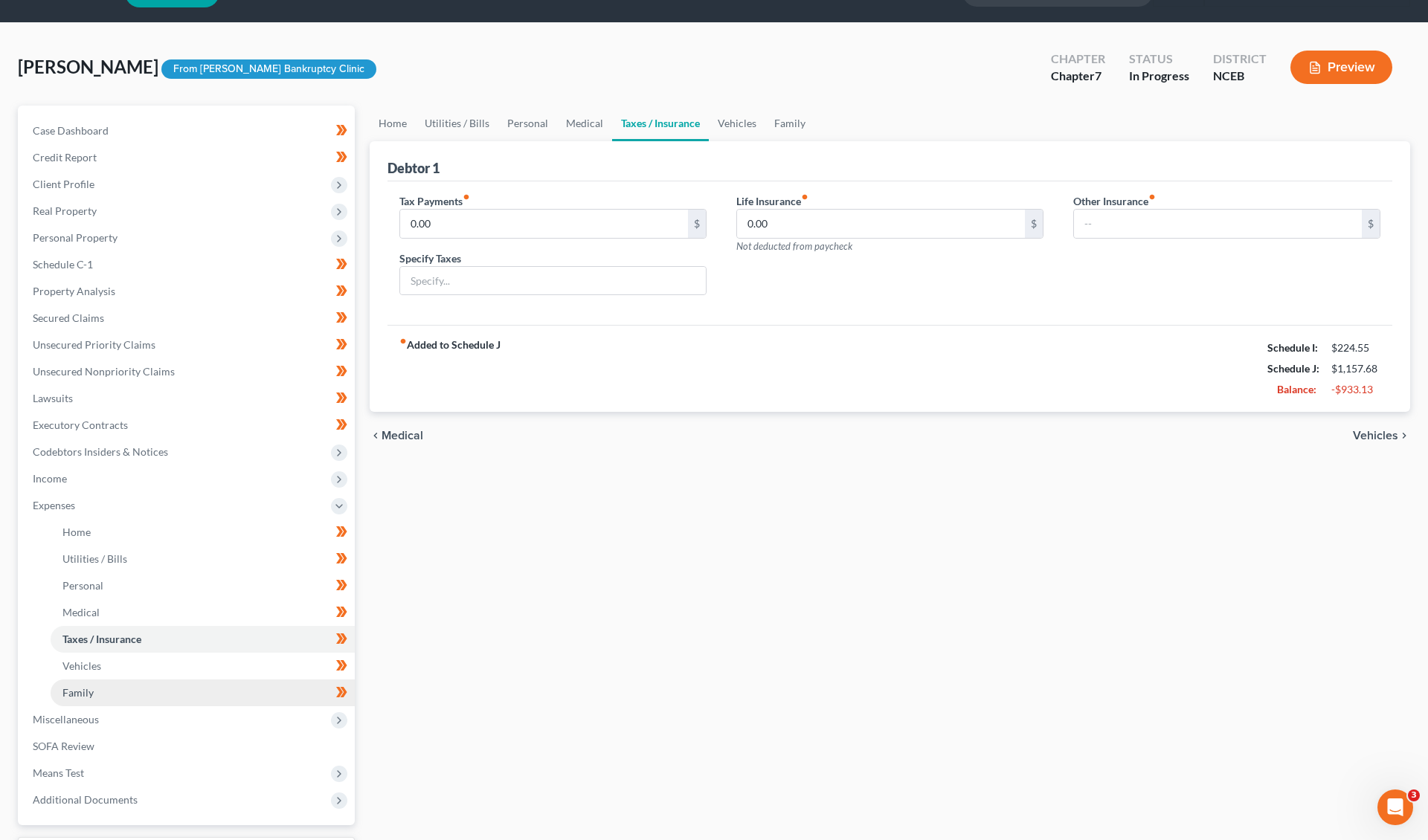
click at [199, 698] on link "Family" at bounding box center [202, 693] width 304 height 27
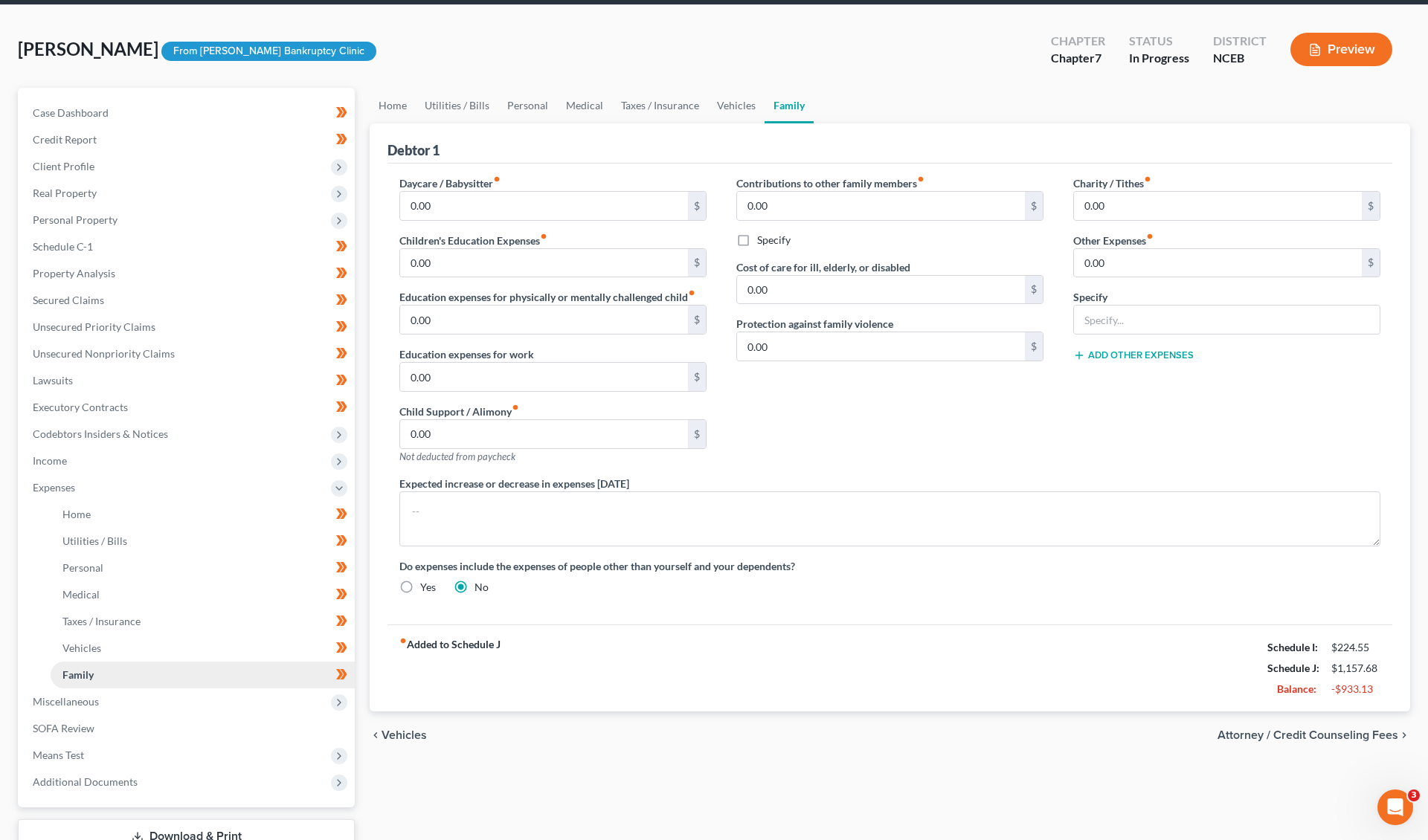
scroll to position [67, 0]
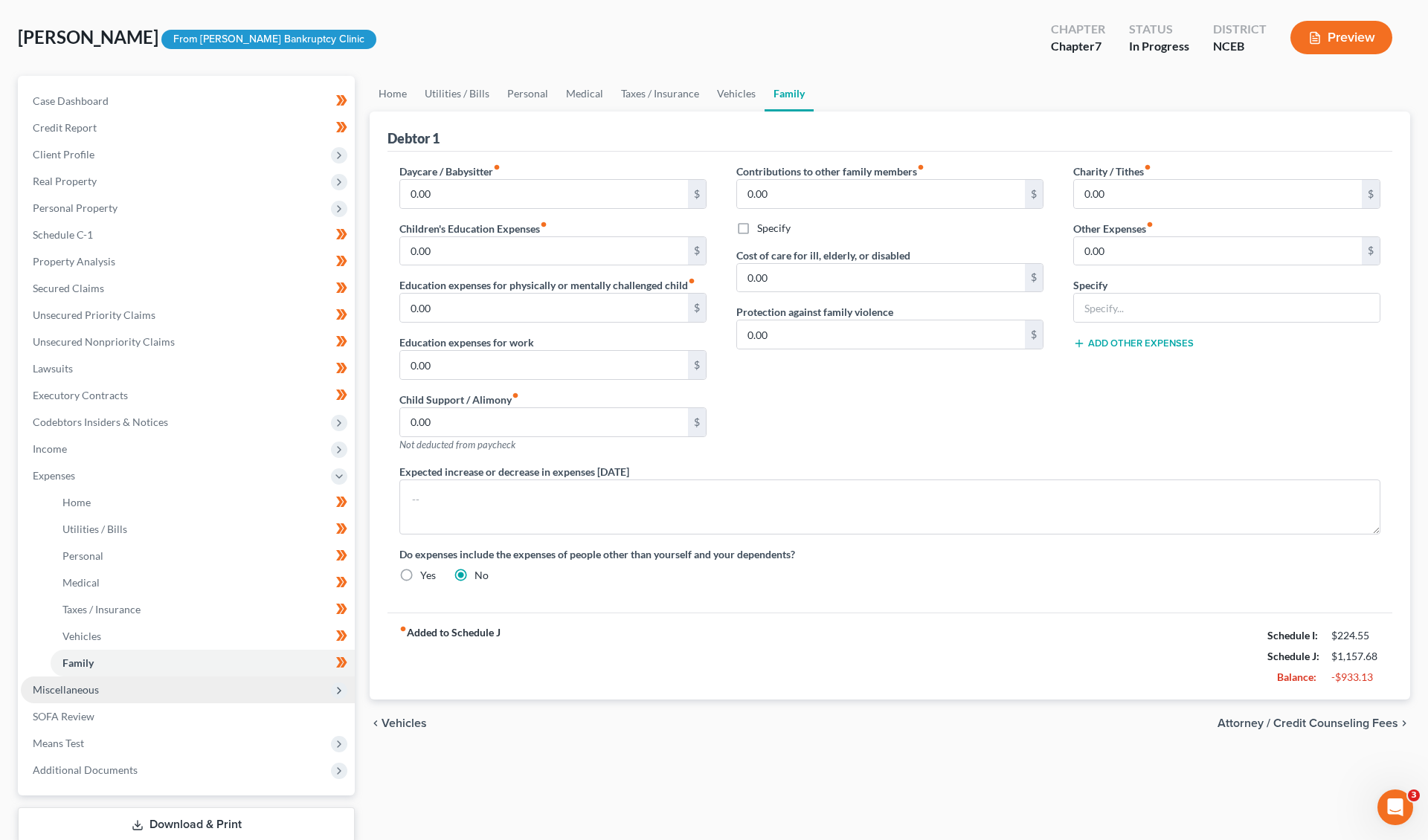
click at [194, 698] on span "Miscellaneous" at bounding box center [187, 690] width 334 height 27
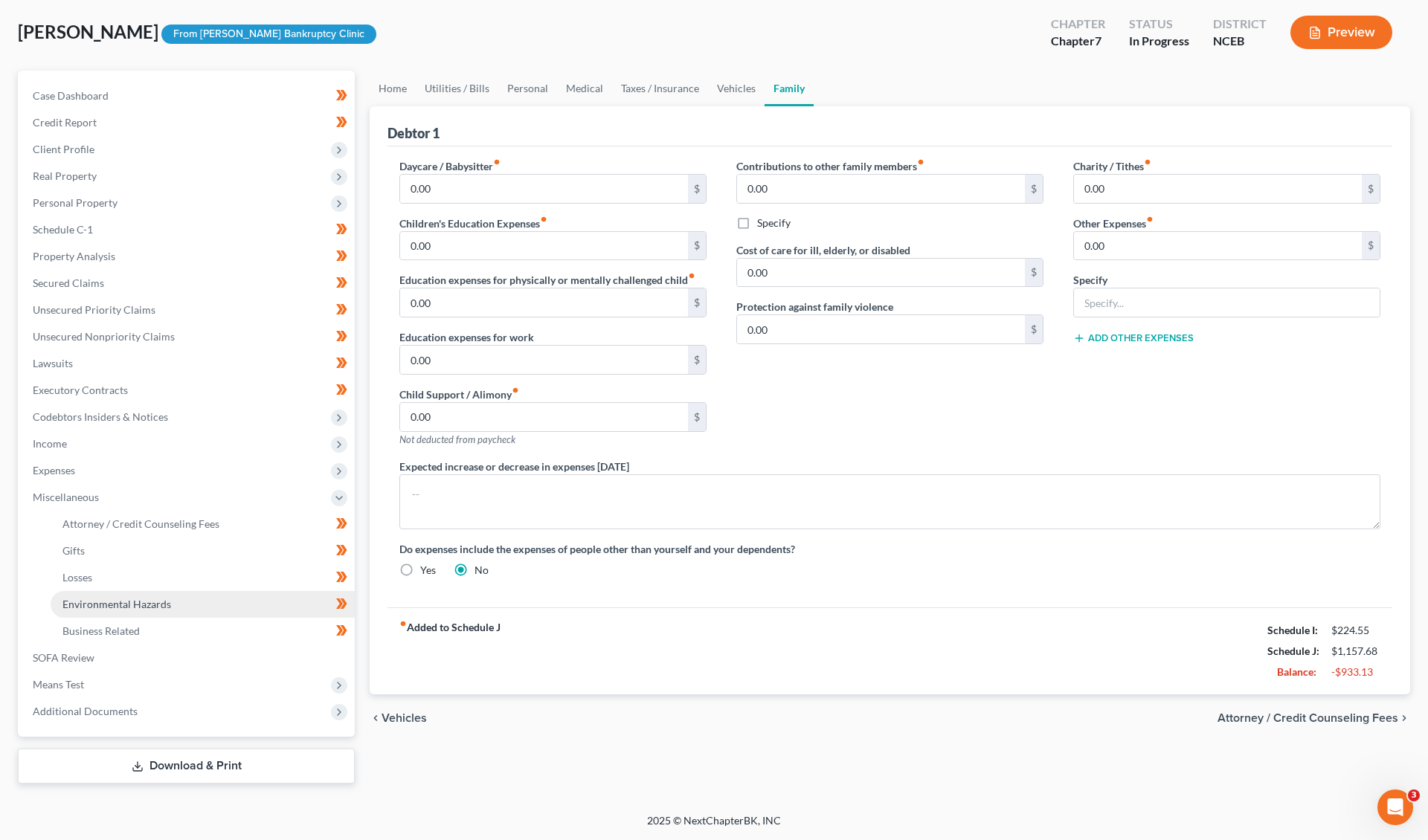
scroll to position [71, 0]
click at [162, 555] on link "Gifts" at bounding box center [202, 551] width 304 height 27
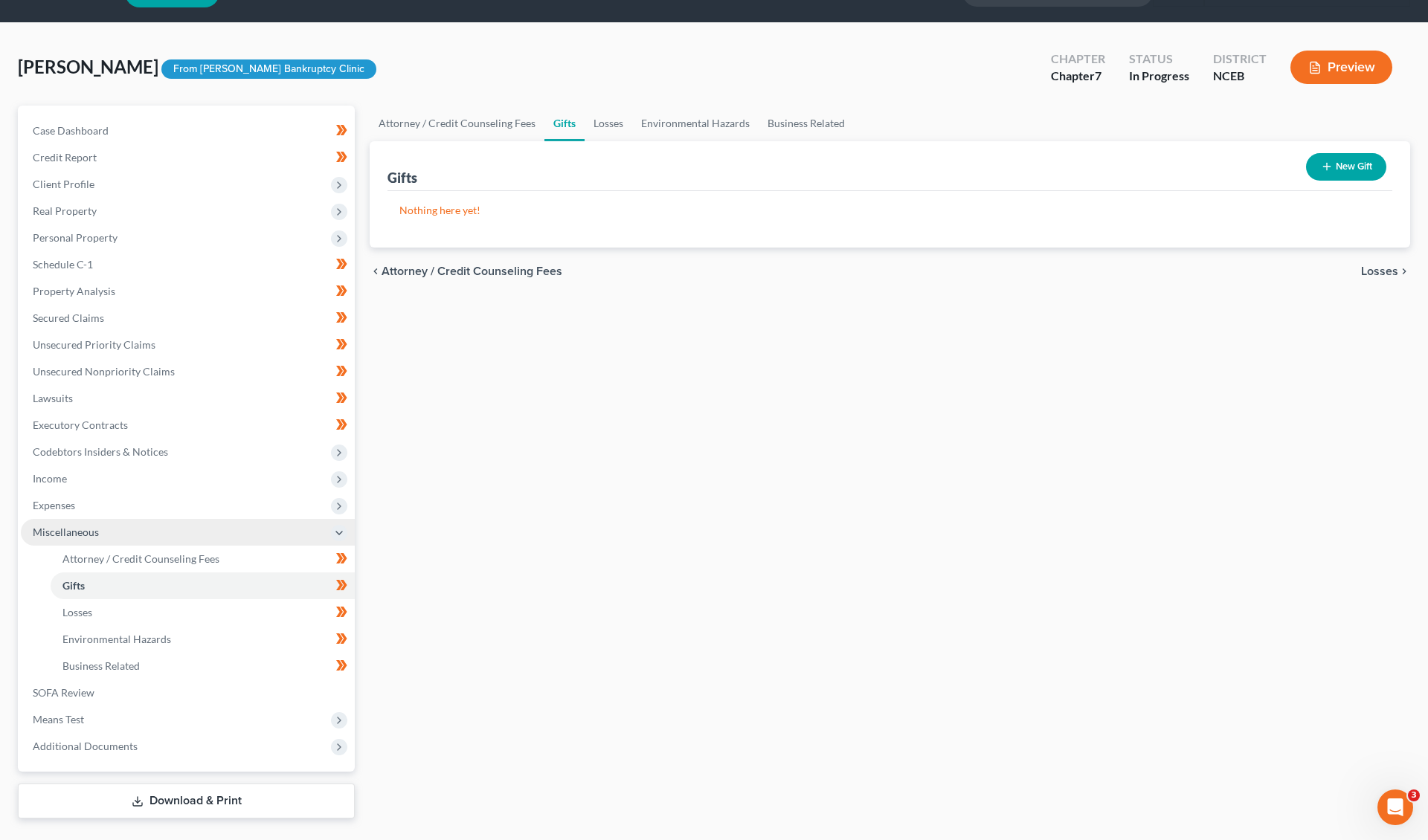
scroll to position [40, 0]
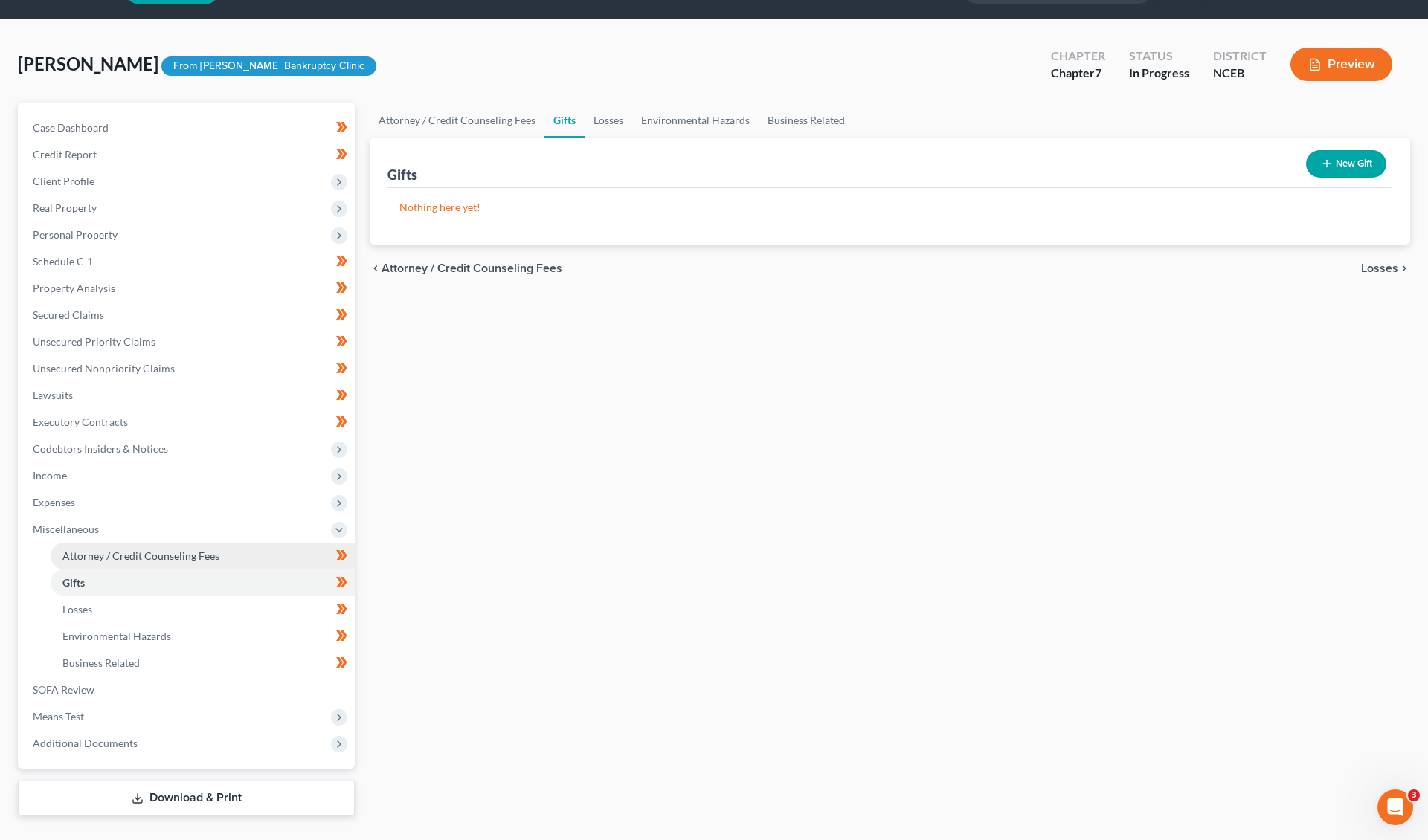
click at [156, 552] on span "Attorney / Credit Counseling Fees" at bounding box center [140, 556] width 157 height 13
select select "0"
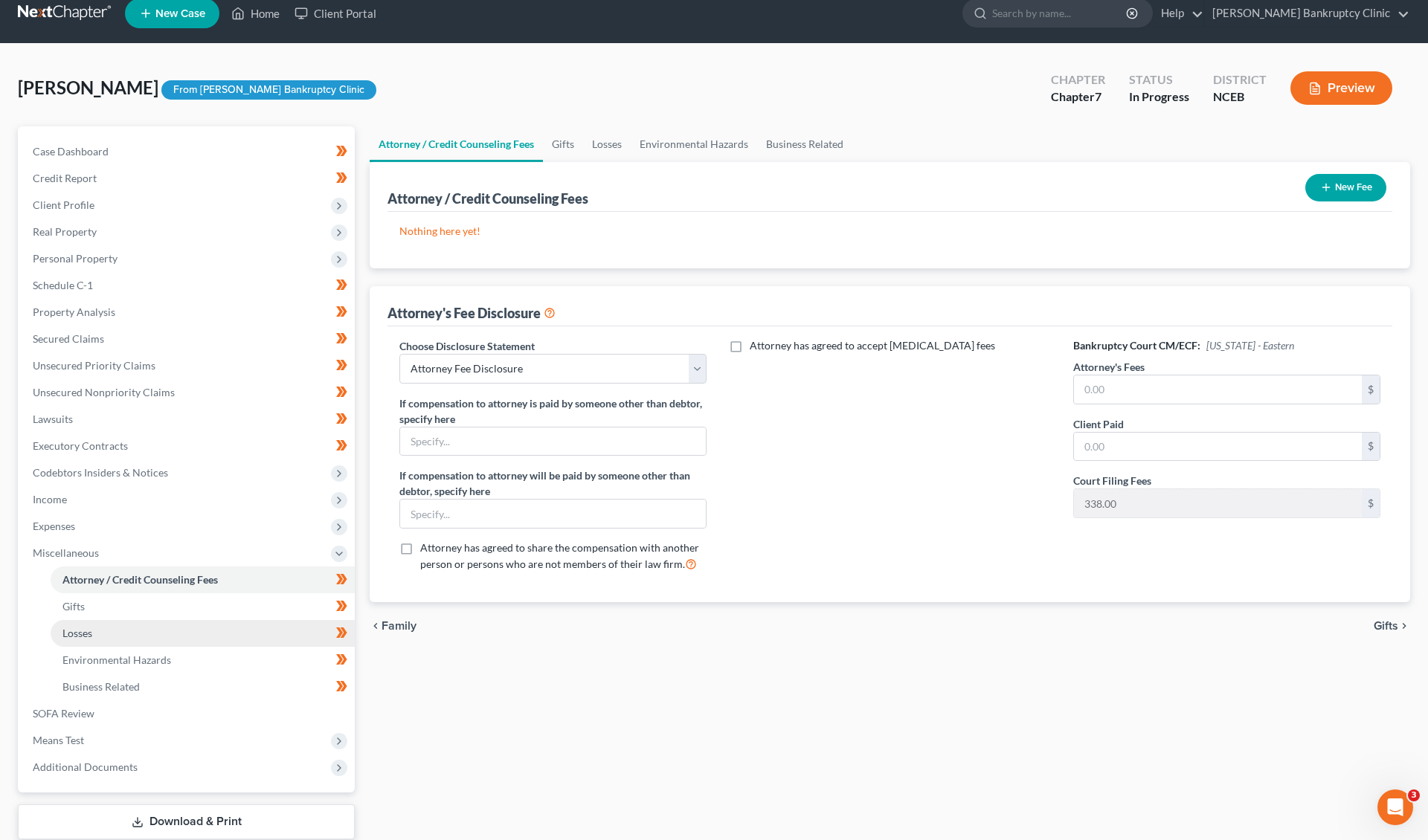
scroll to position [36, 0]
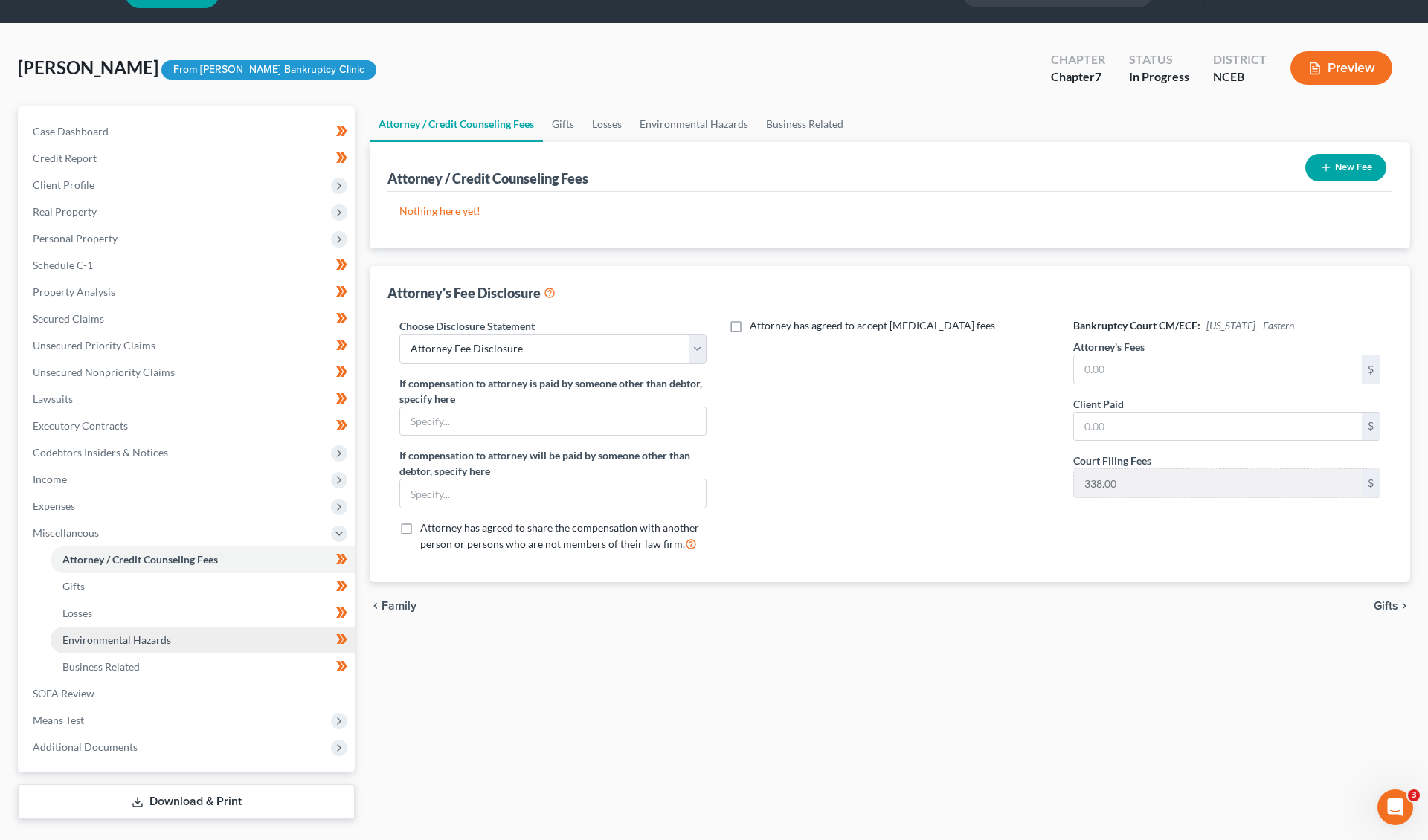
click at [149, 646] on link "Environmental Hazards" at bounding box center [202, 640] width 304 height 27
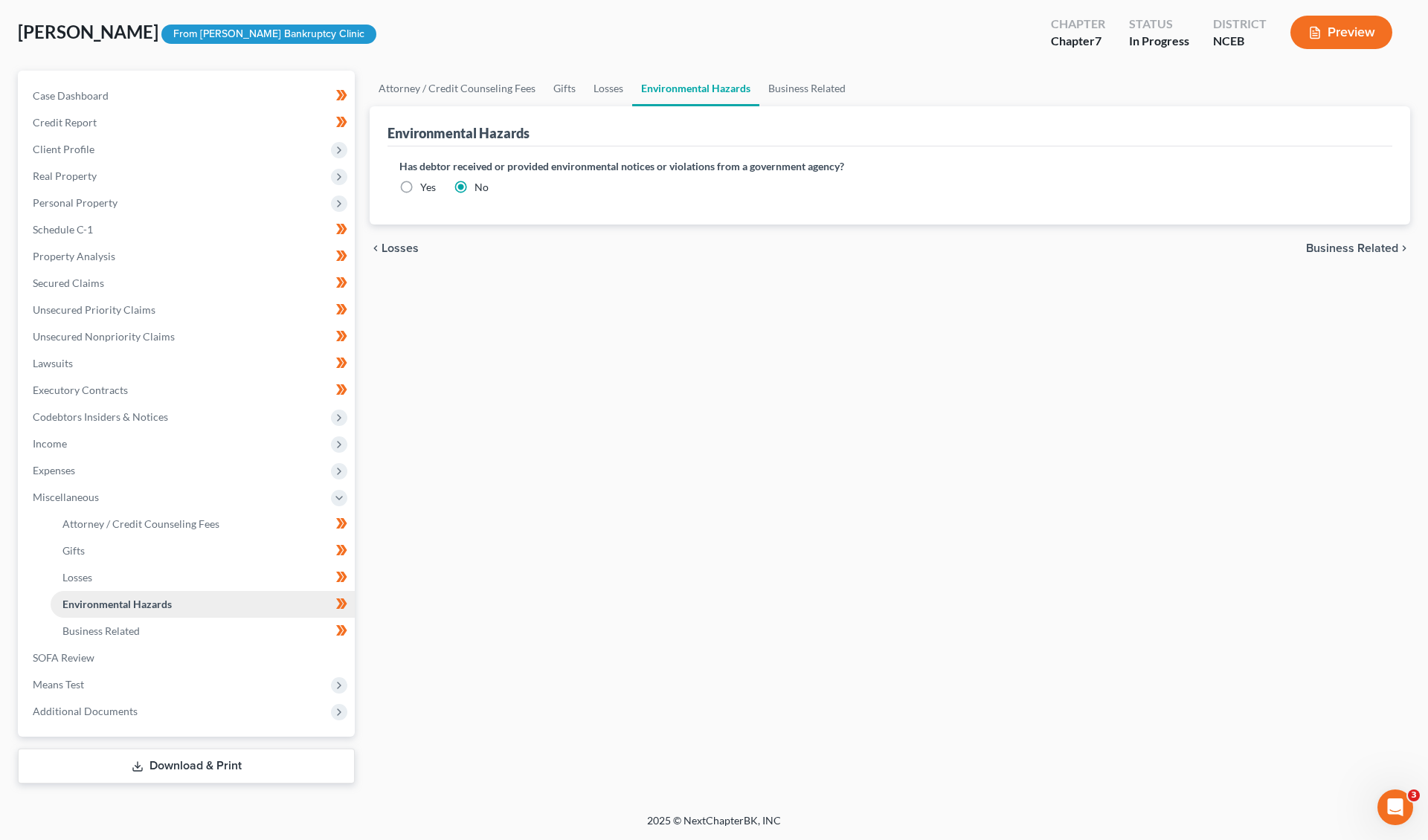
scroll to position [71, 0]
click at [147, 628] on link "Business Related" at bounding box center [202, 632] width 304 height 27
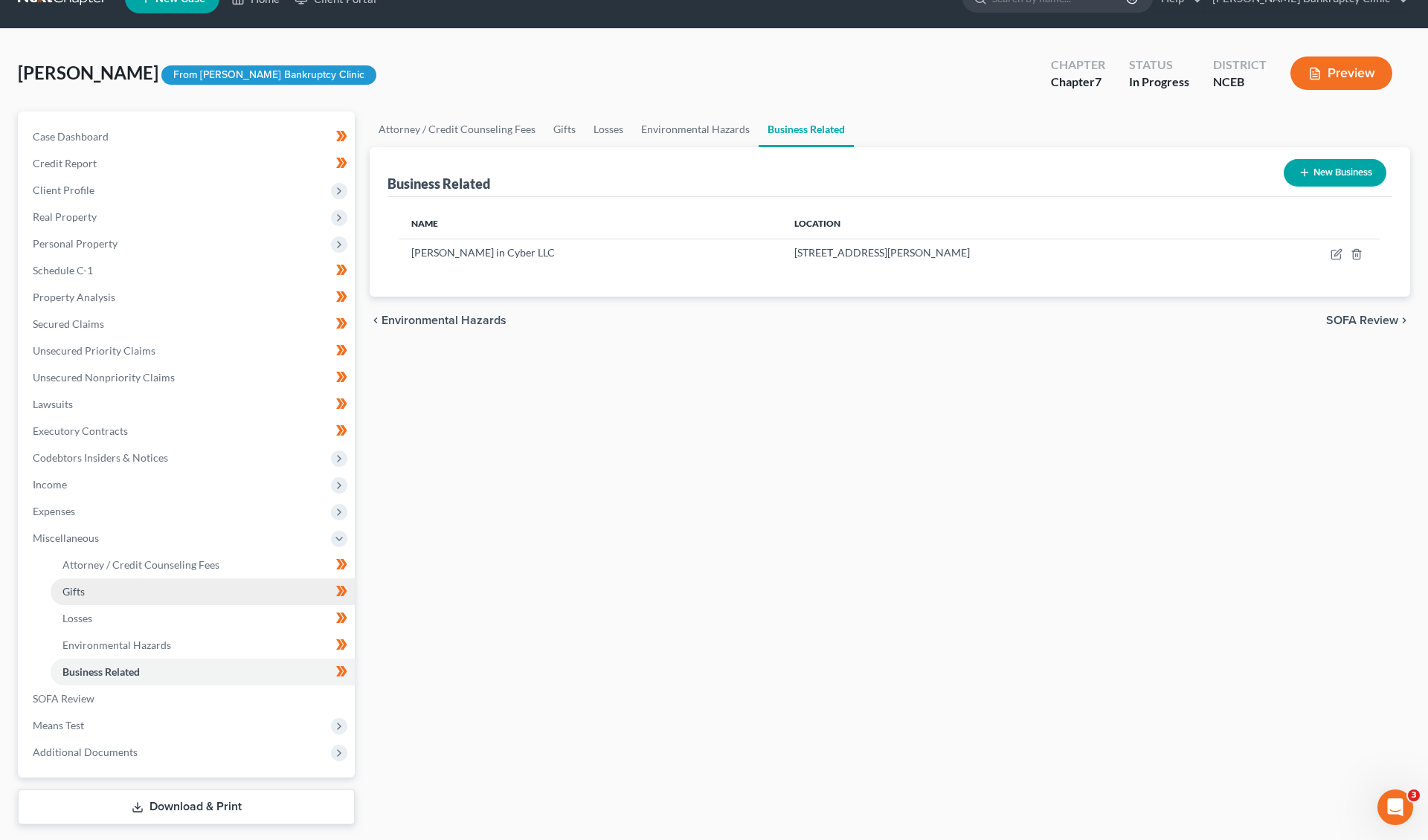
scroll to position [31, 0]
click at [140, 698] on link "SOFA Review" at bounding box center [187, 699] width 334 height 27
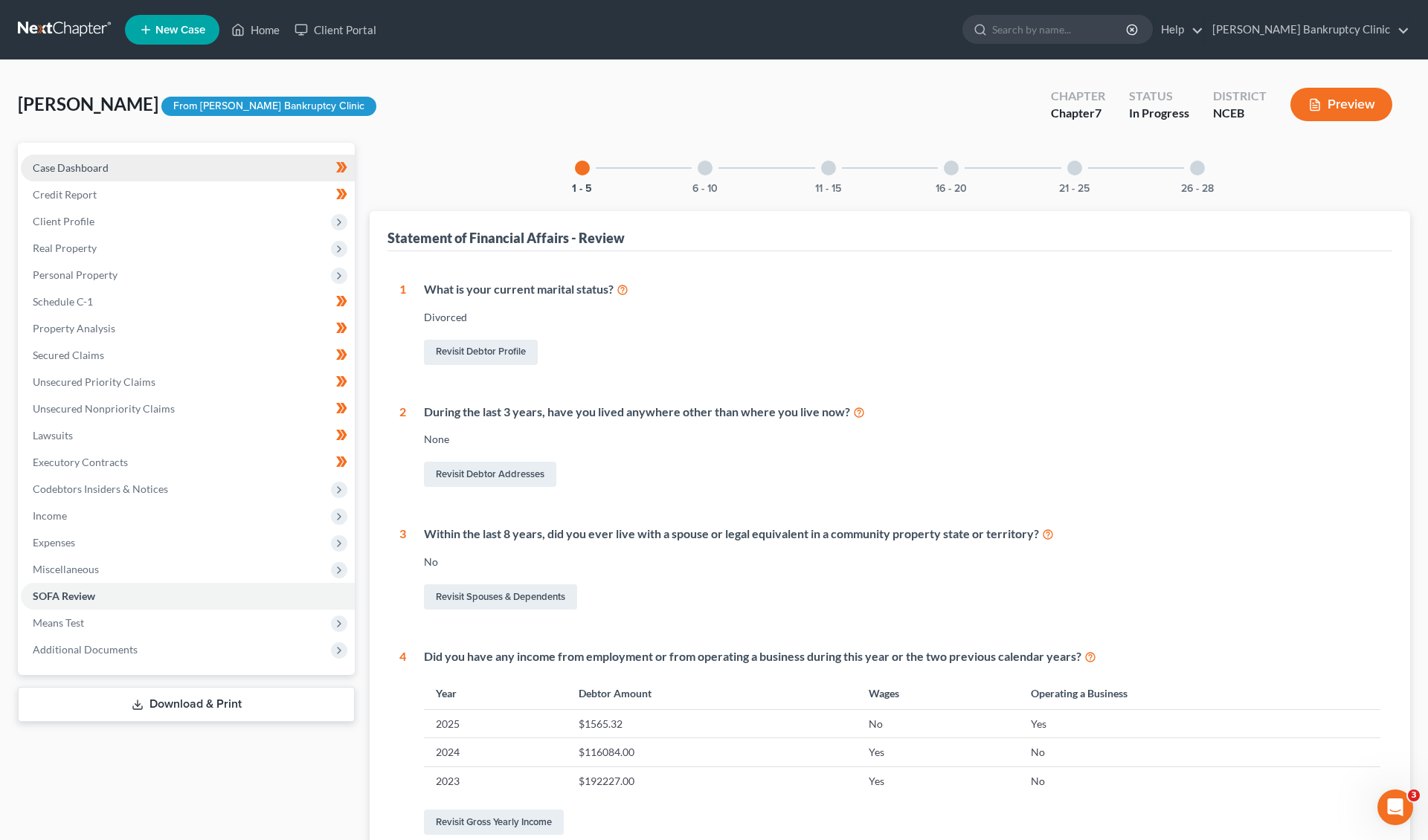
click at [126, 173] on link "Case Dashboard" at bounding box center [187, 167] width 334 height 27
select select "9"
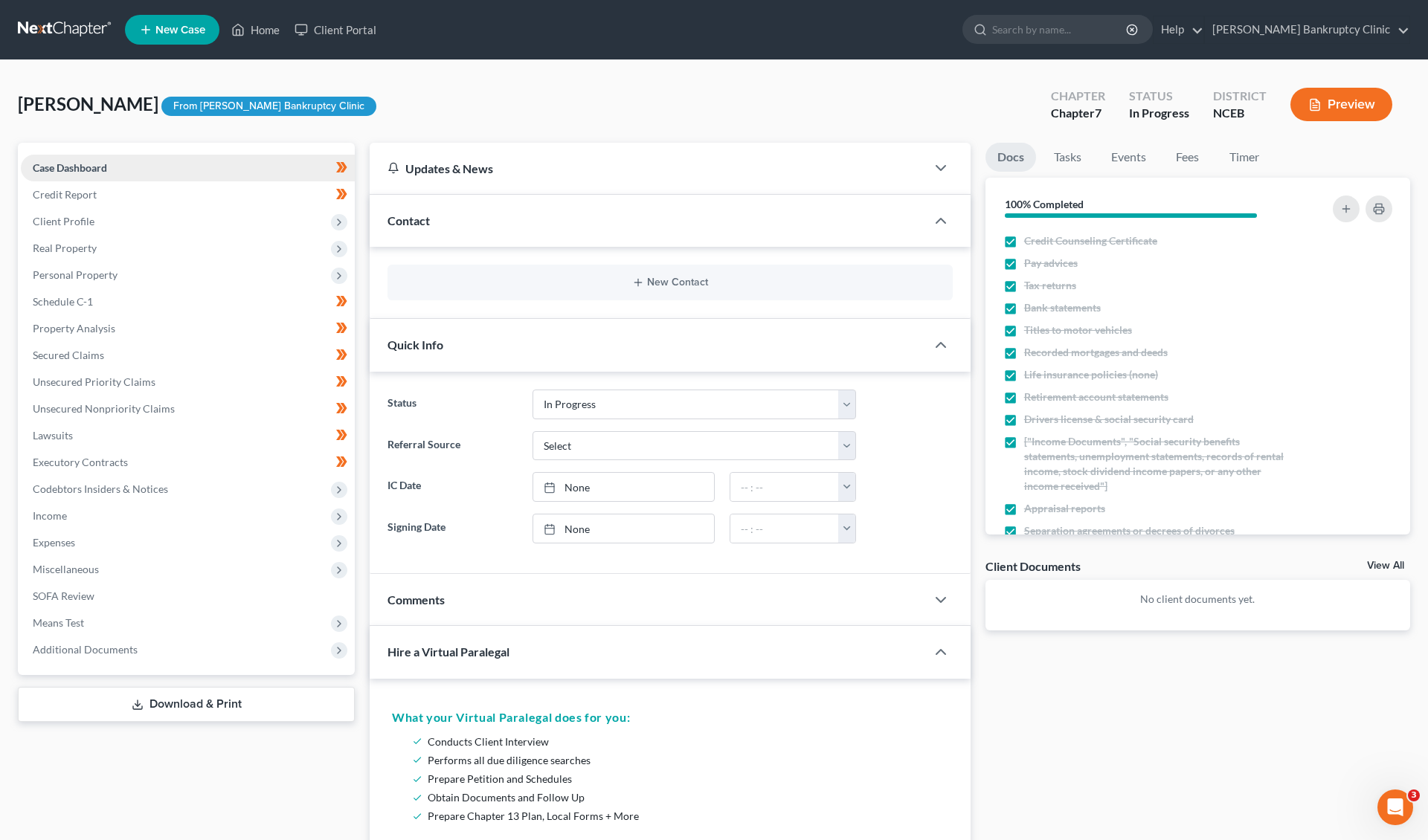
click at [227, 179] on link "Case Dashboard" at bounding box center [187, 167] width 334 height 27
click at [226, 192] on link "Credit Report" at bounding box center [187, 194] width 334 height 27
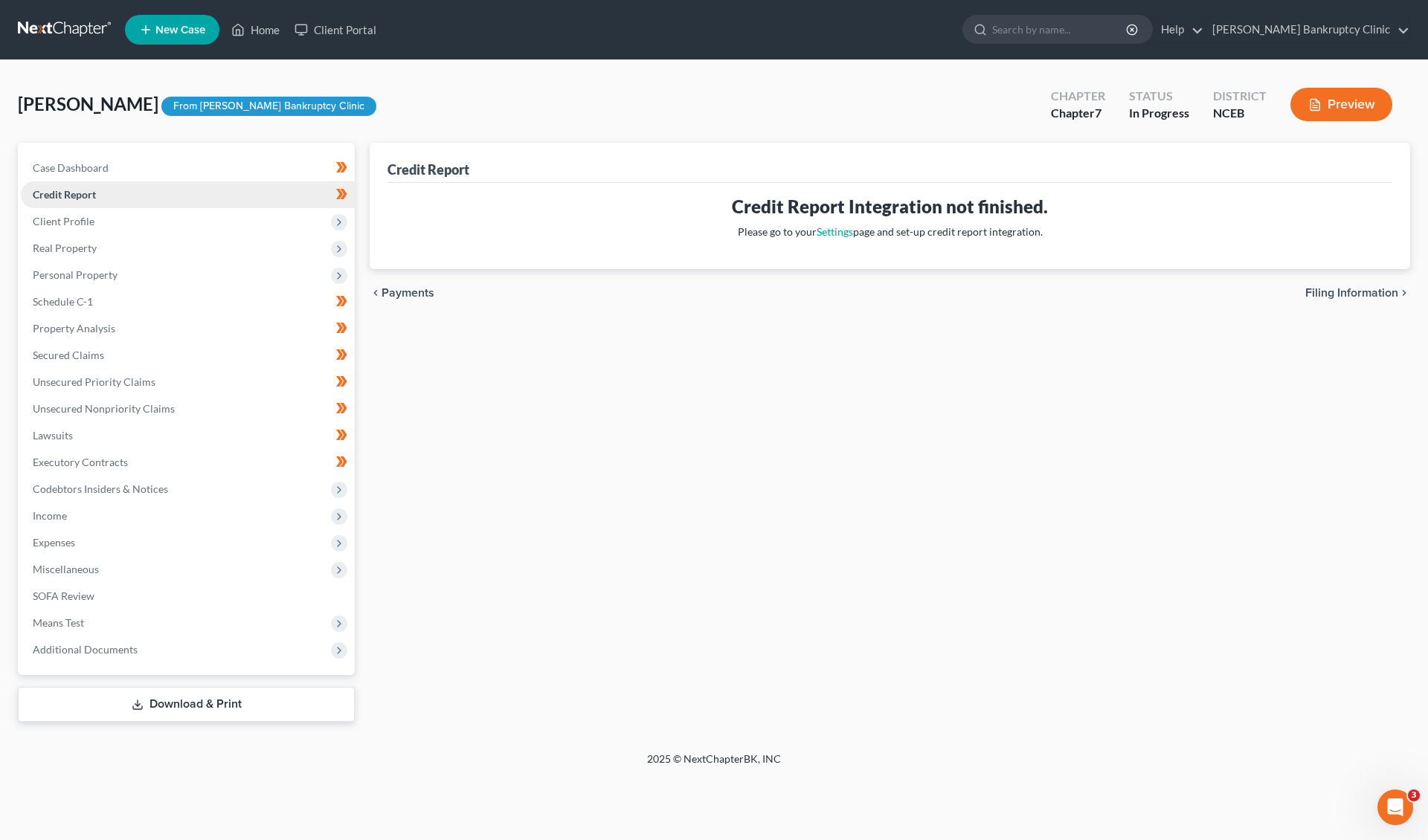
click at [226, 202] on link "Credit Report" at bounding box center [187, 194] width 334 height 27
click at [227, 212] on span "Client Profile" at bounding box center [187, 221] width 334 height 27
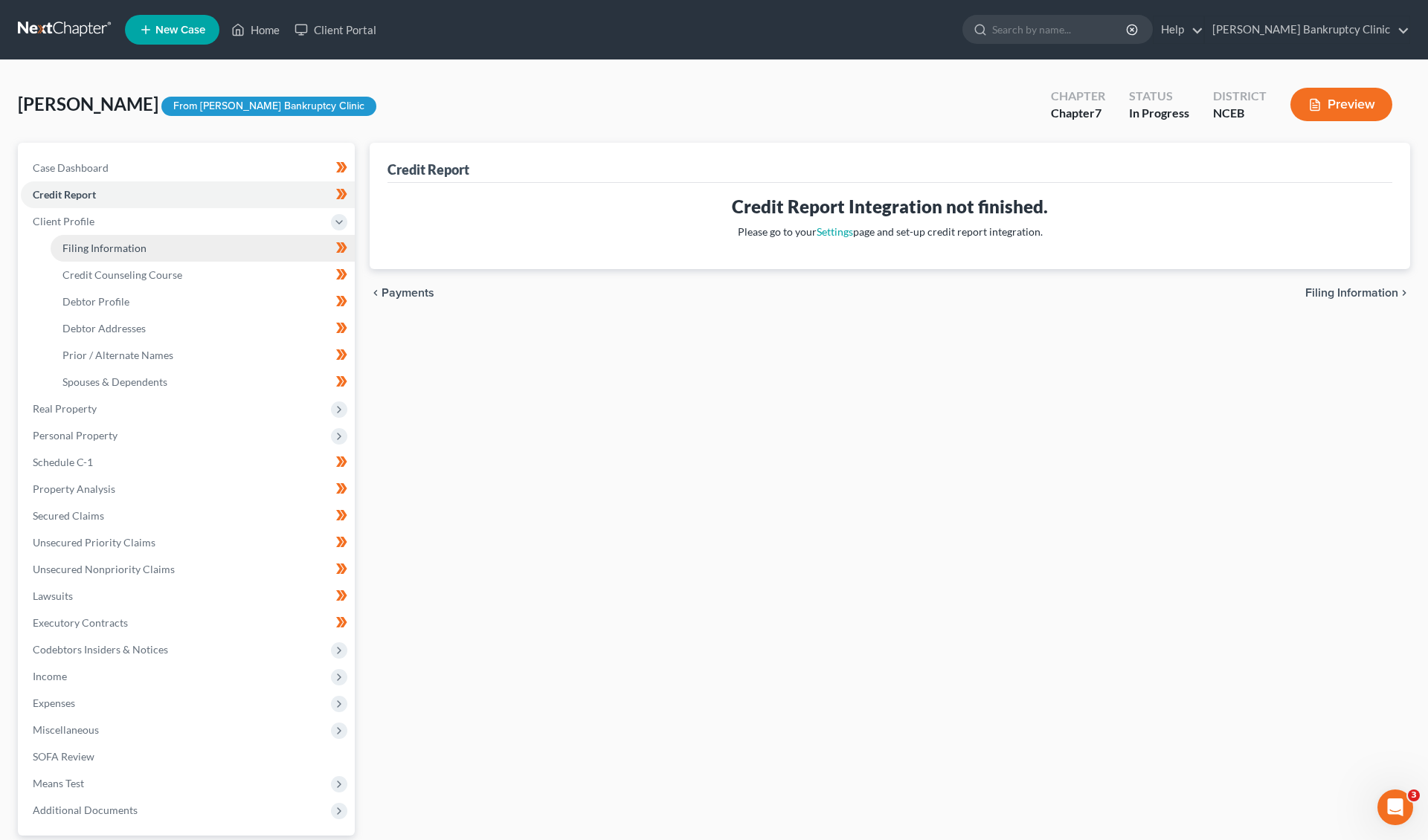
click at [226, 244] on link "Filing Information" at bounding box center [202, 248] width 304 height 27
select select "1"
select select "0"
select select "28"
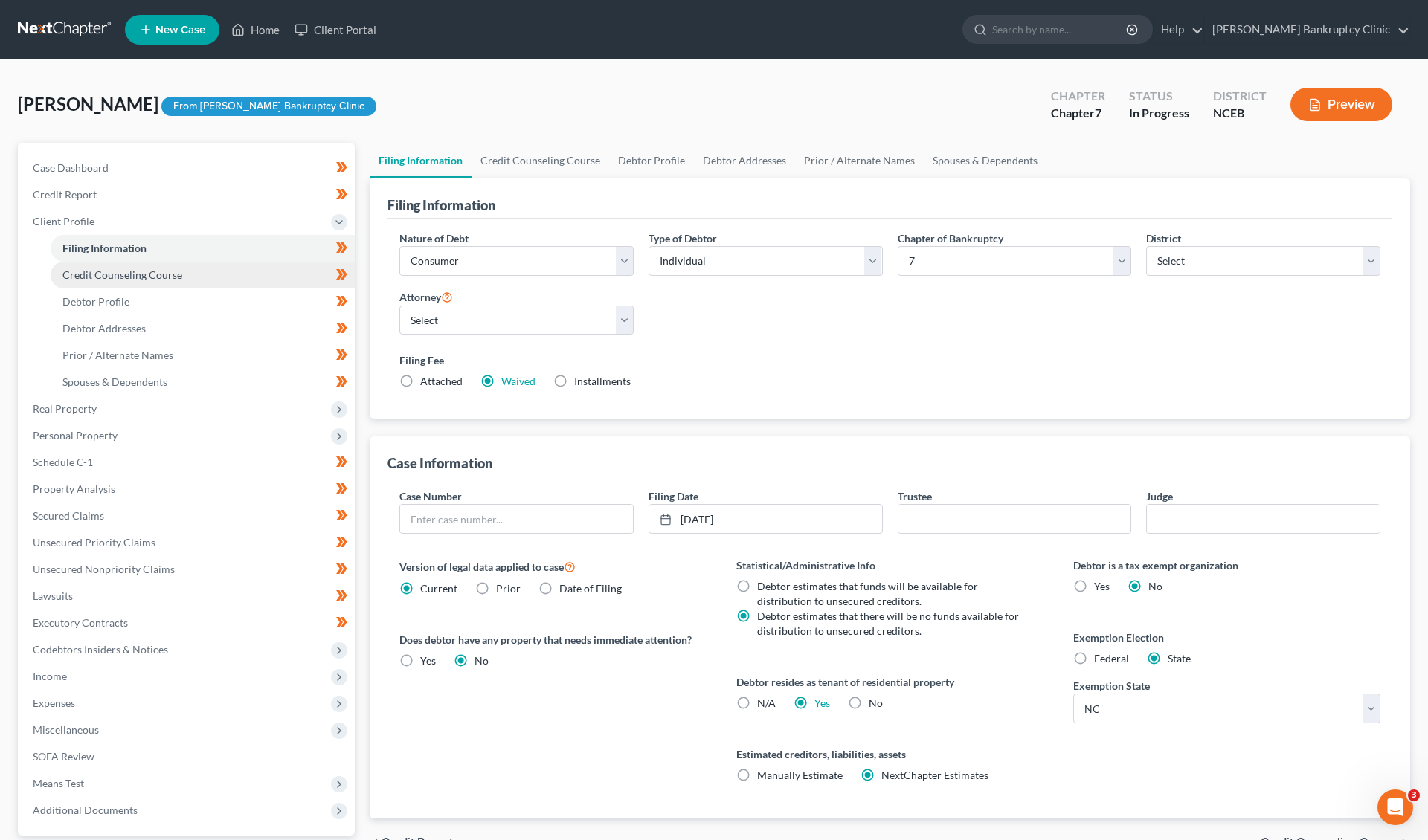
click at [221, 264] on link "Credit Counseling Course" at bounding box center [202, 275] width 304 height 27
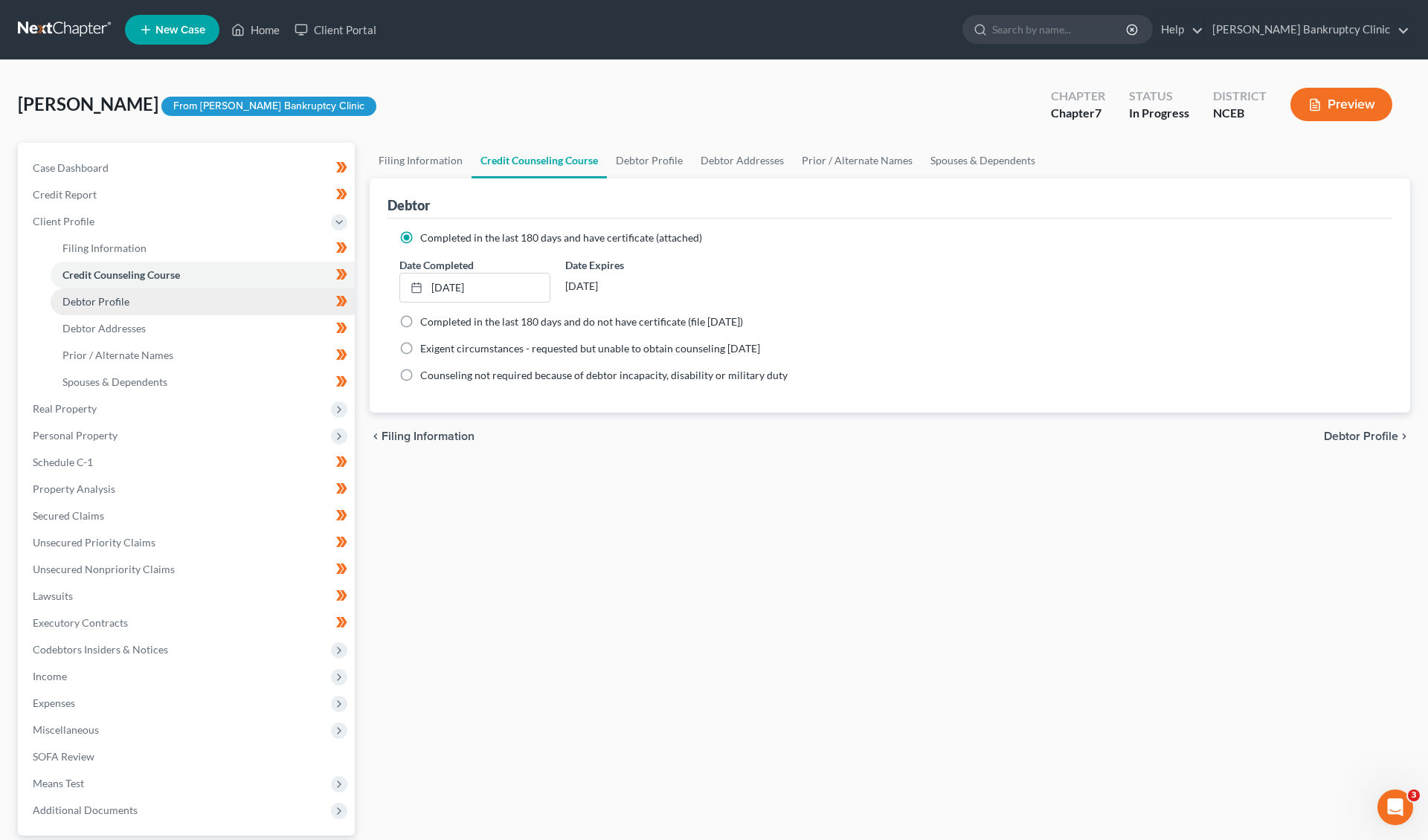
click at [215, 292] on link "Debtor Profile" at bounding box center [202, 302] width 304 height 27
select select "3"
select select "0"
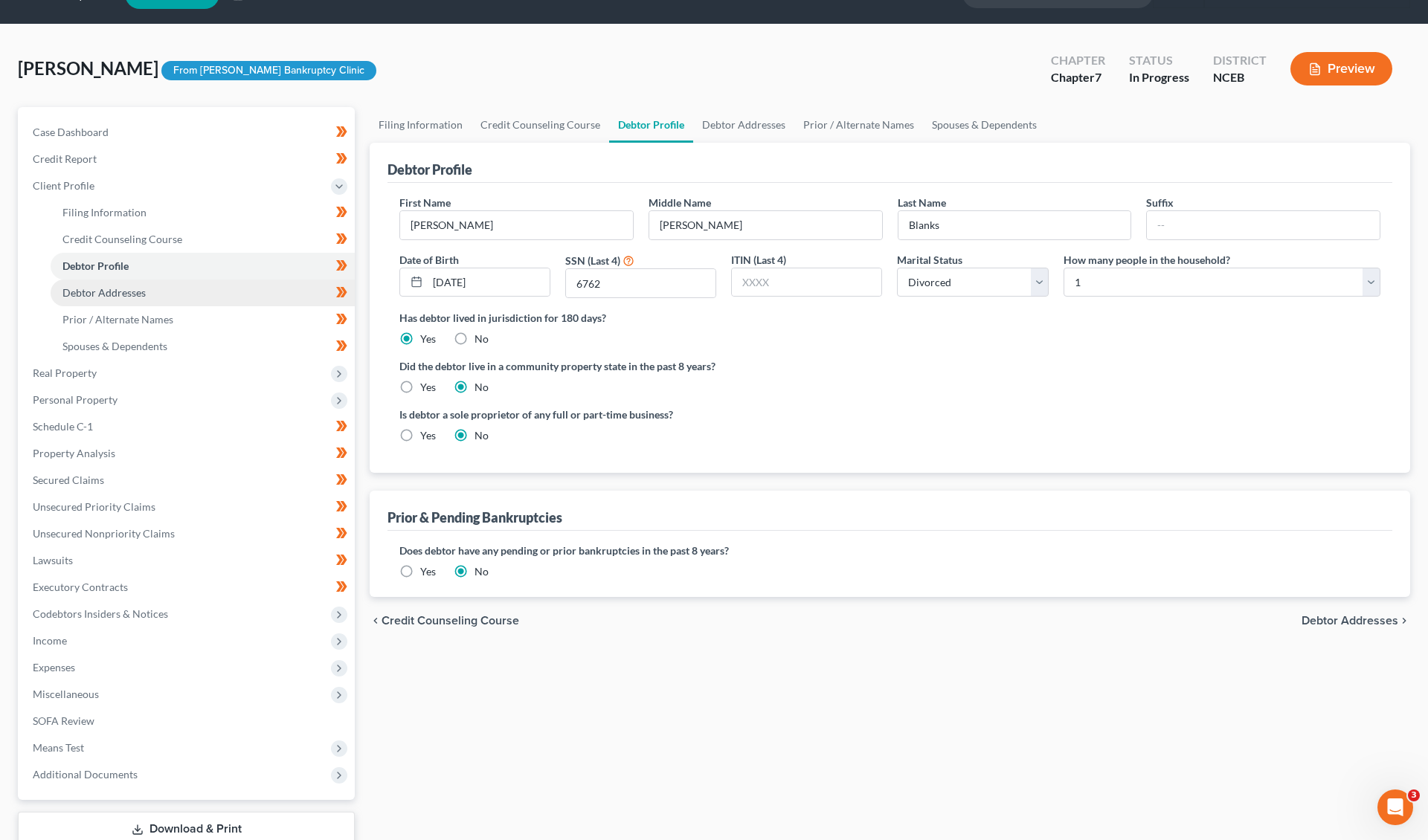
scroll to position [36, 0]
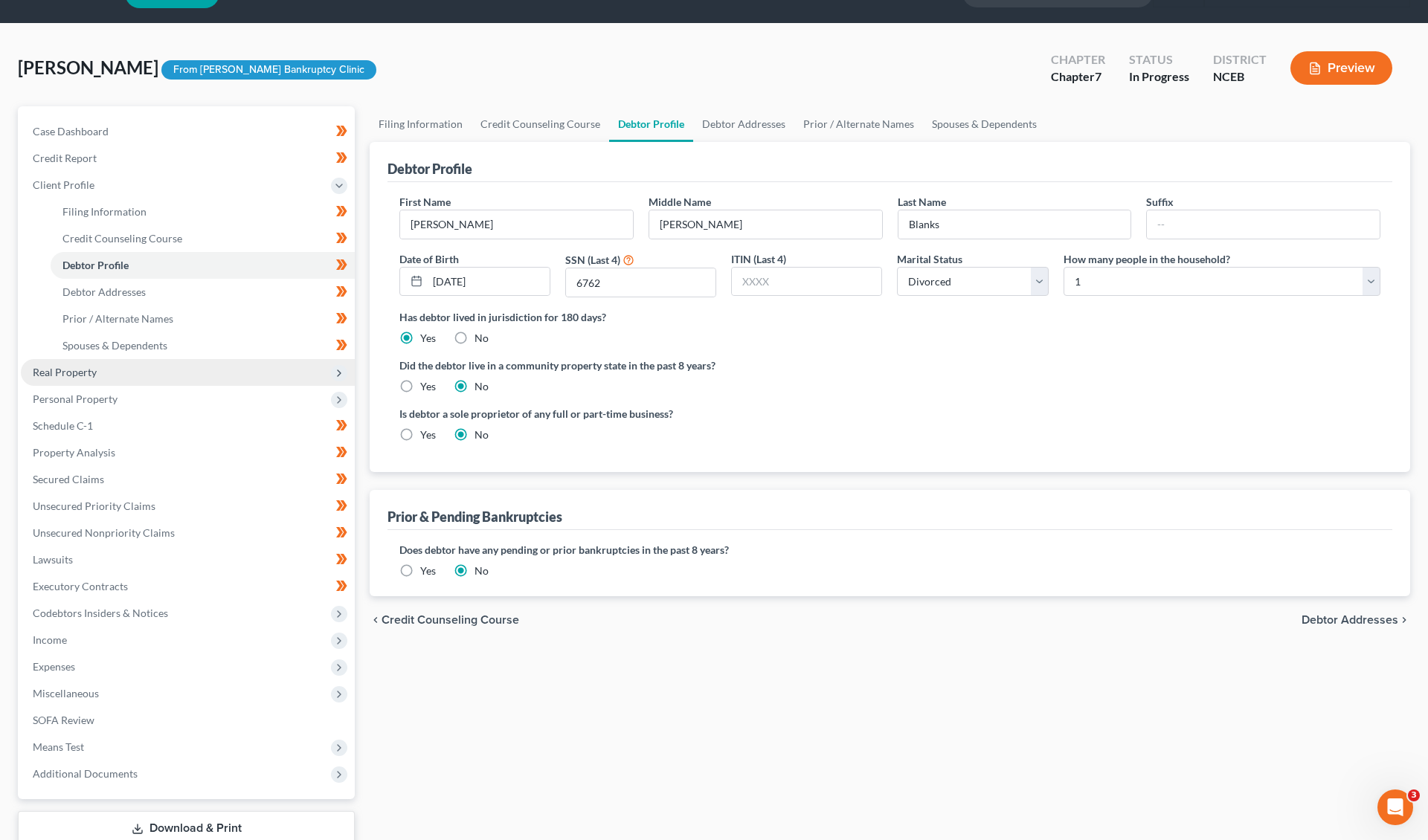
click at [199, 377] on span "Real Property" at bounding box center [187, 372] width 334 height 27
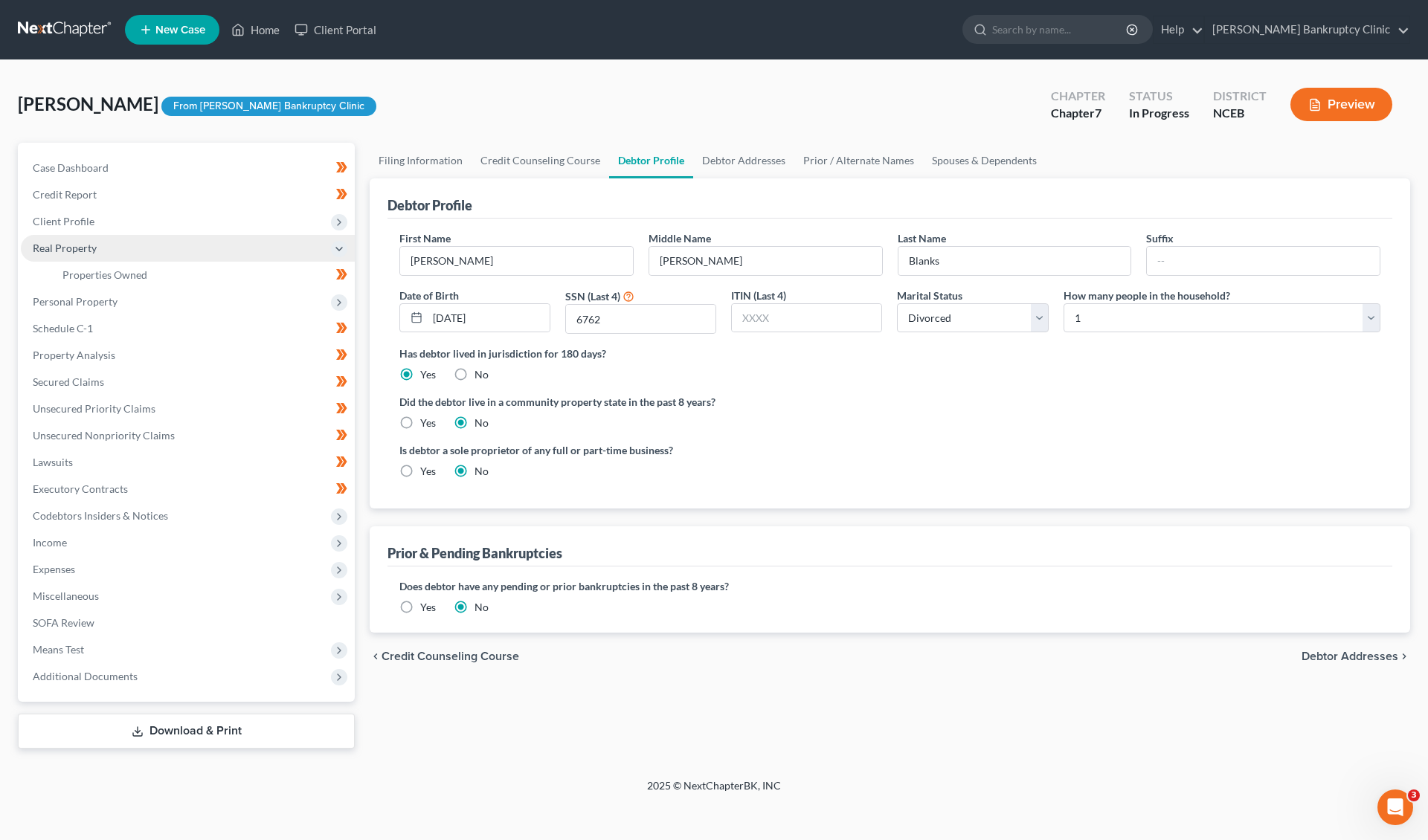
scroll to position [0, 0]
click at [194, 275] on link "Properties Owned" at bounding box center [202, 275] width 304 height 27
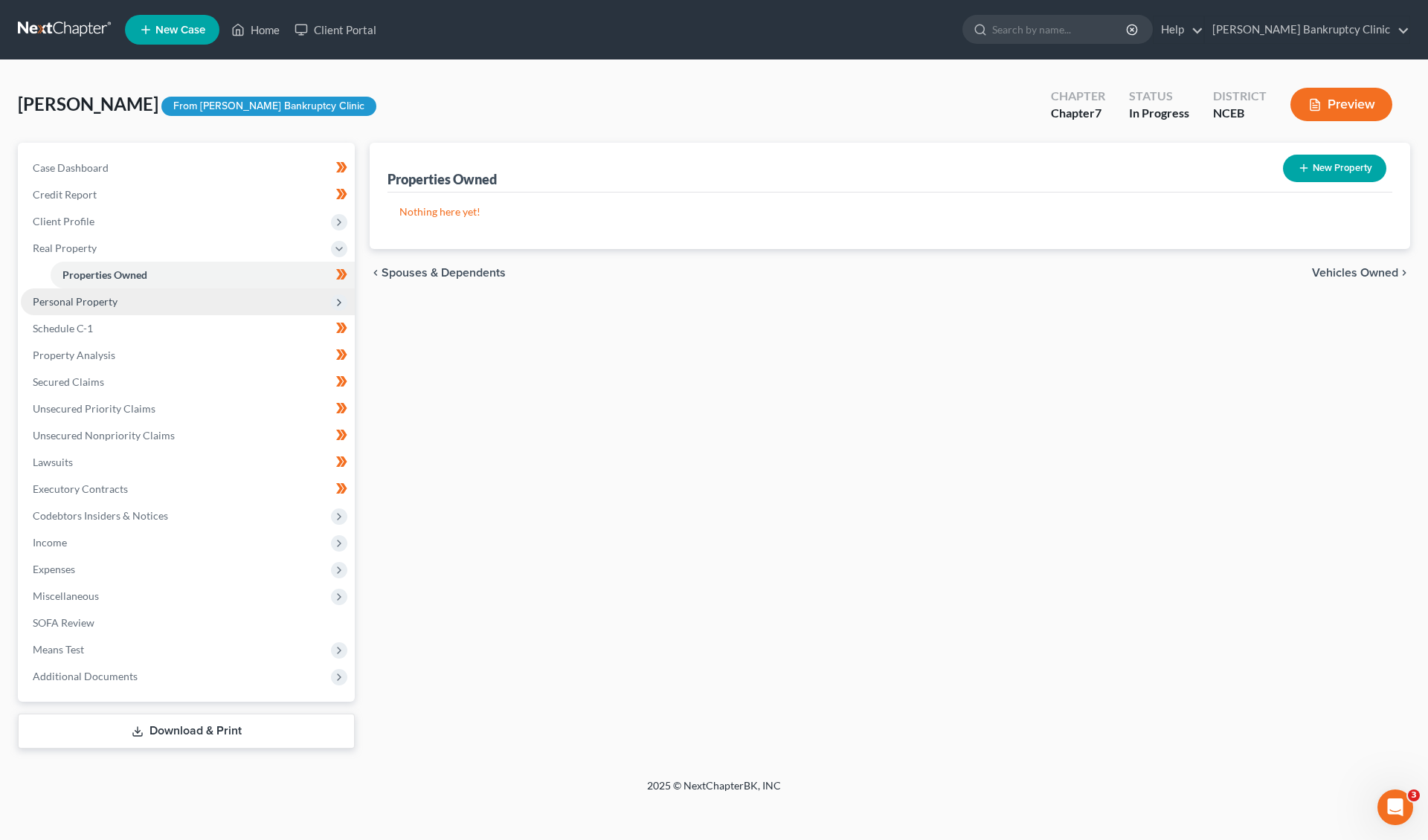
click at [189, 310] on span "Personal Property" at bounding box center [187, 302] width 334 height 27
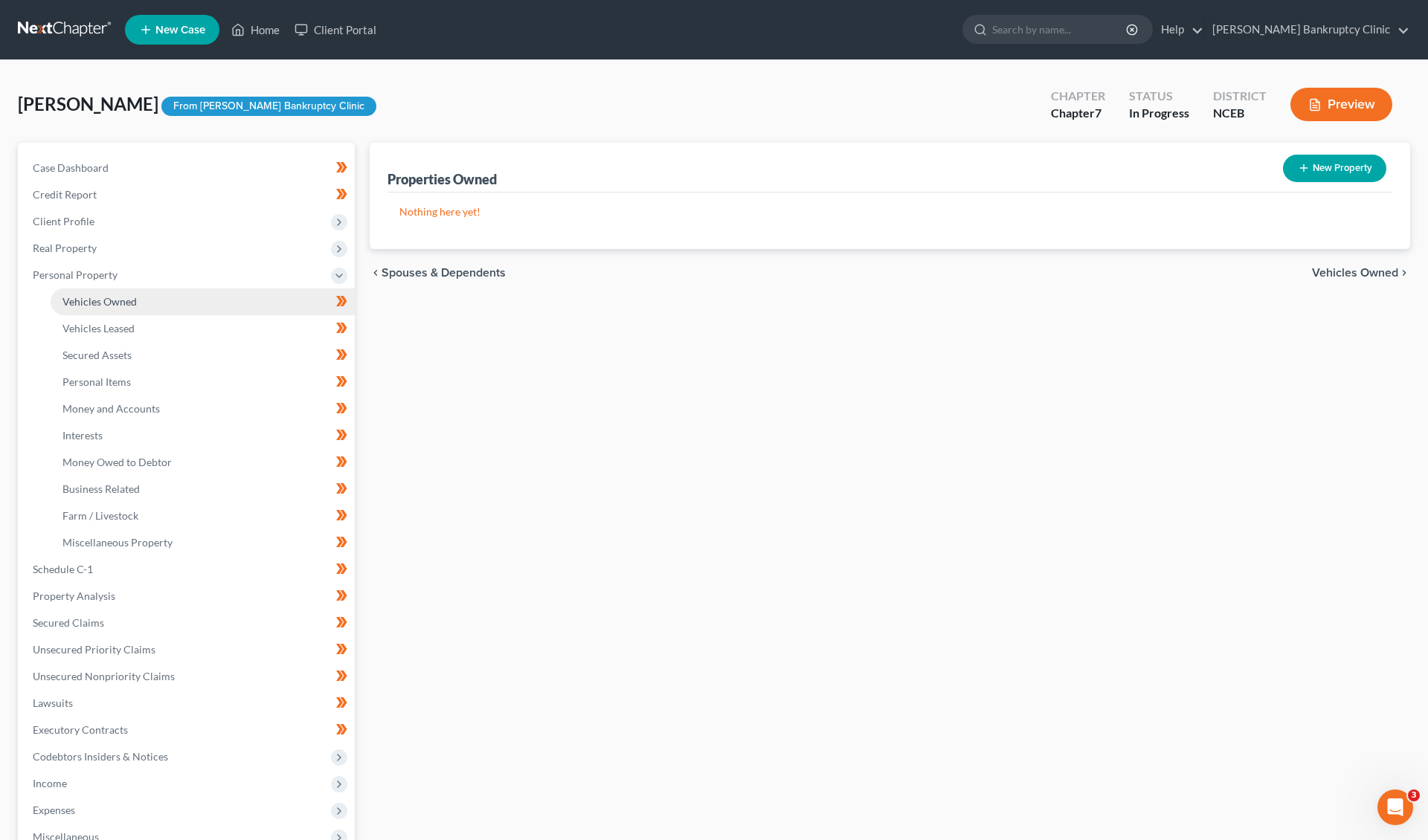
click at [189, 311] on link "Vehicles Owned" at bounding box center [202, 302] width 304 height 27
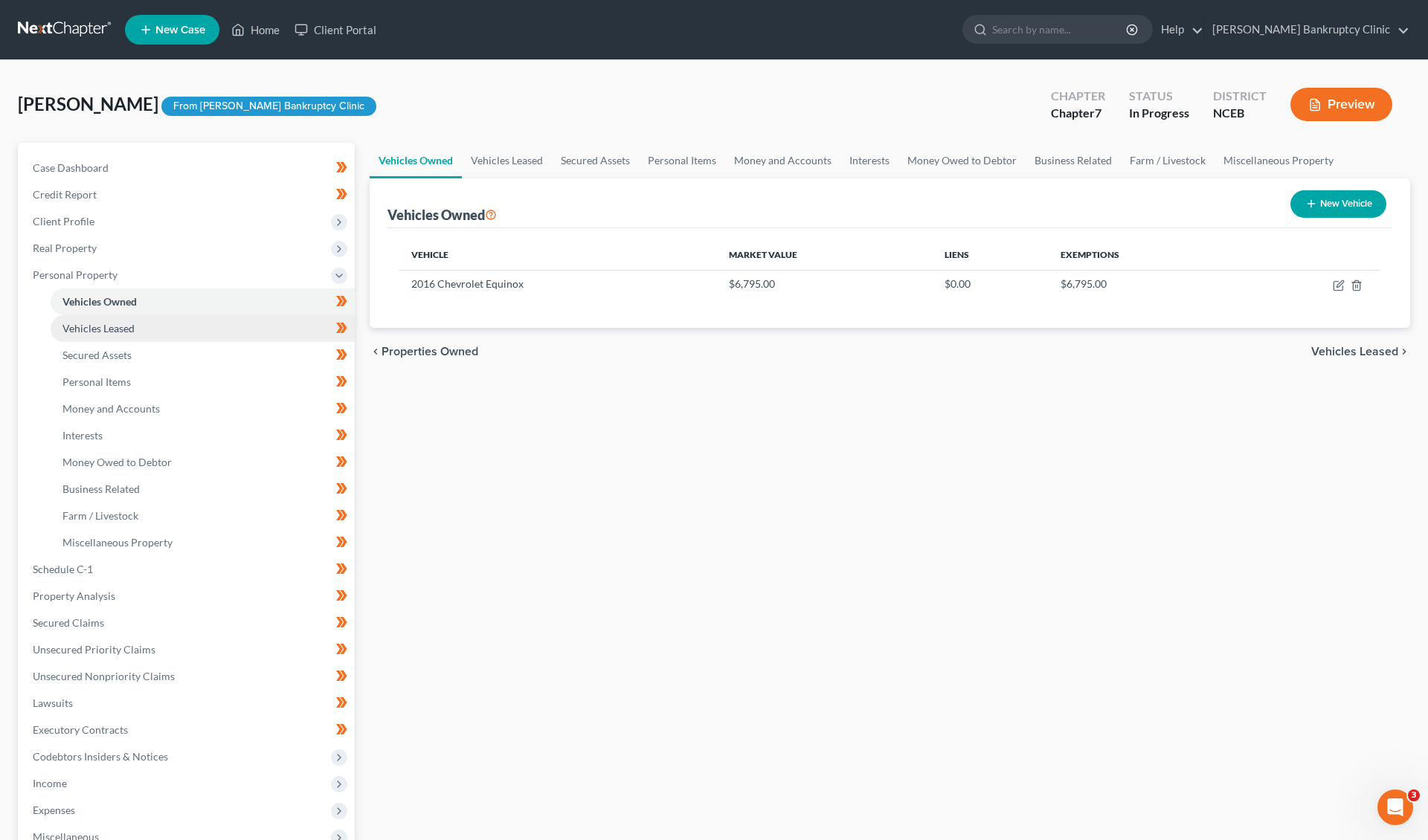
click at [189, 326] on link "Vehicles Leased" at bounding box center [202, 329] width 304 height 27
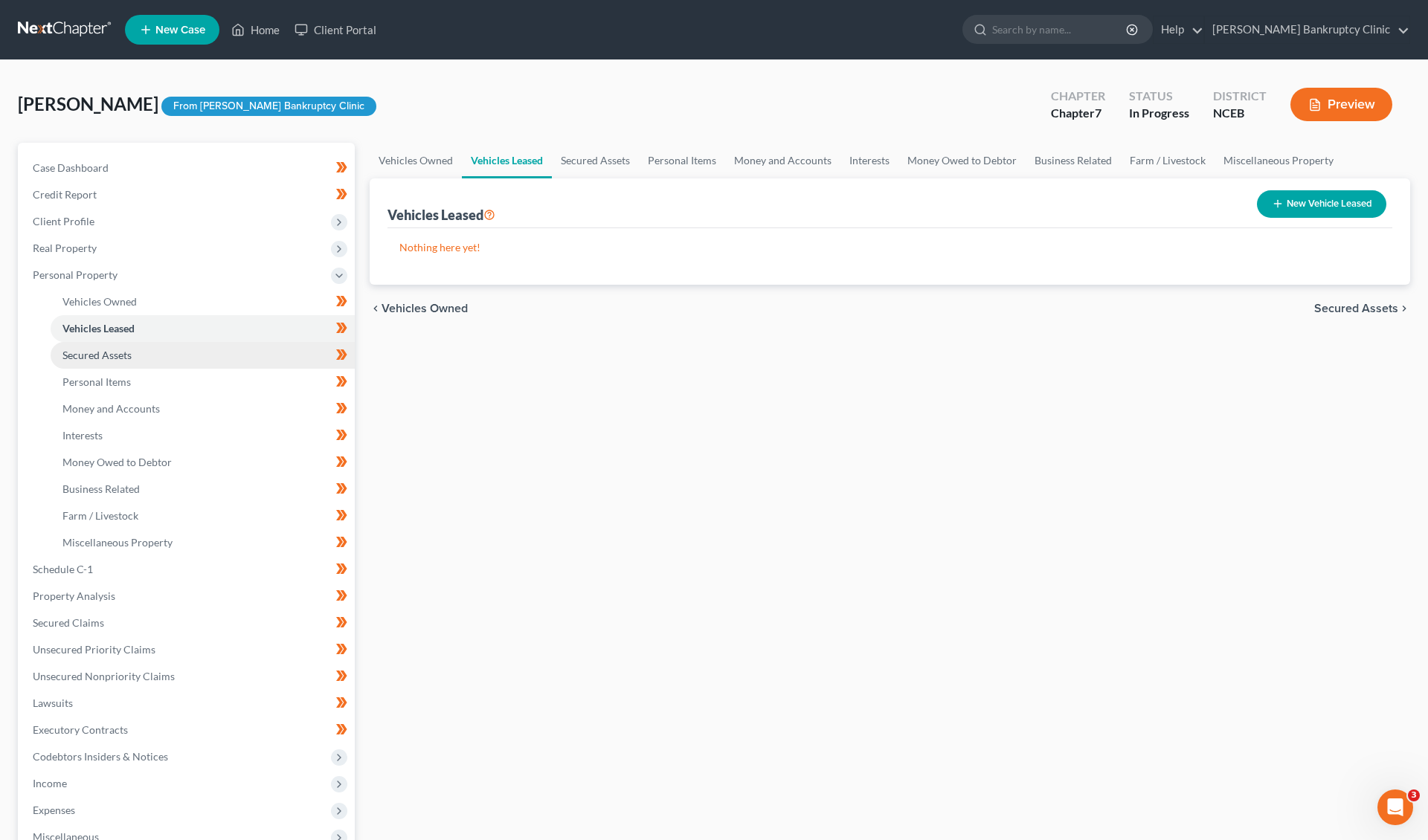
click at [188, 348] on link "Secured Assets" at bounding box center [202, 355] width 304 height 27
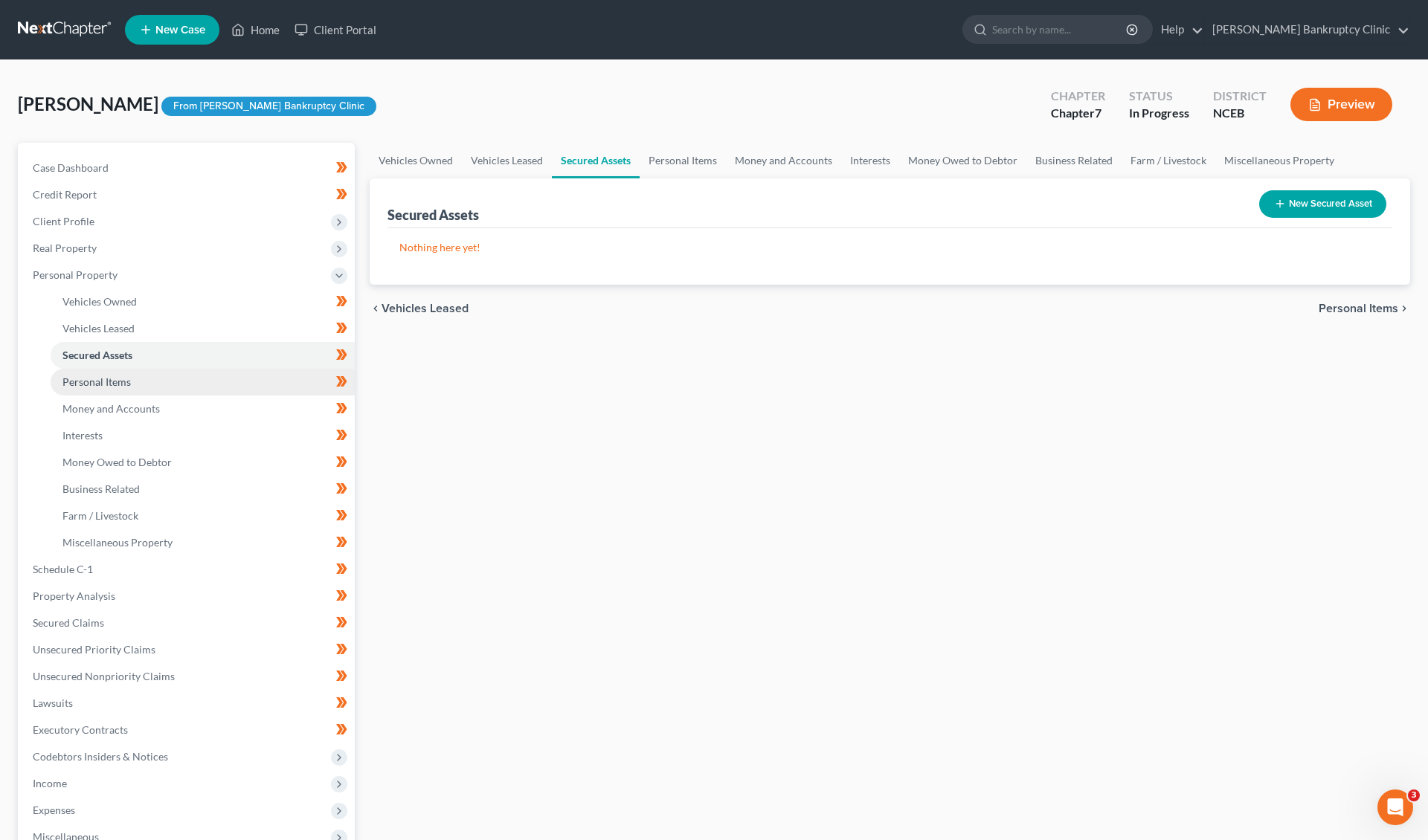
click at [189, 373] on link "Personal Items" at bounding box center [202, 381] width 304 height 27
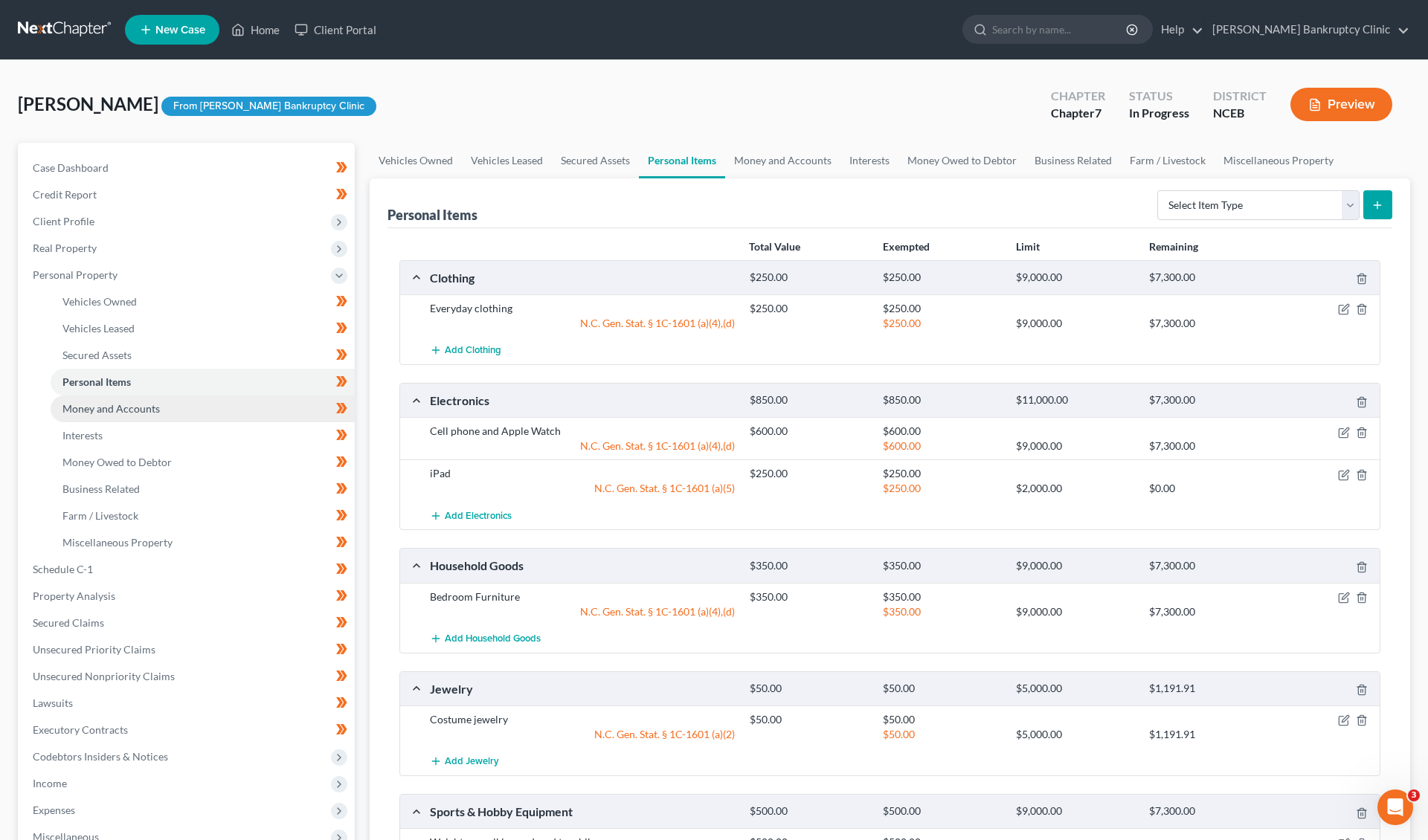
click at [262, 405] on link "Money and Accounts" at bounding box center [202, 408] width 304 height 27
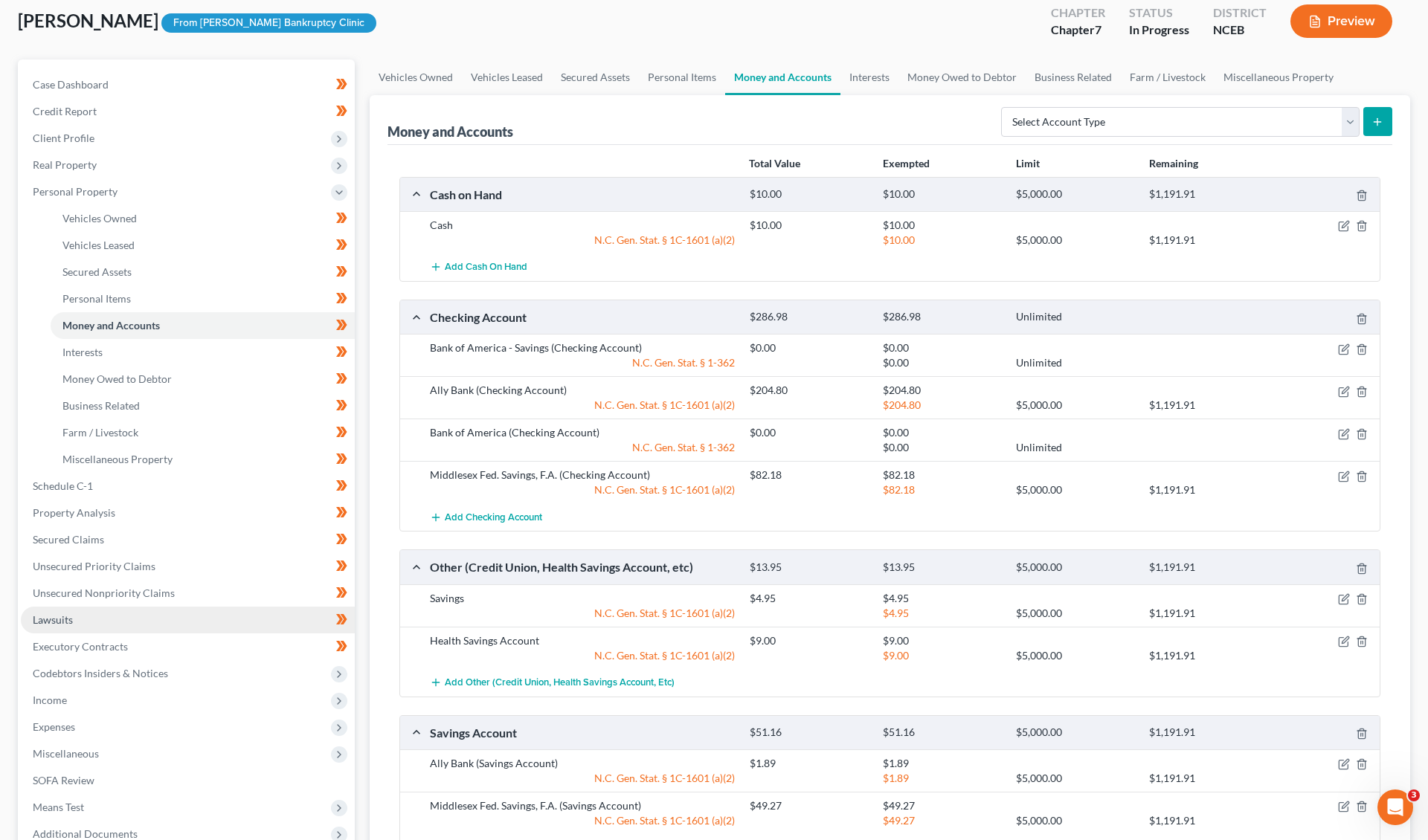
scroll to position [72, 0]
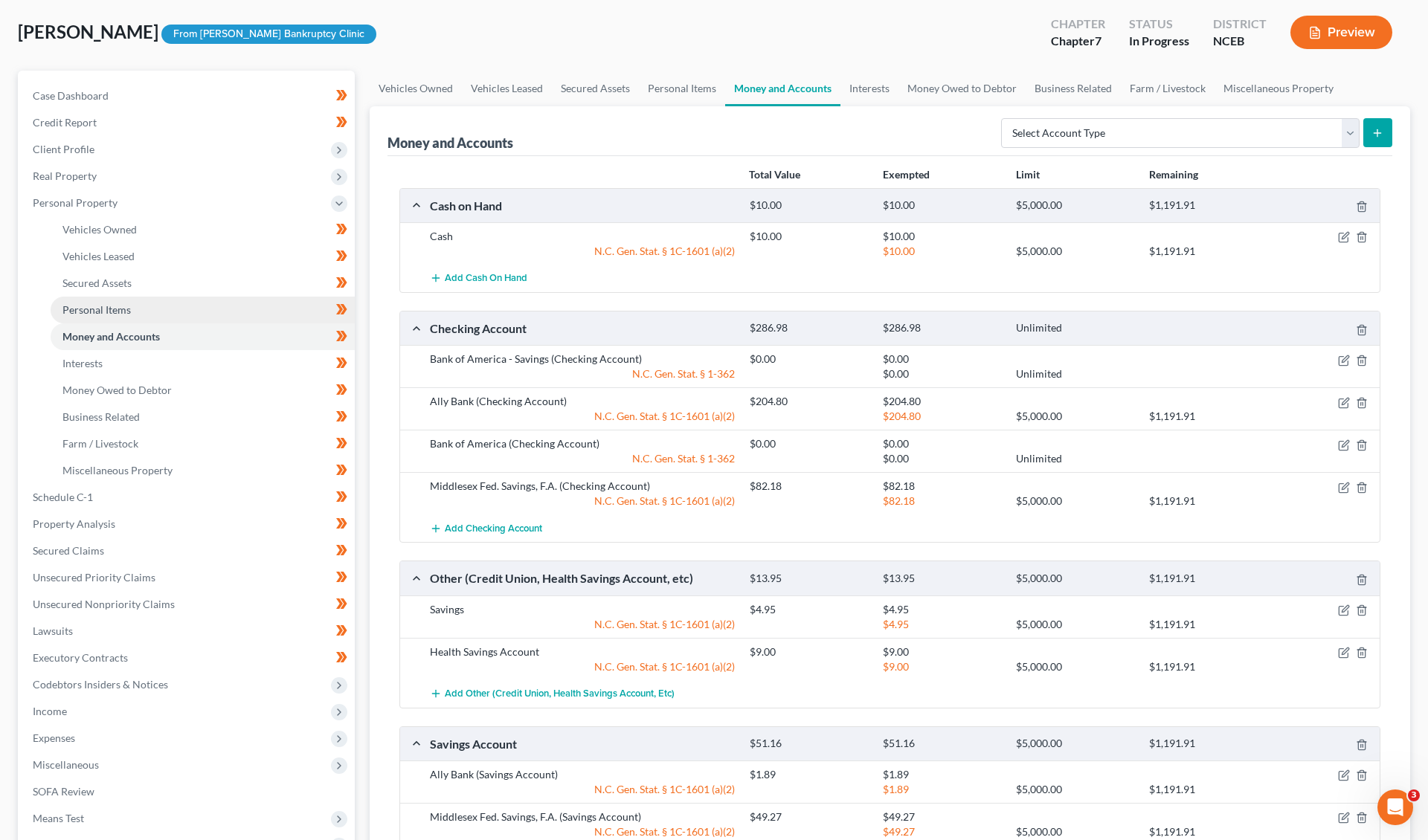
click at [229, 310] on link "Personal Items" at bounding box center [202, 309] width 304 height 27
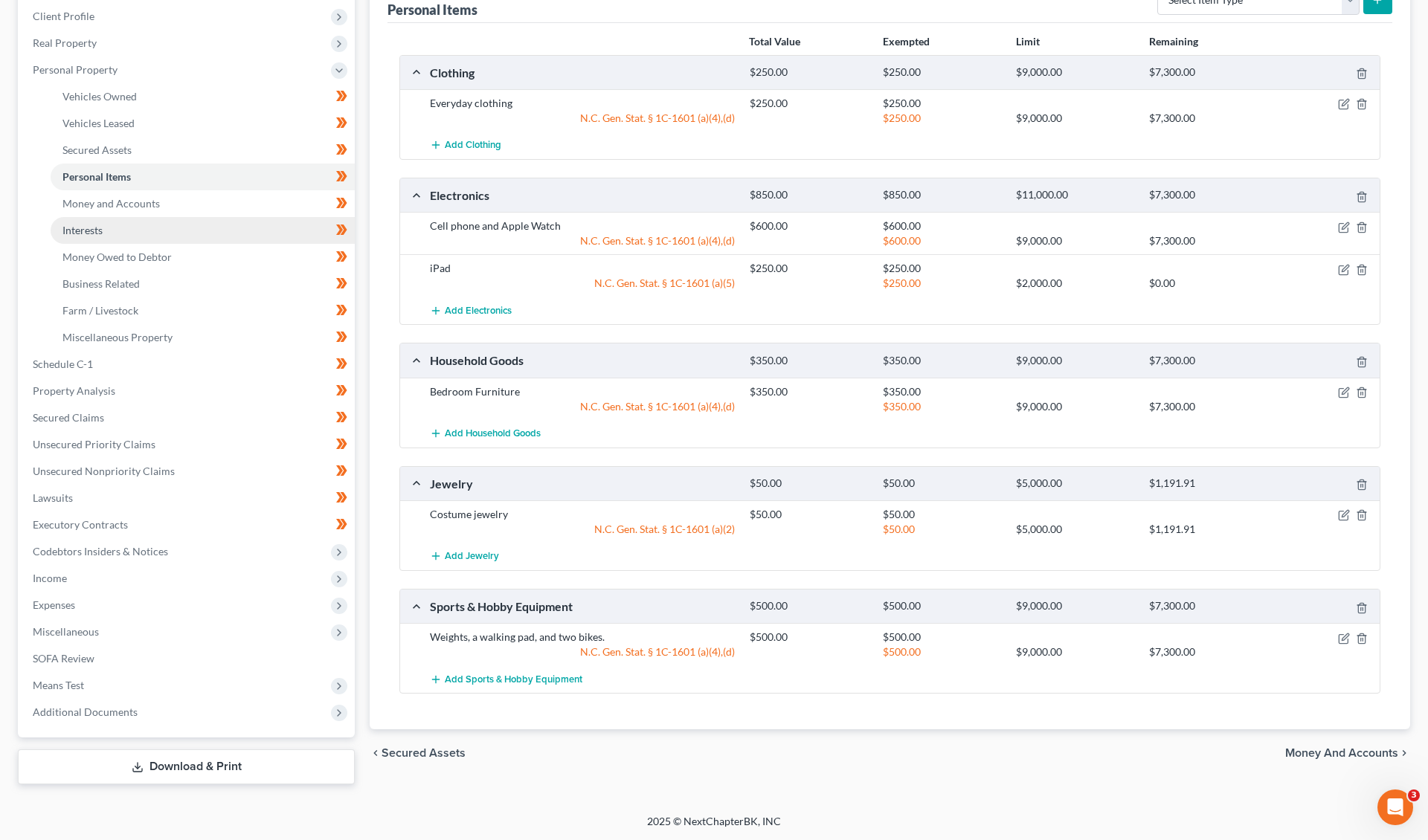
scroll to position [183, 0]
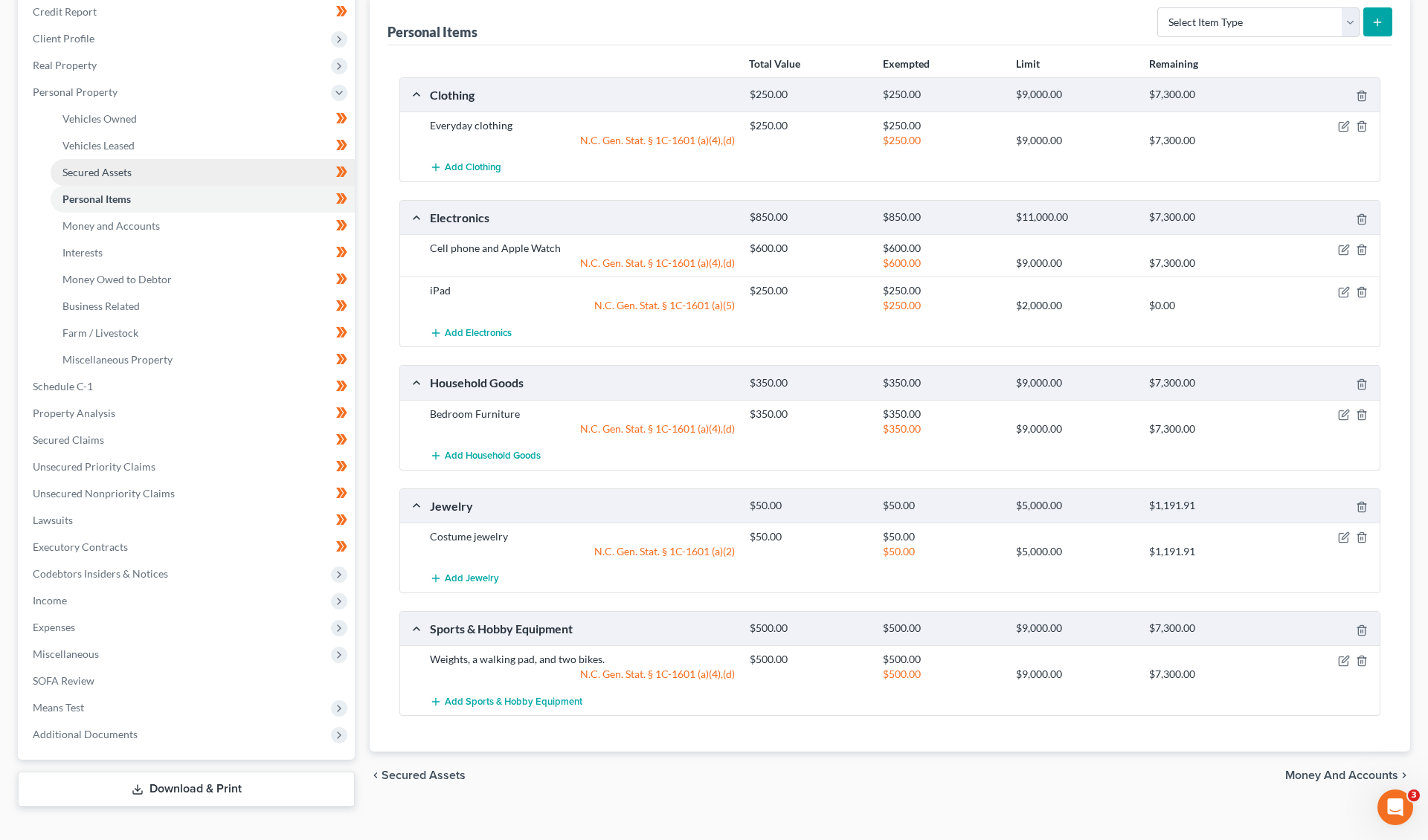
click at [191, 166] on link "Secured Assets" at bounding box center [202, 173] width 304 height 27
